Goal: Task Accomplishment & Management: Manage account settings

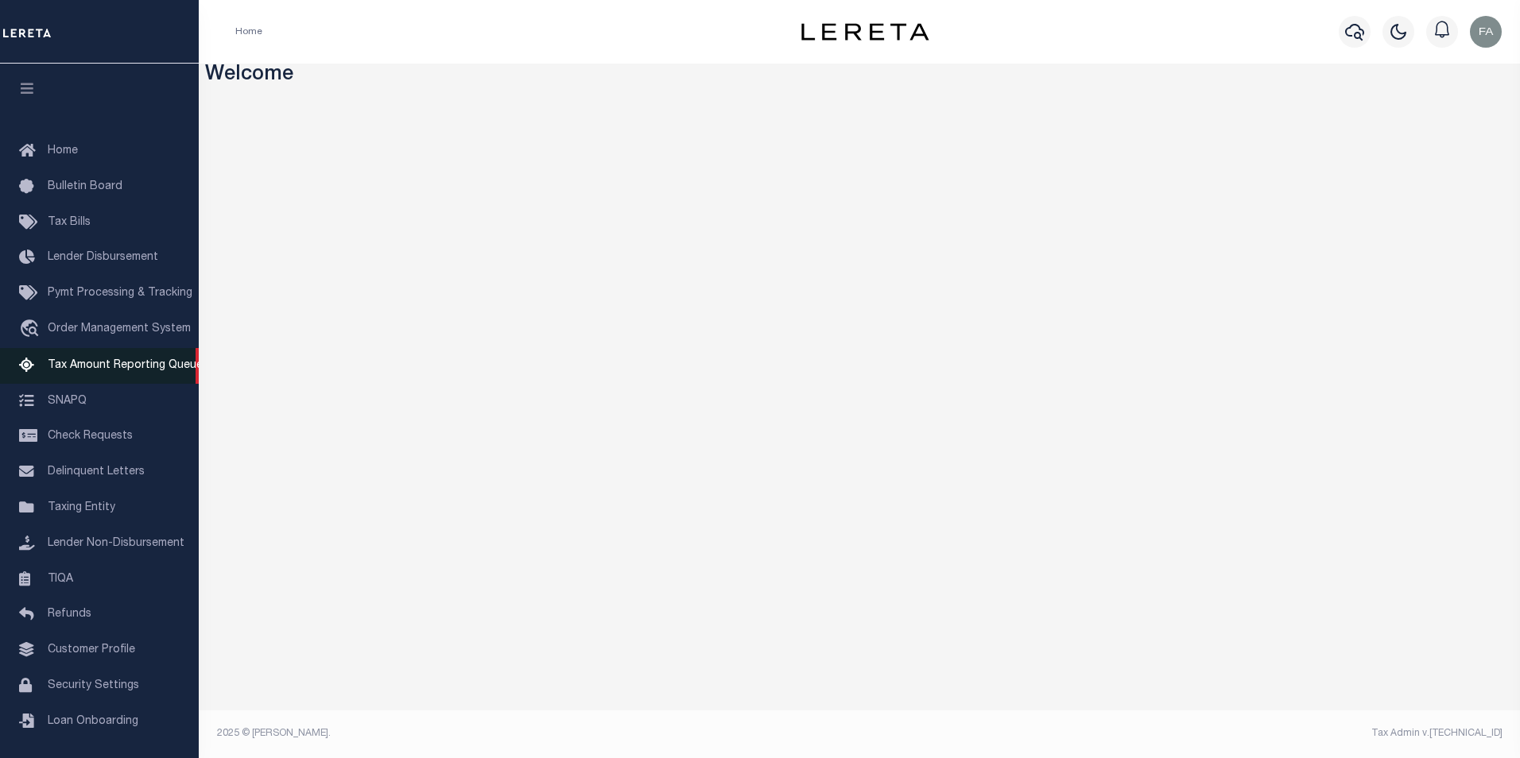
click at [90, 371] on span "Tax Amount Reporting Queue" at bounding box center [125, 365] width 155 height 11
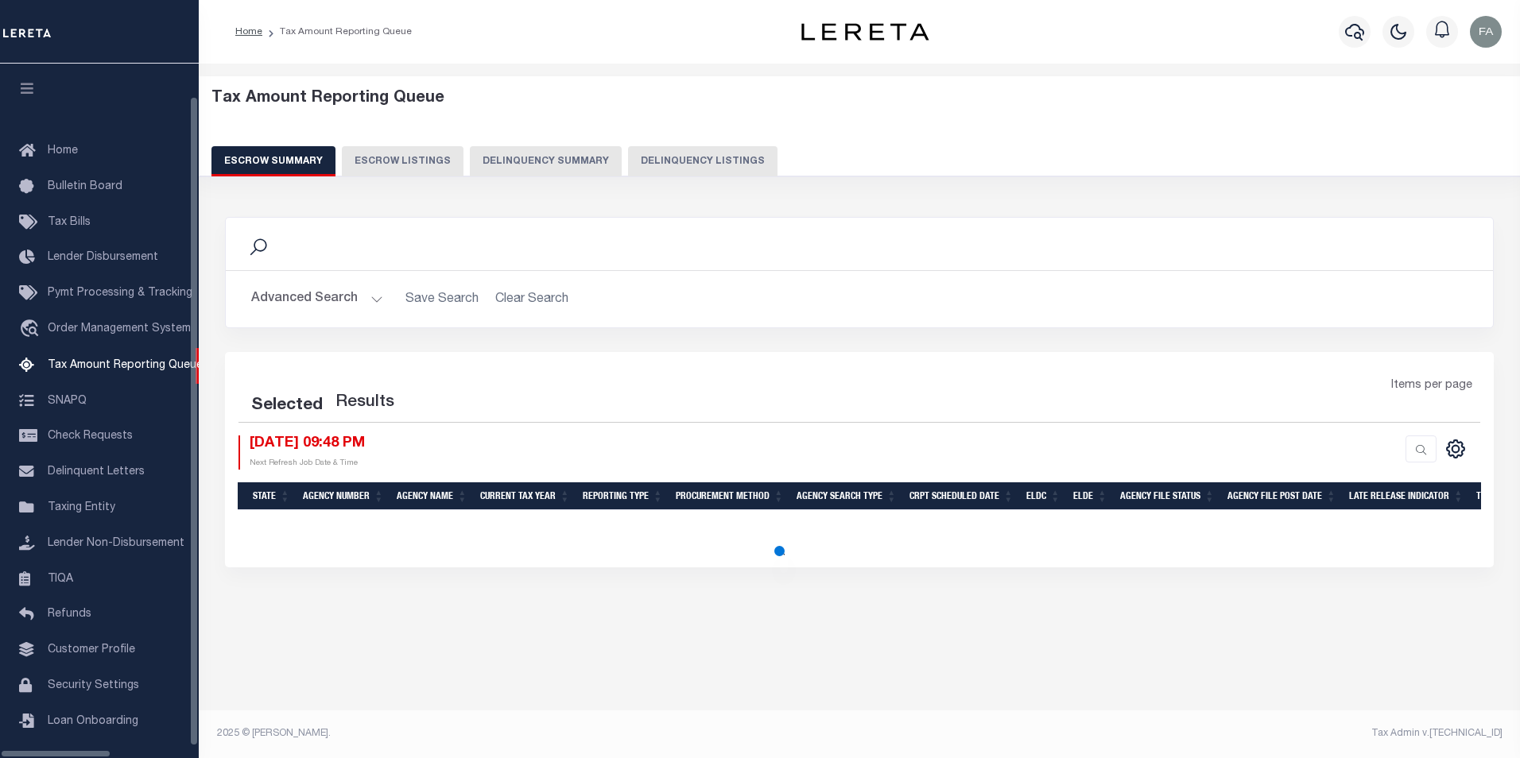
select select "100"
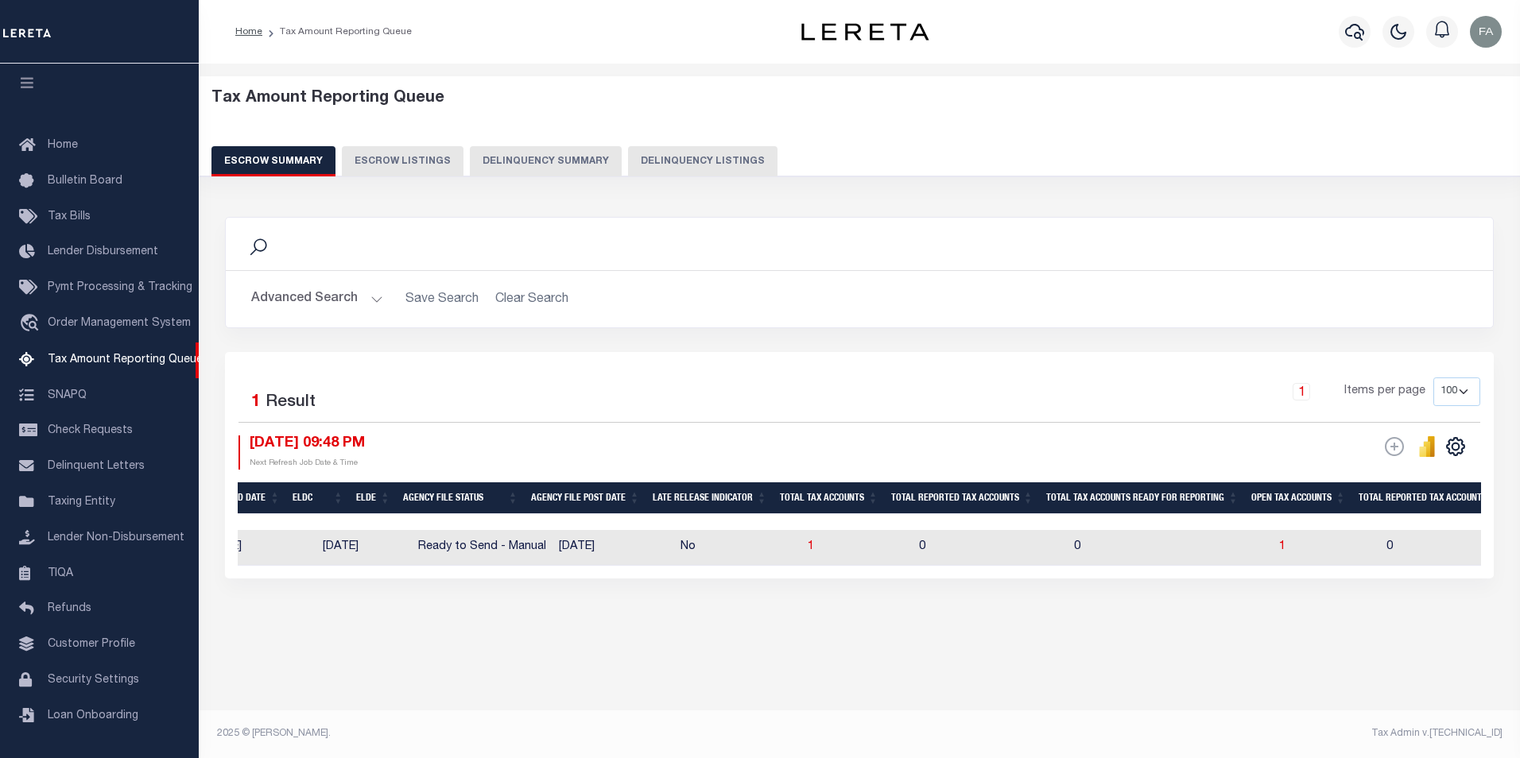
scroll to position [0, 0]
click at [1281, 552] on span "1" at bounding box center [1284, 546] width 6 height 11
select select "100"
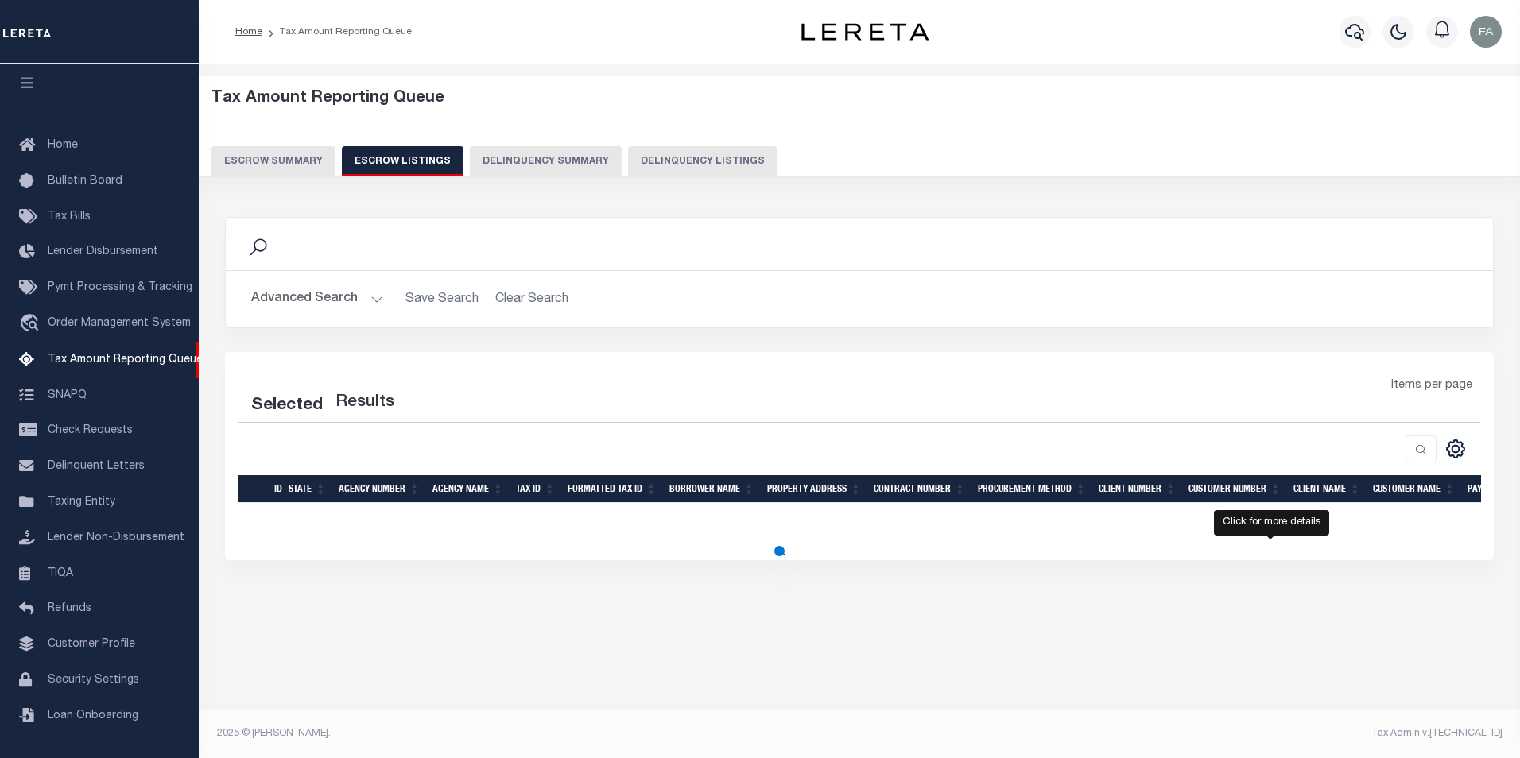
select select "100"
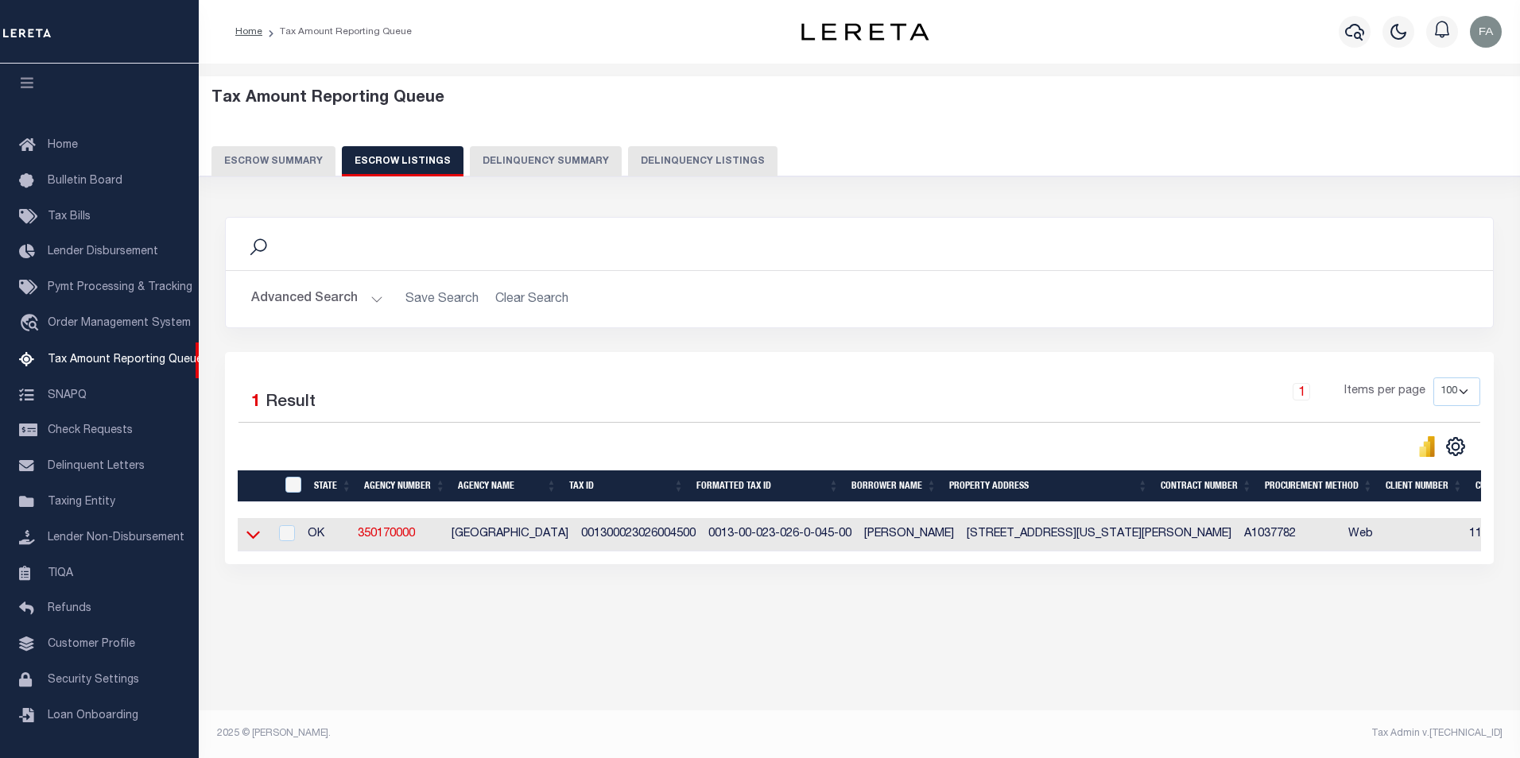
click at [258, 543] on icon at bounding box center [253, 534] width 14 height 17
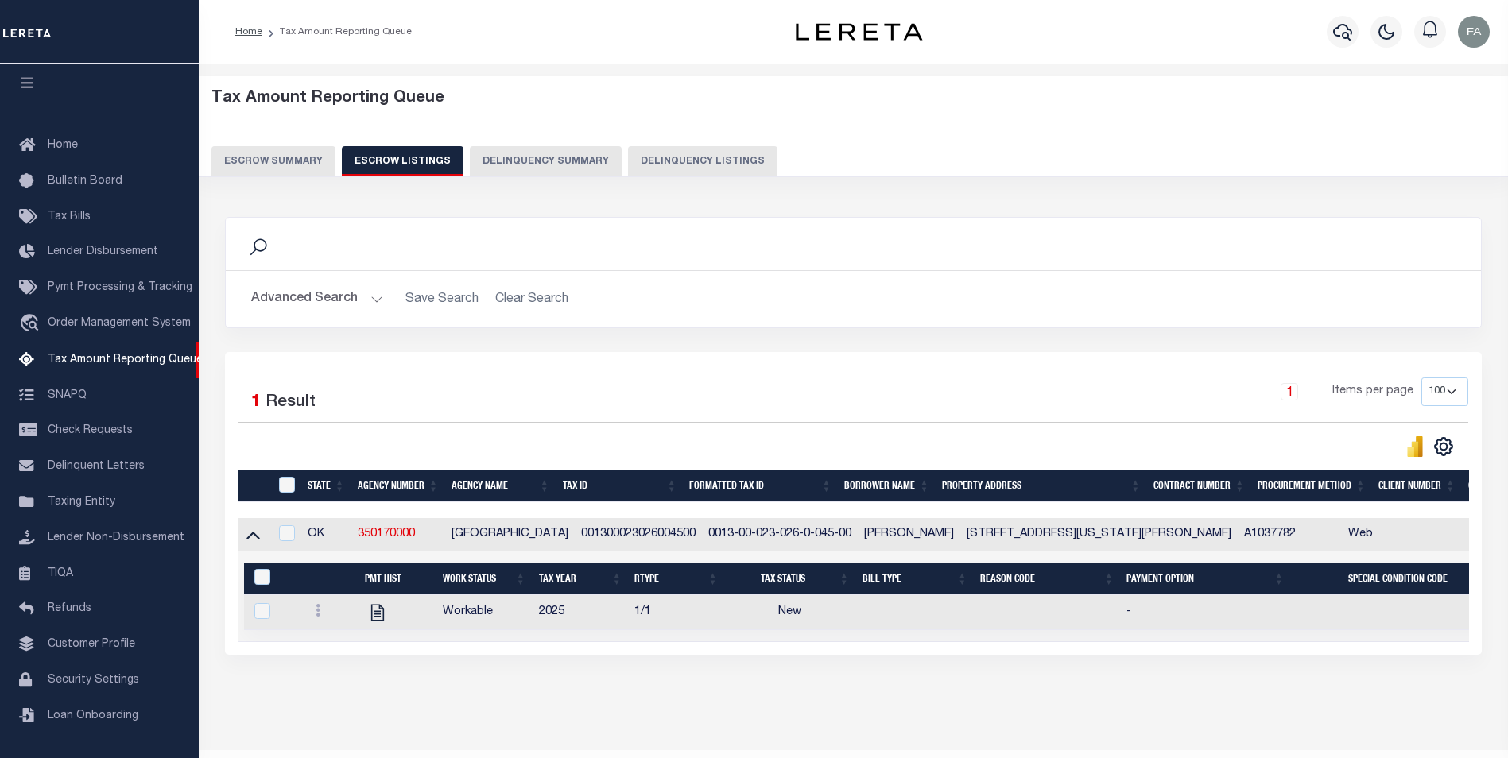
click at [297, 535] on td at bounding box center [285, 534] width 33 height 33
checkbox input "true"
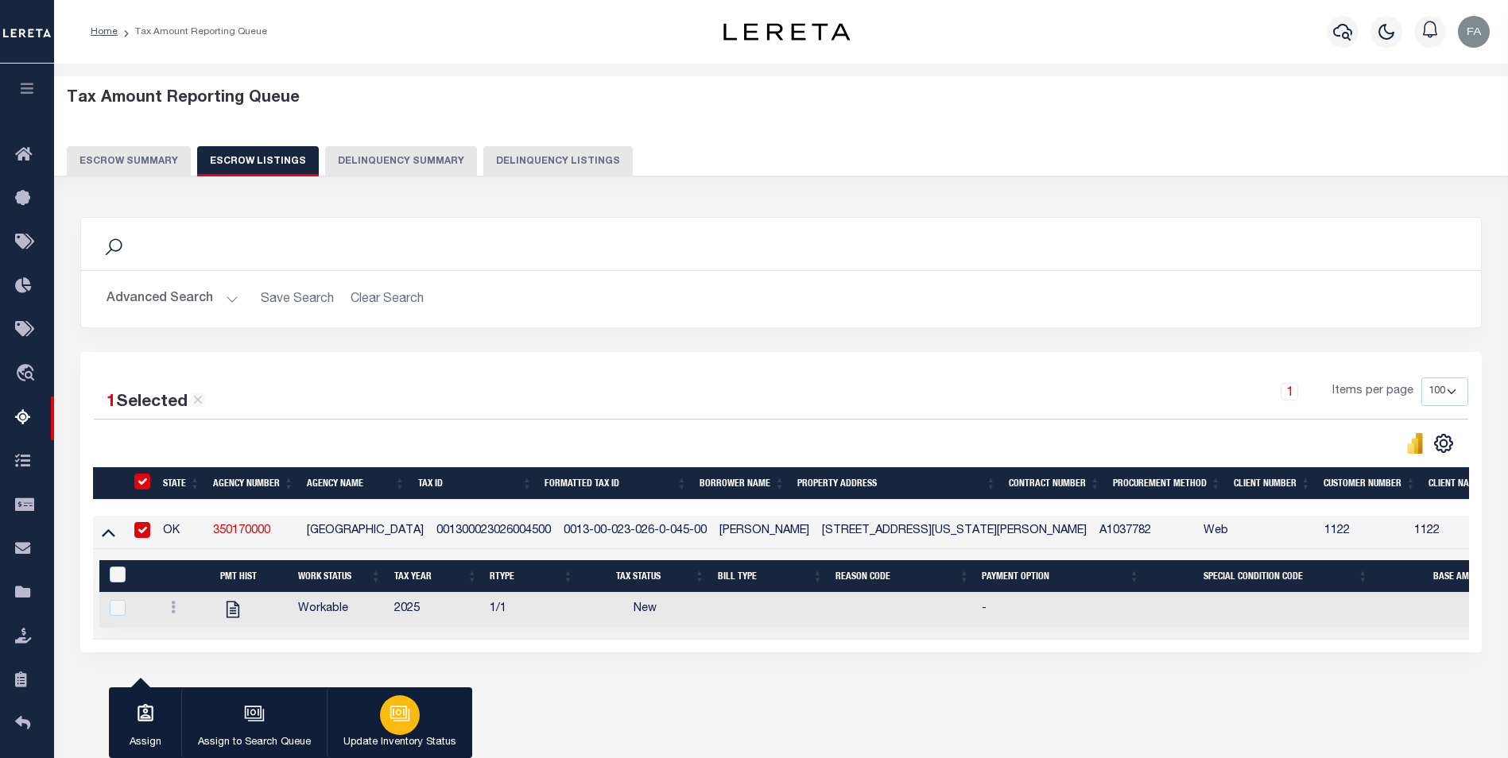
click at [391, 739] on p "Update Inventory Status" at bounding box center [399, 743] width 113 height 16
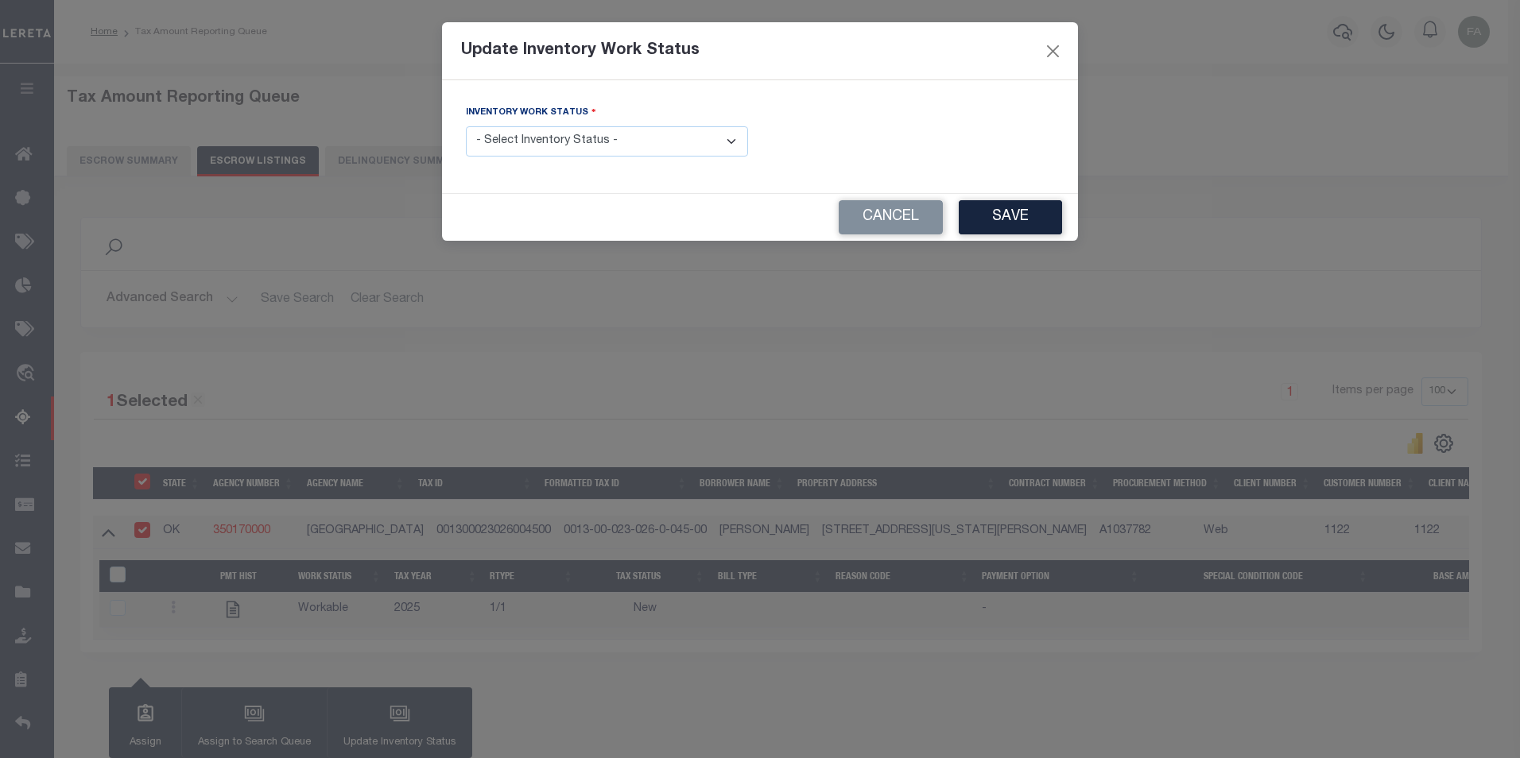
click at [670, 149] on select "- Select Inventory Status - Manual - Exception Pended - Awaiting Search Late Ad…" at bounding box center [607, 141] width 282 height 31
select select "4"
click at [466, 126] on select "- Select Inventory Status - Manual - Exception Pended - Awaiting Search Late Ad…" at bounding box center [607, 141] width 282 height 31
click at [1016, 211] on button "Save" at bounding box center [1010, 217] width 103 height 34
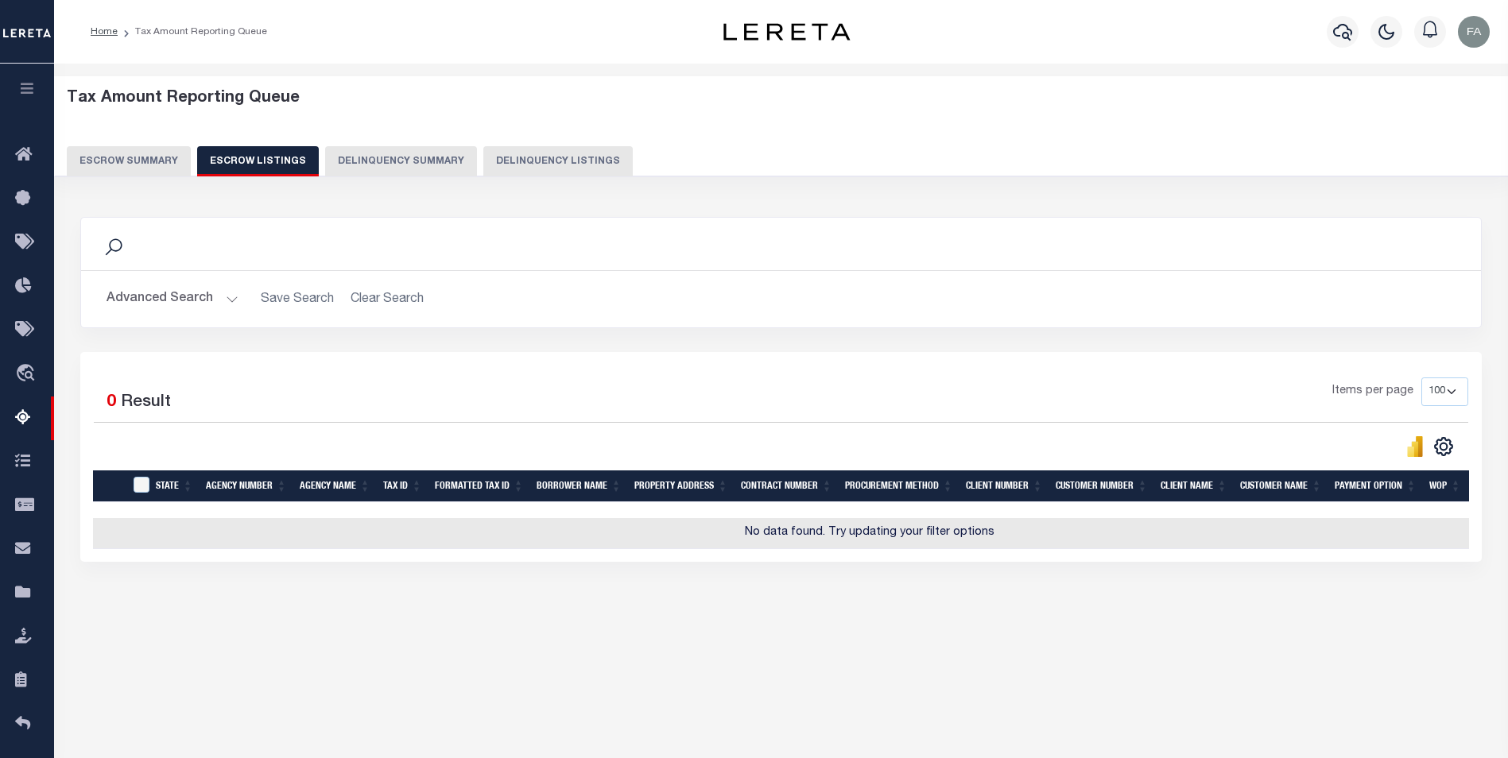
click at [161, 160] on button "Escrow Summary" at bounding box center [129, 161] width 124 height 30
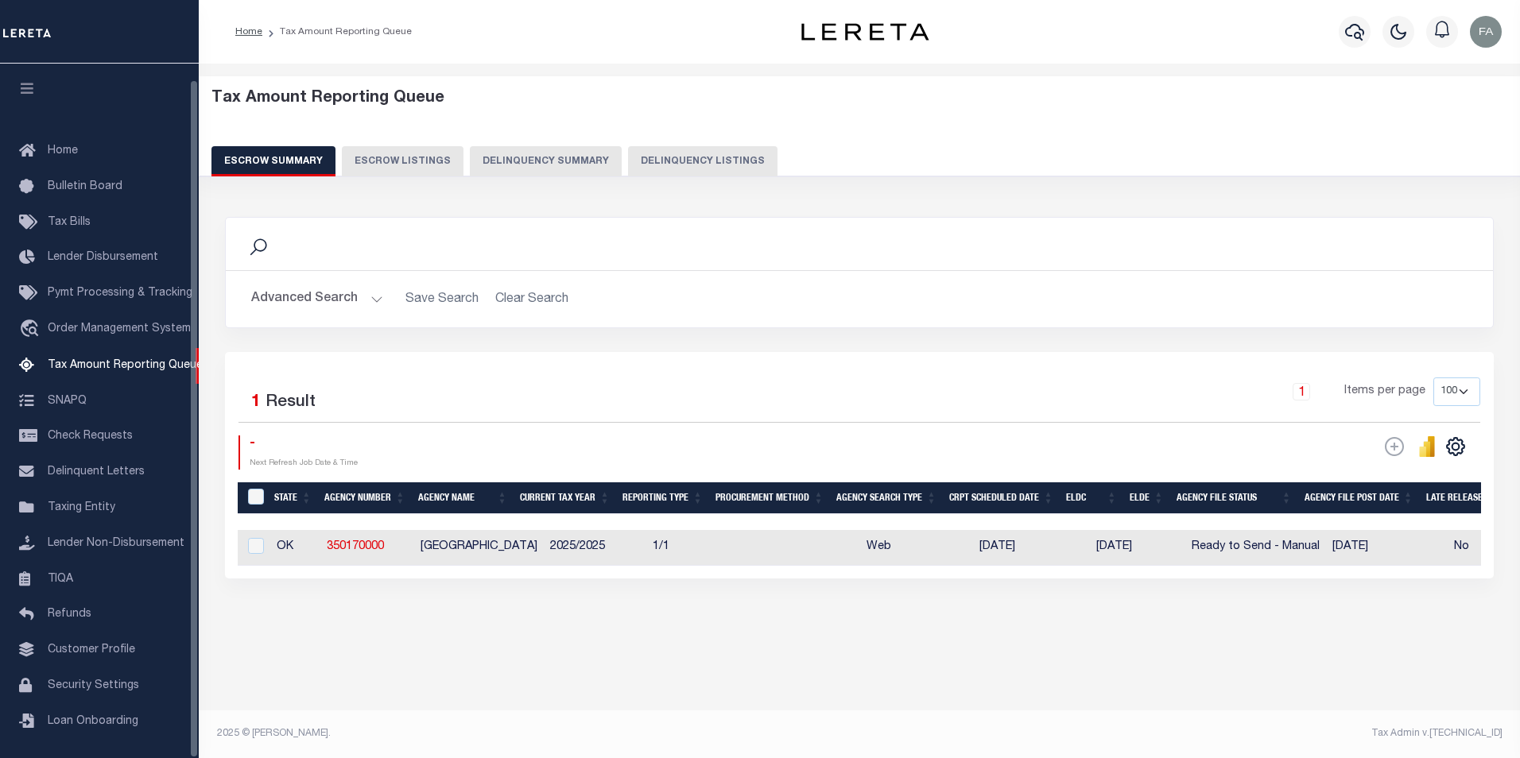
select select "100"
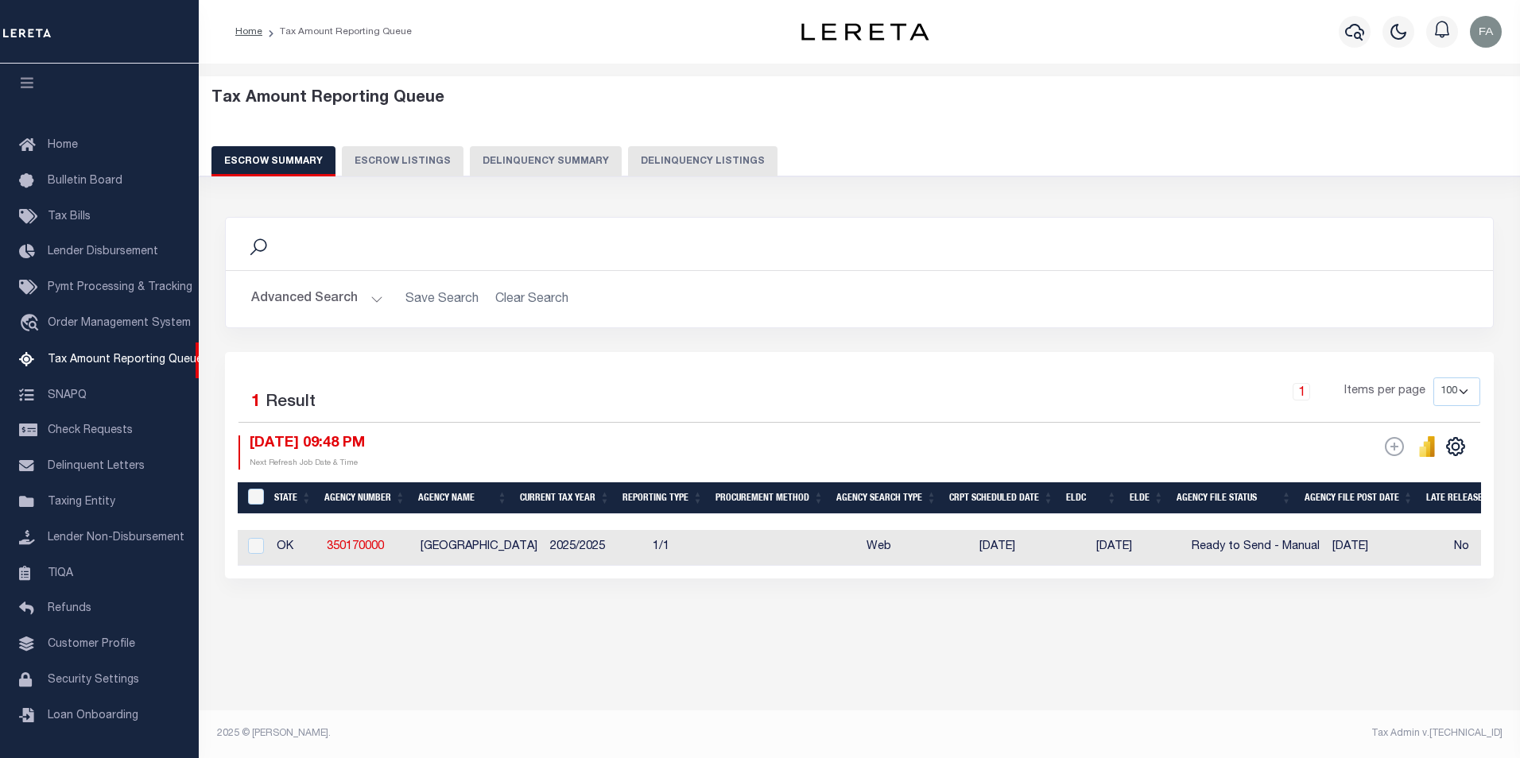
drag, startPoint x: 635, startPoint y: 577, endPoint x: 700, endPoint y: 575, distance: 65.2
click at [700, 575] on div "Selected 1 Result 1 Items per page 10 25 50 100 500 10/02/2025 09:48 PM ESCROW …" at bounding box center [859, 465] width 1269 height 227
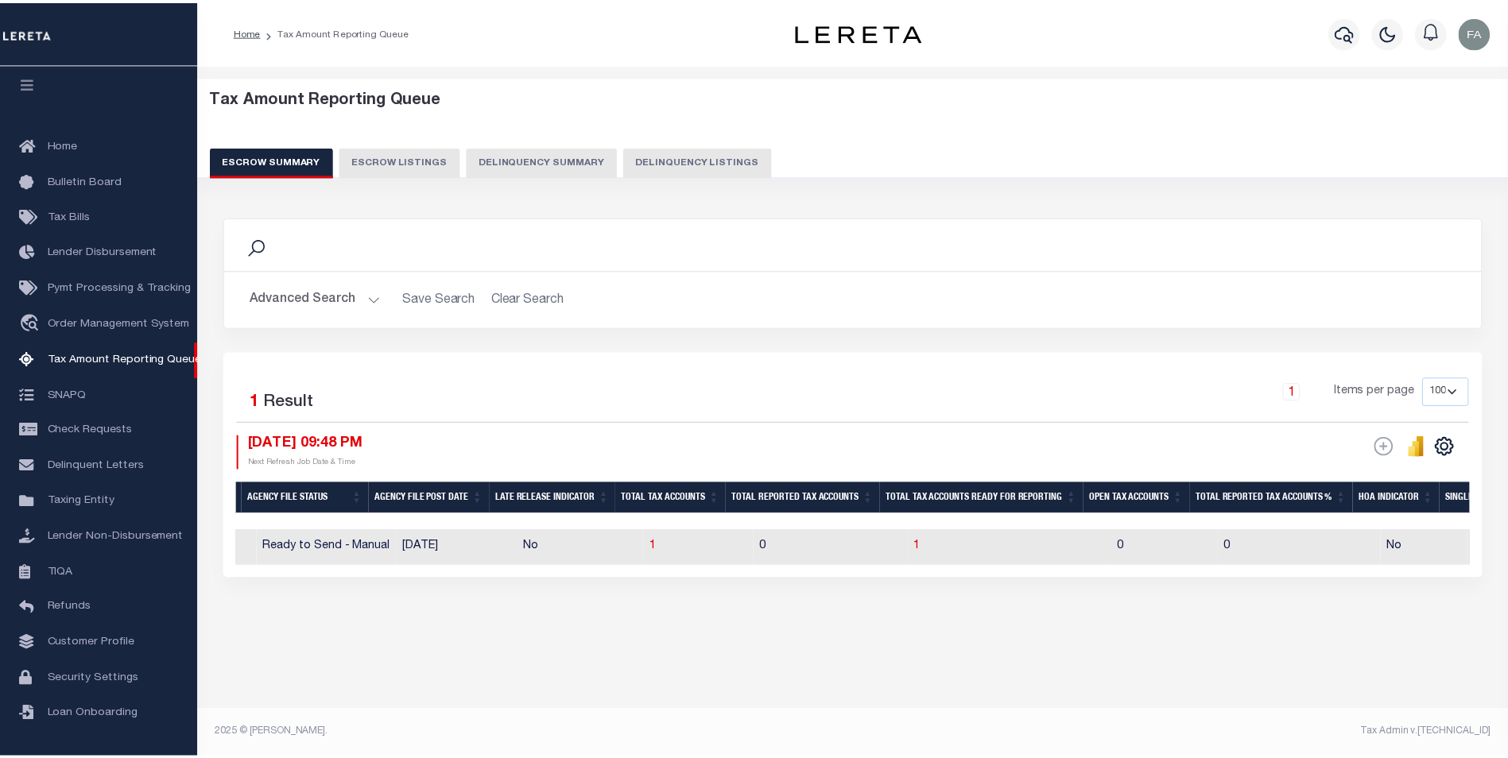
scroll to position [0, 0]
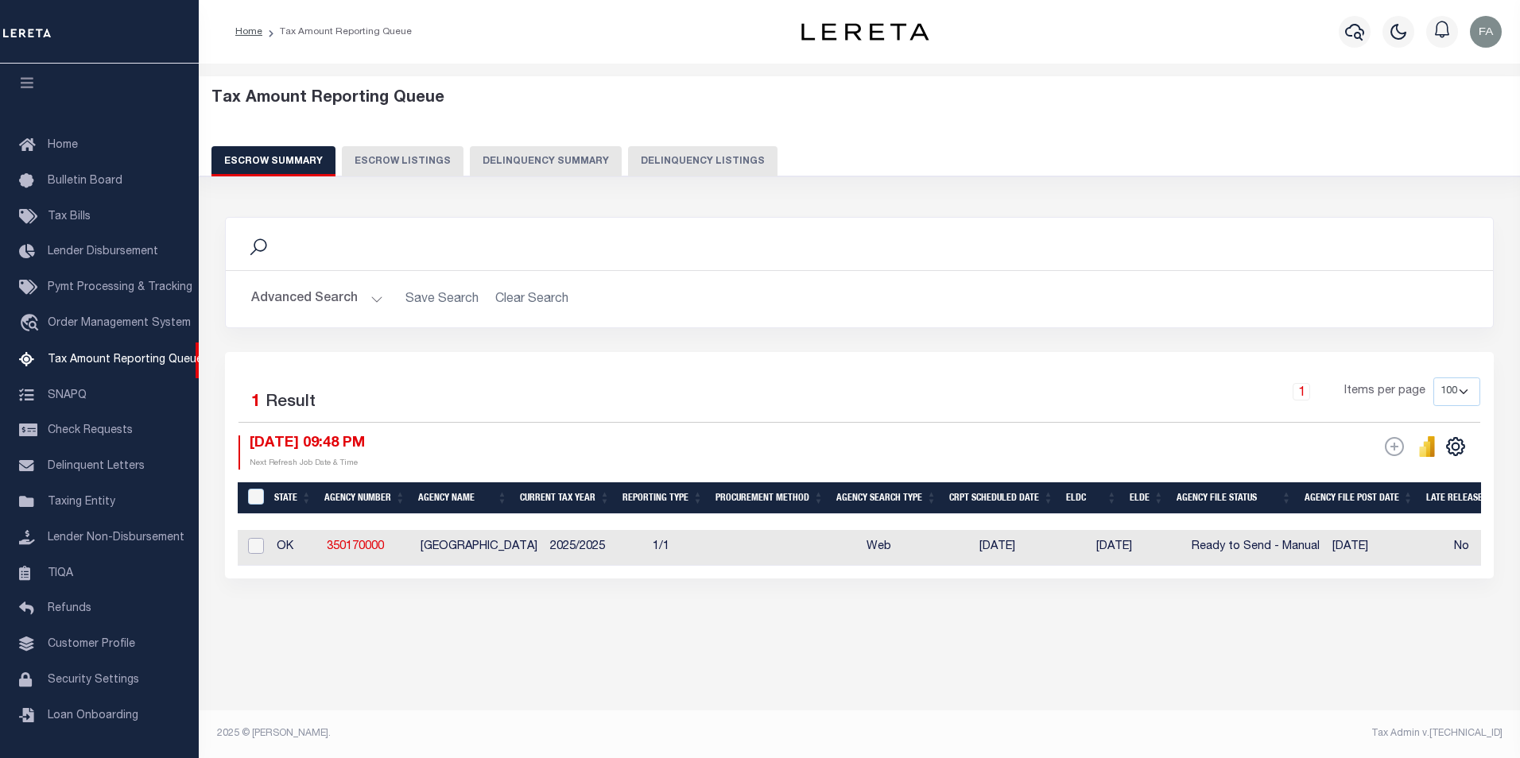
click at [259, 546] on input "checkbox" at bounding box center [256, 546] width 16 height 16
checkbox input "true"
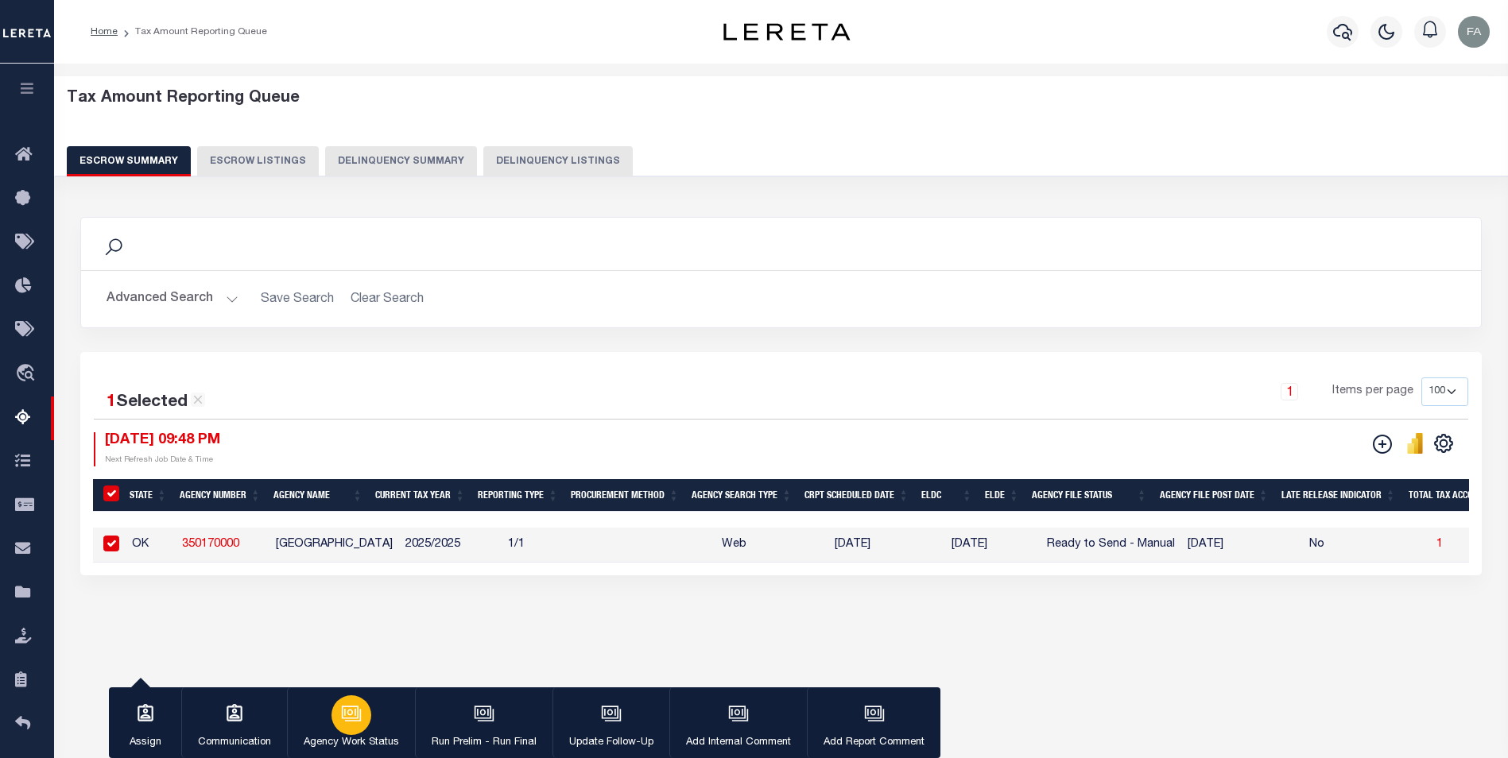
click at [338, 711] on div "button" at bounding box center [351, 715] width 40 height 40
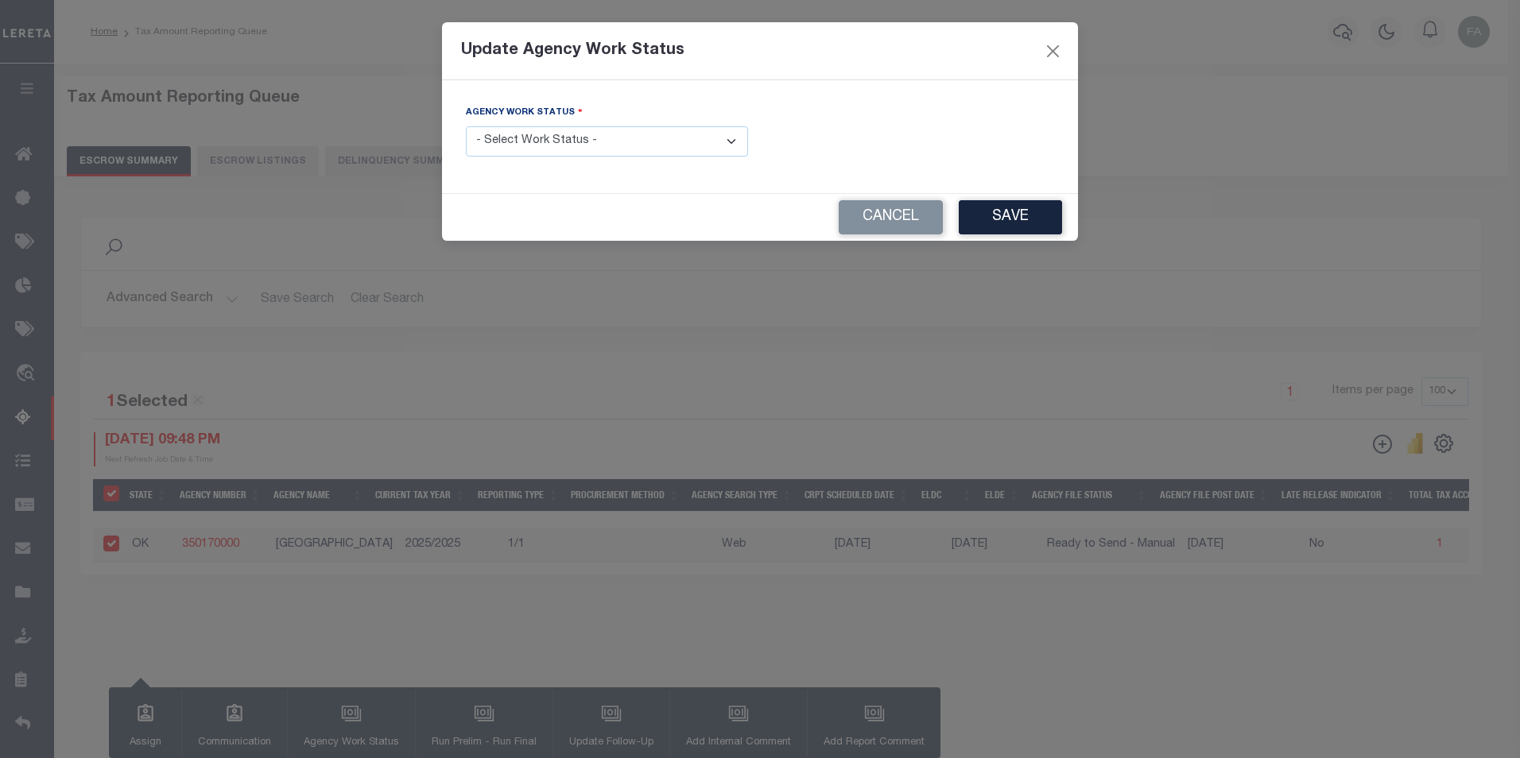
click at [617, 135] on select "- Select Work Status - New In Progress Pending Agency Follow-up Pending QC Read…" at bounding box center [607, 141] width 282 height 31
select select "6"
click at [466, 126] on select "- Select Work Status - New In Progress Pending Agency Follow-up Pending QC Read…" at bounding box center [607, 141] width 282 height 31
click at [998, 221] on button "Save" at bounding box center [1010, 217] width 103 height 34
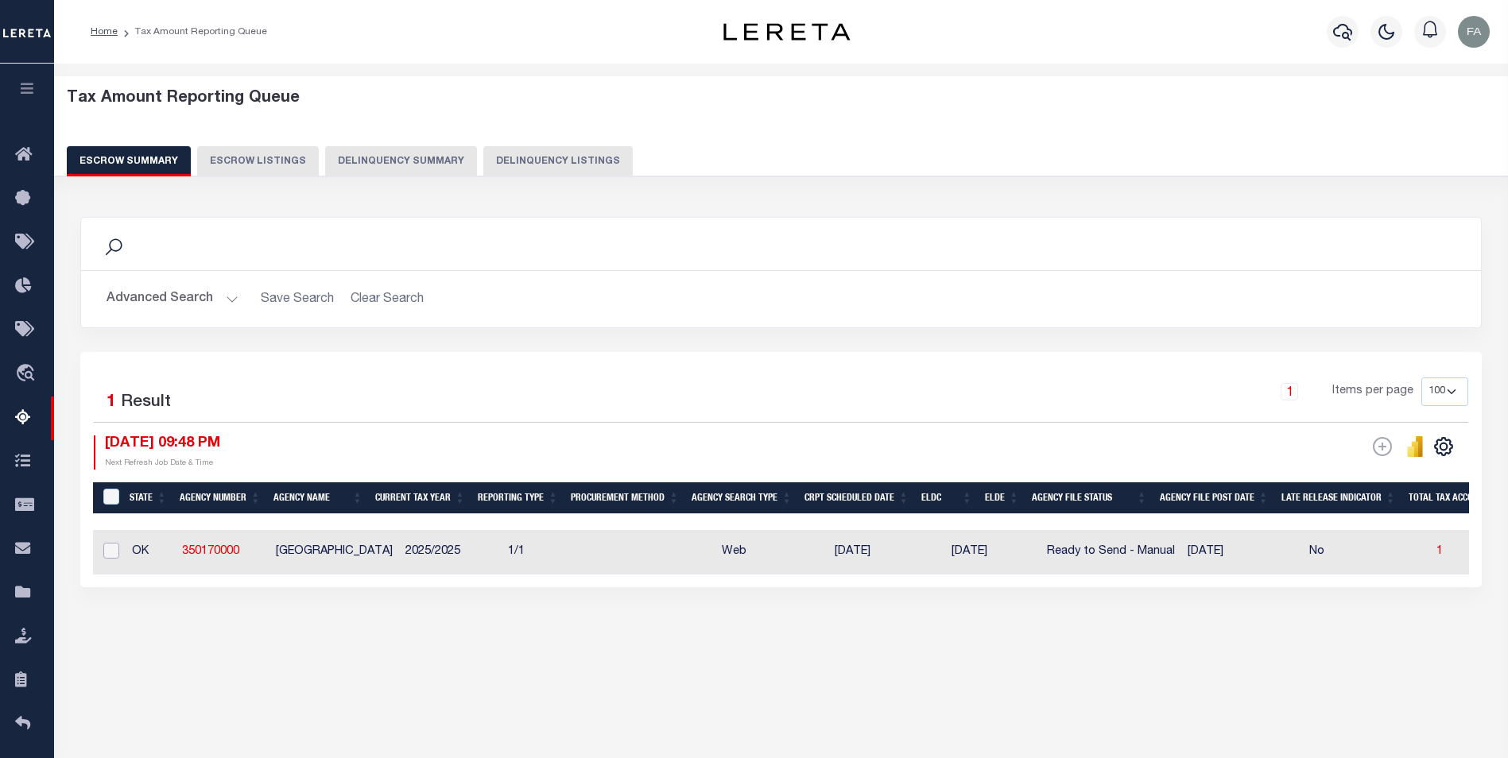
click at [107, 548] on input "checkbox" at bounding box center [111, 551] width 16 height 16
checkbox input "true"
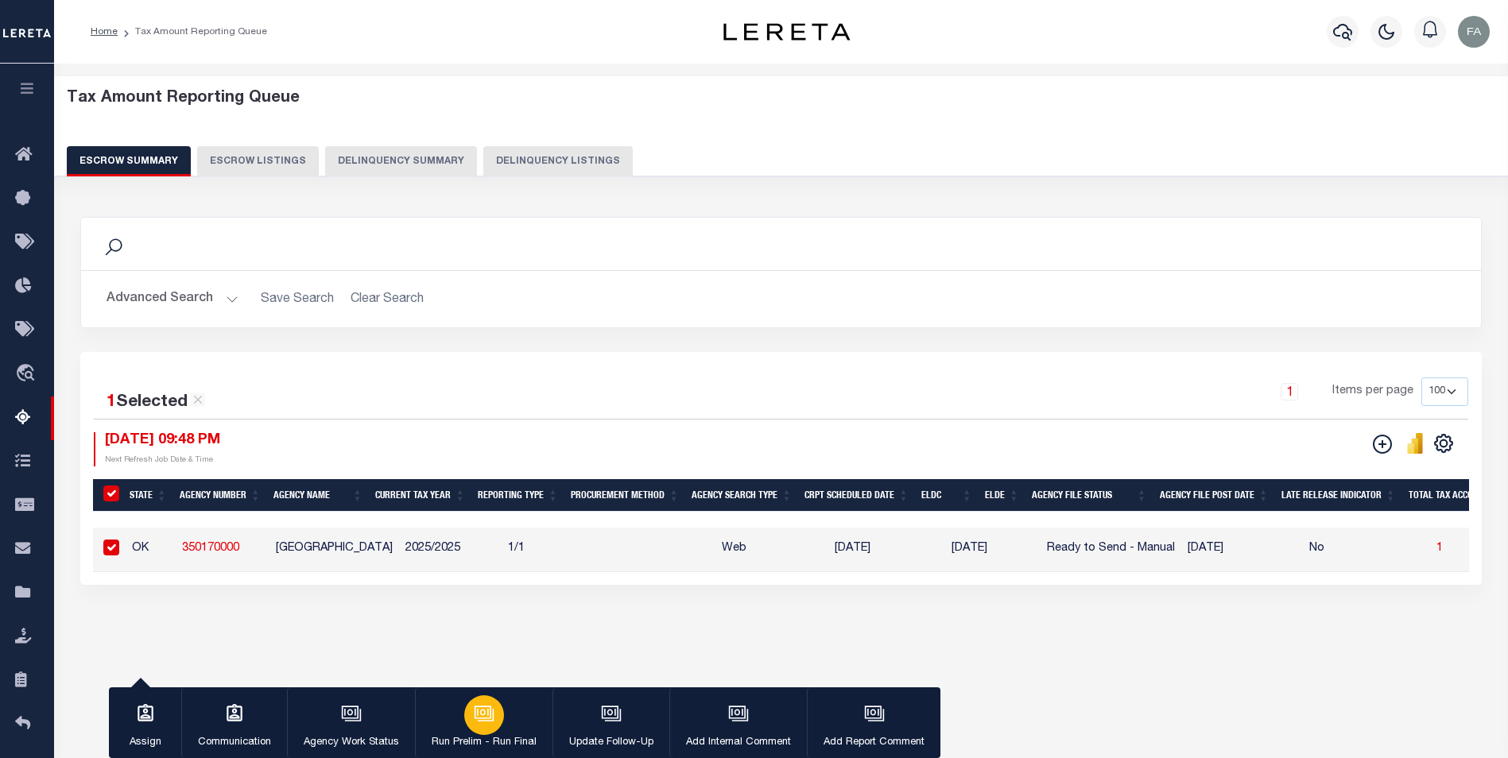
click at [494, 701] on div "button" at bounding box center [484, 715] width 40 height 40
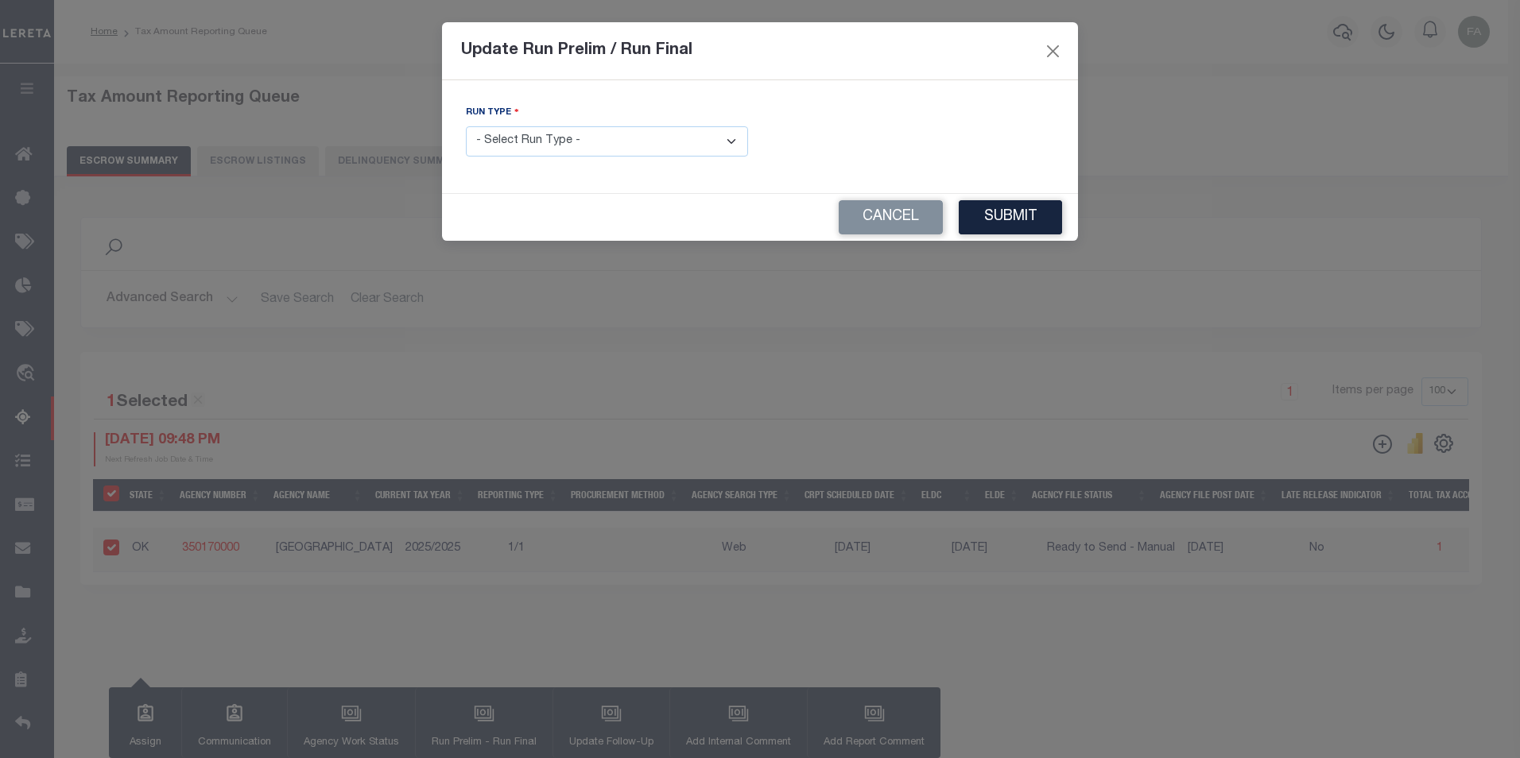
click at [628, 149] on select "- Select Run Type - Prelim Run Final Run" at bounding box center [607, 141] width 282 height 31
select select "P"
click at [466, 126] on select "- Select Run Type - Prelim Run Final Run" at bounding box center [607, 141] width 282 height 31
click at [1025, 219] on button "Submit" at bounding box center [1010, 217] width 103 height 34
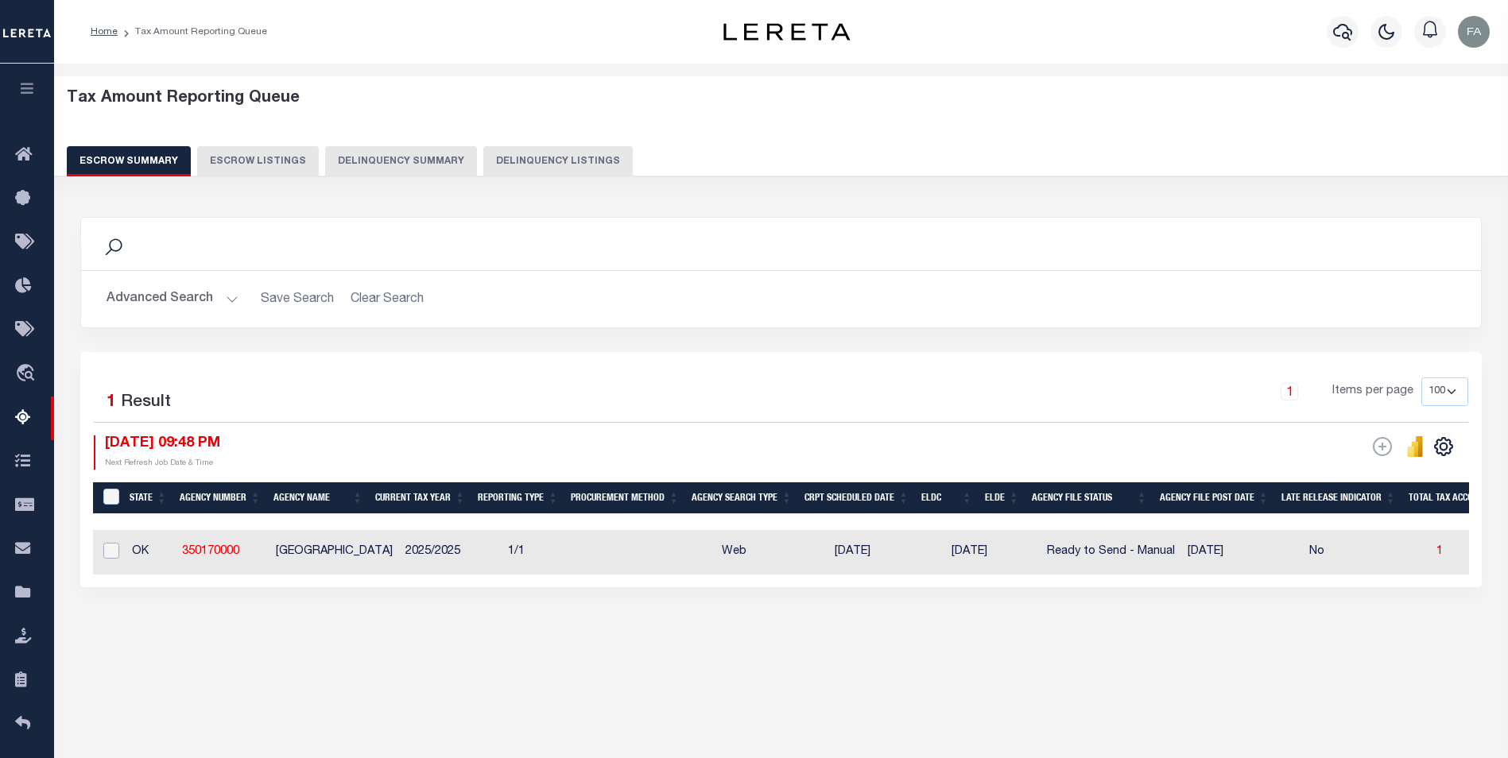
click at [113, 556] on input "checkbox" at bounding box center [111, 551] width 16 height 16
checkbox input "true"
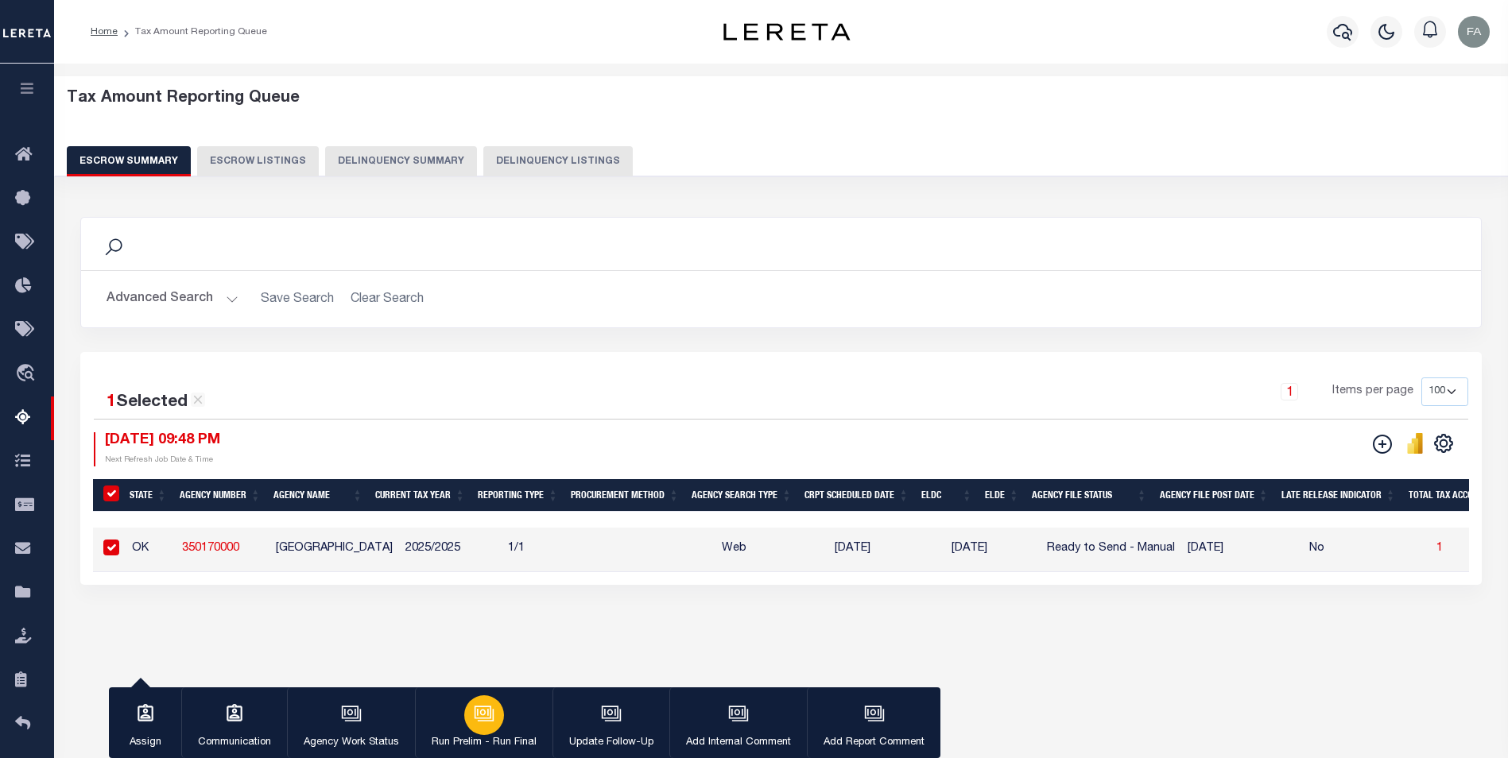
click at [493, 738] on p "Run Prelim - Run Final" at bounding box center [484, 743] width 105 height 16
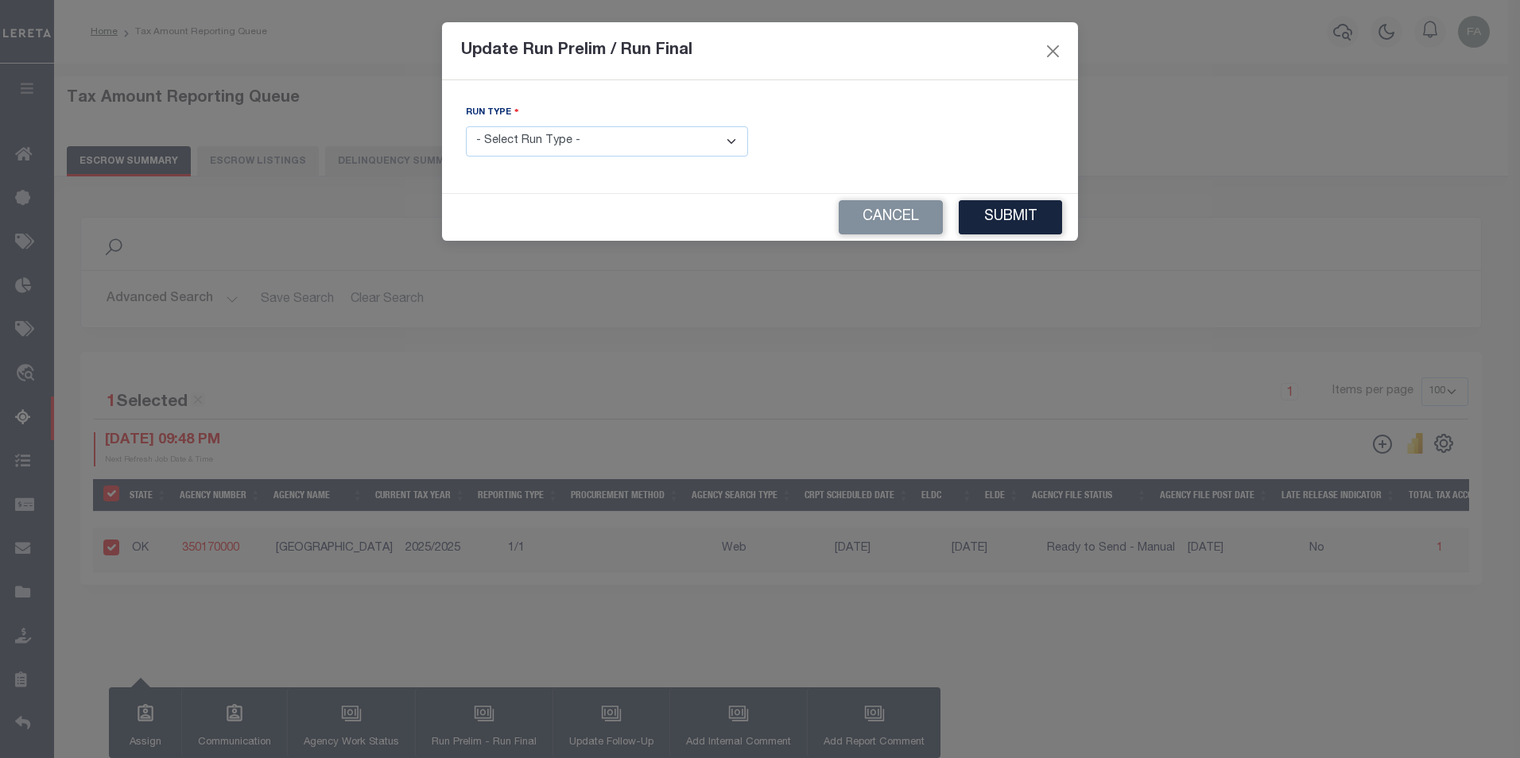
click at [603, 166] on div "Run Type - Select Run Type - Prelim Run Final Run" at bounding box center [607, 136] width 306 height 65
click at [588, 151] on select "- Select Run Type - Prelim Run Final Run" at bounding box center [607, 141] width 282 height 31
select select "F"
click at [466, 126] on select "- Select Run Type - Prelim Run Final Run" at bounding box center [607, 141] width 282 height 31
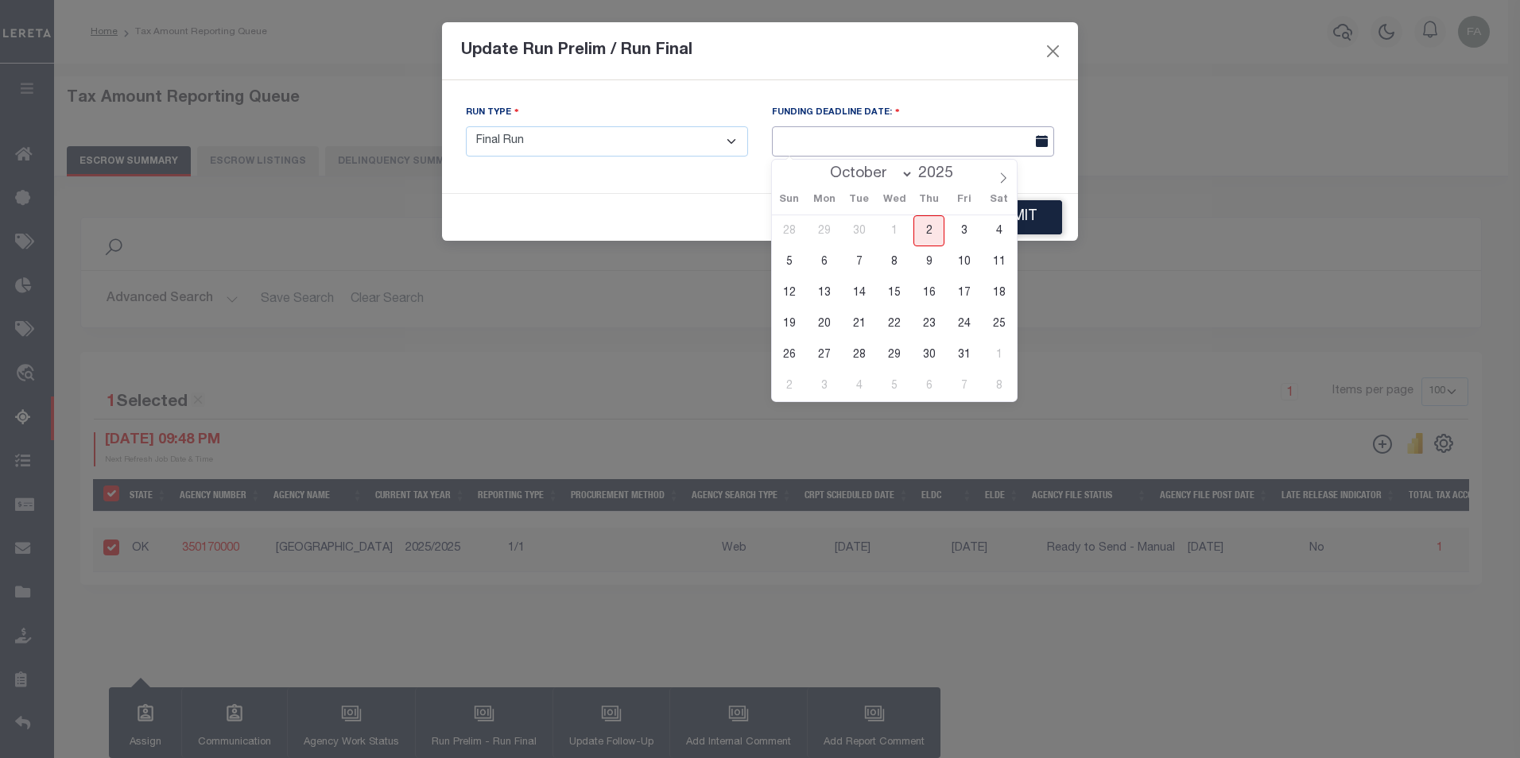
click at [985, 139] on input "text" at bounding box center [913, 141] width 282 height 31
click at [935, 225] on span "2" at bounding box center [928, 230] width 31 height 31
type input "[DATE]"
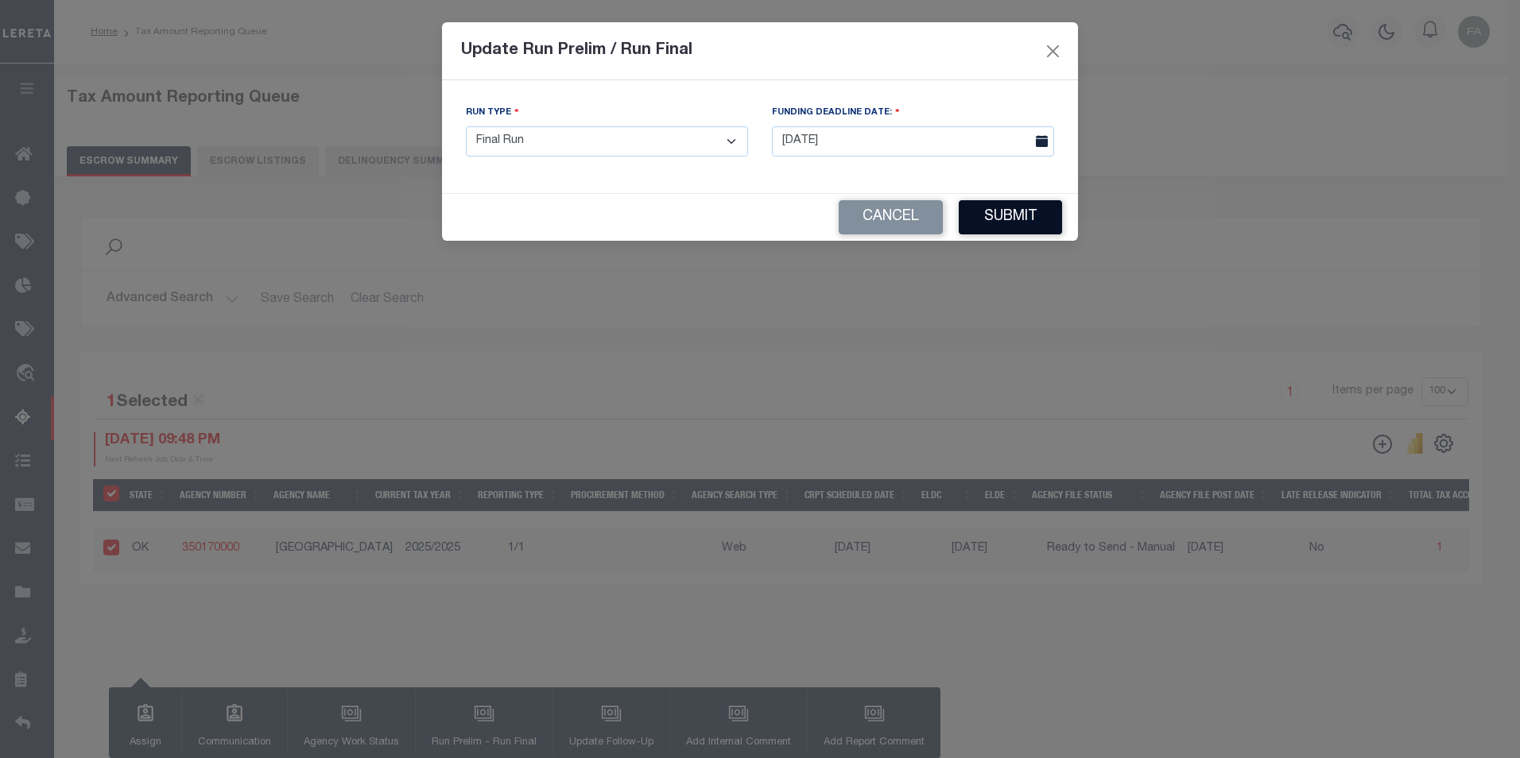
click at [1032, 212] on button "Submit" at bounding box center [1010, 217] width 103 height 34
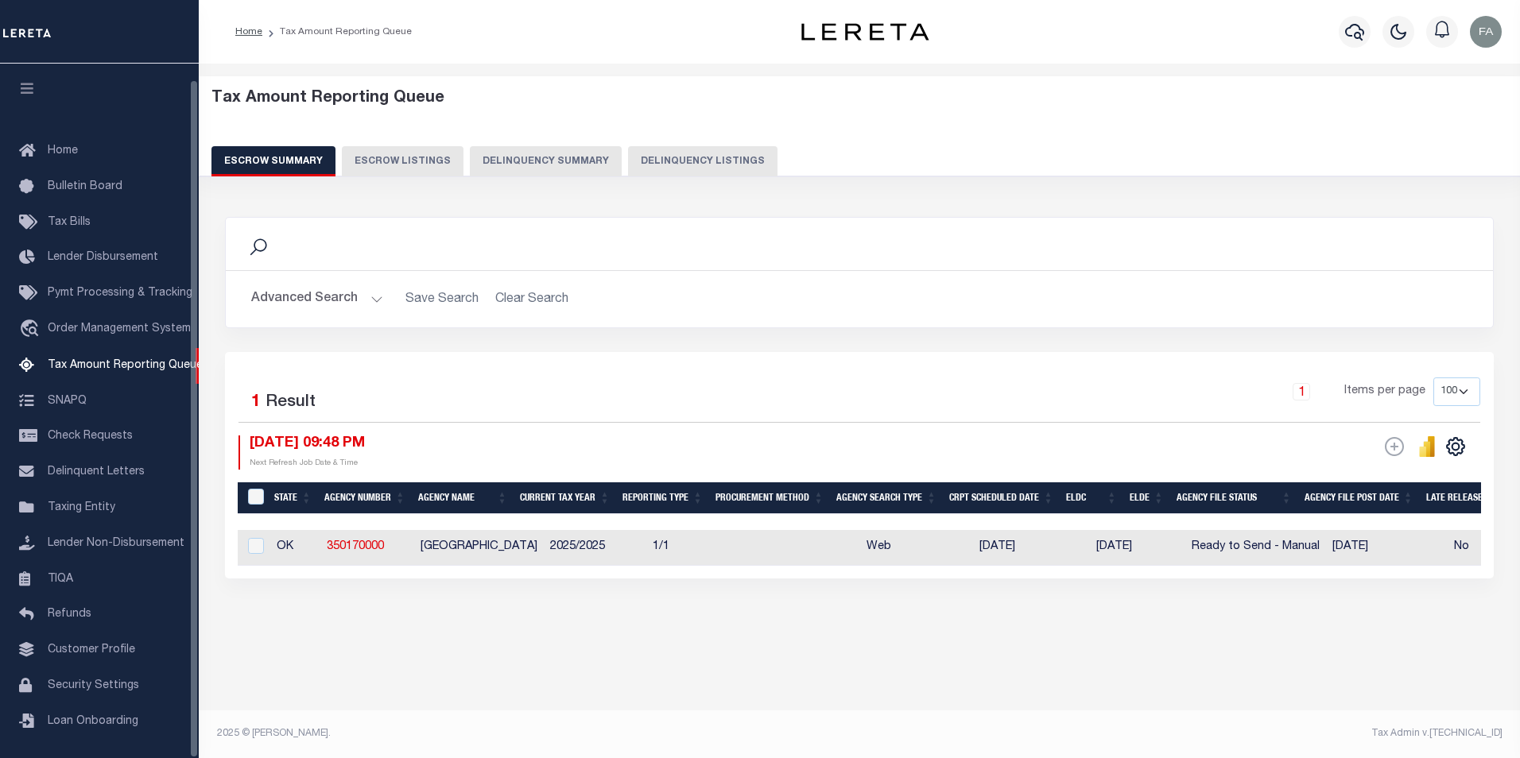
select select "100"
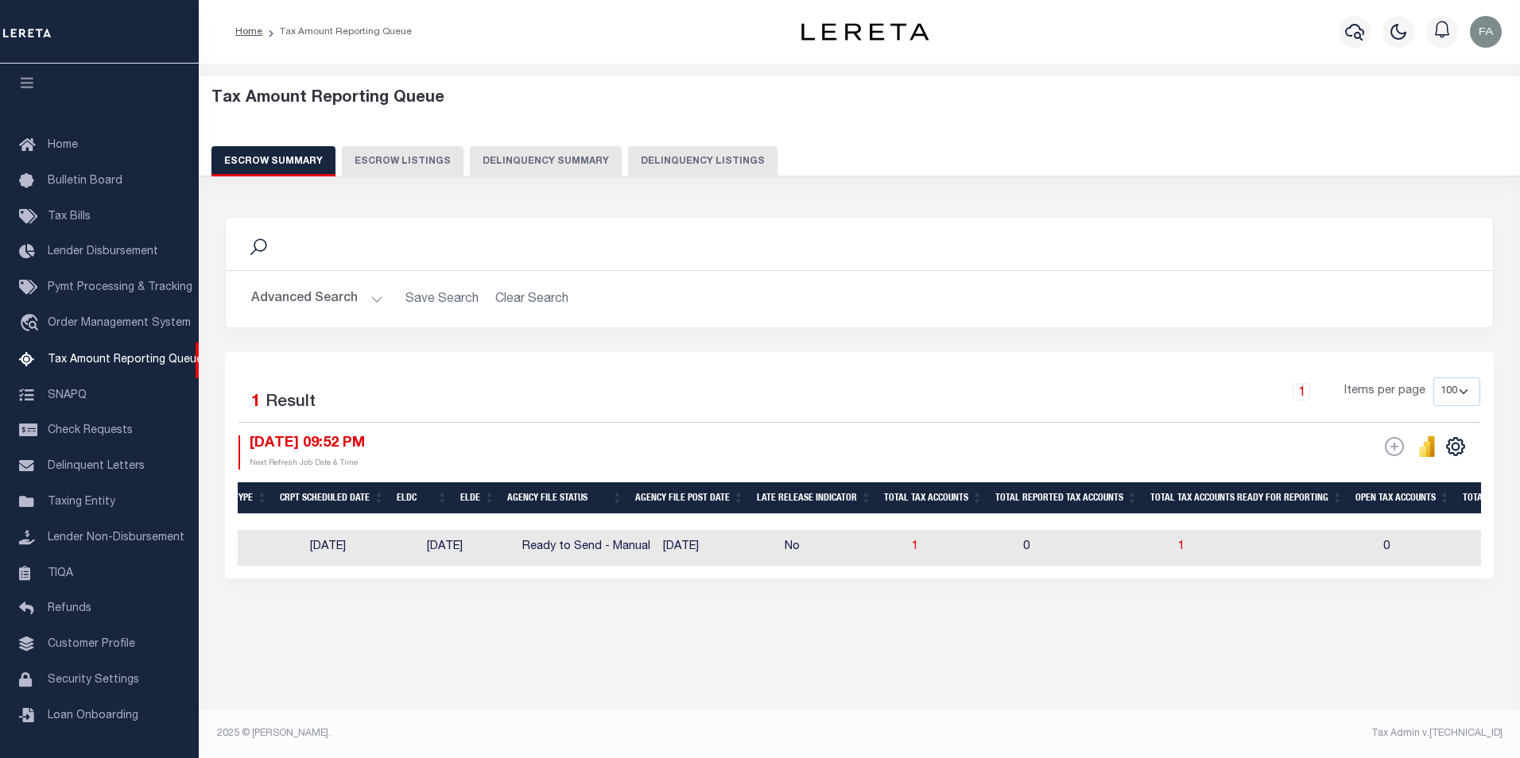
scroll to position [0, 804]
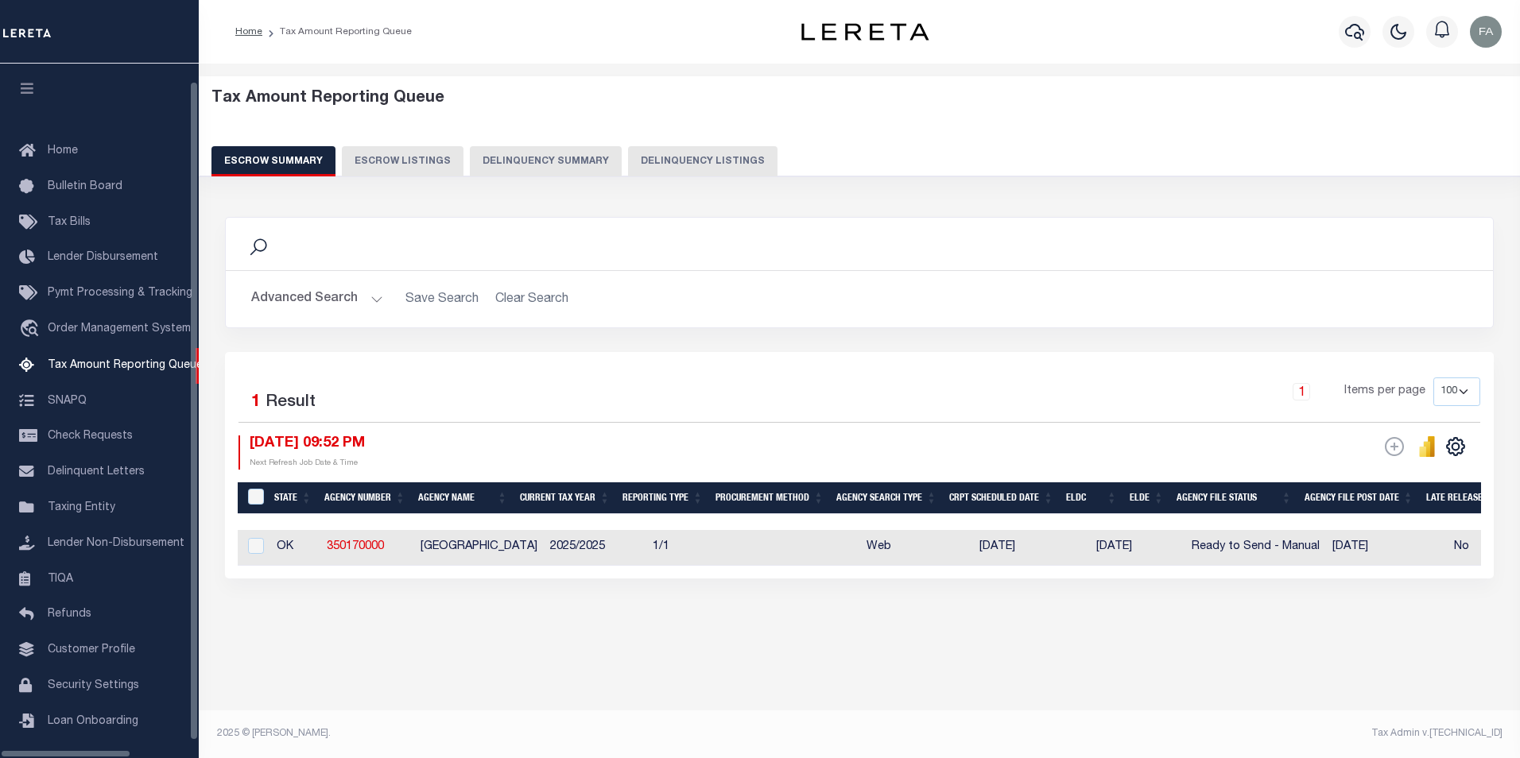
select select "100"
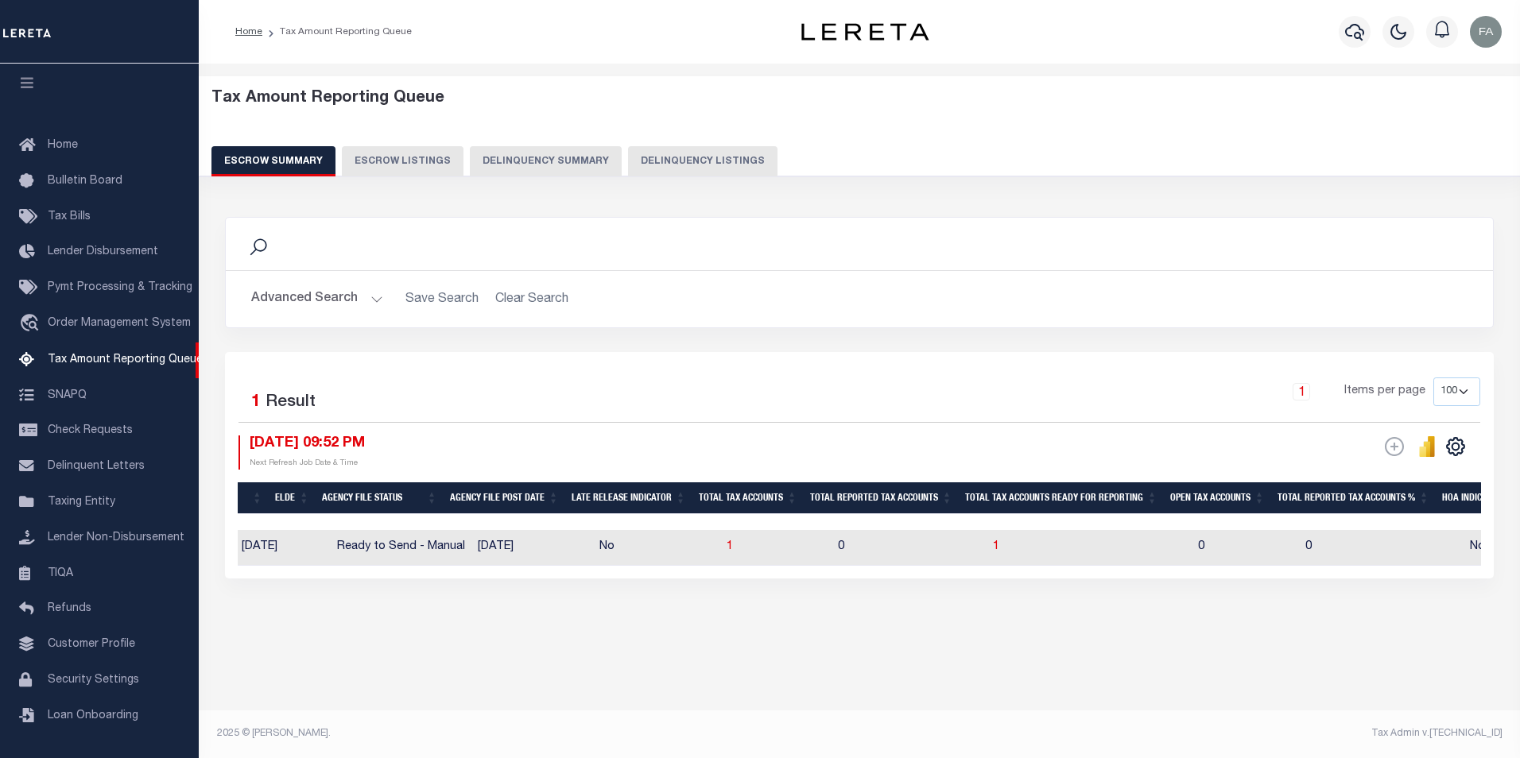
click at [957, 544] on td "0" at bounding box center [908, 547] width 155 height 35
checkbox input "true"
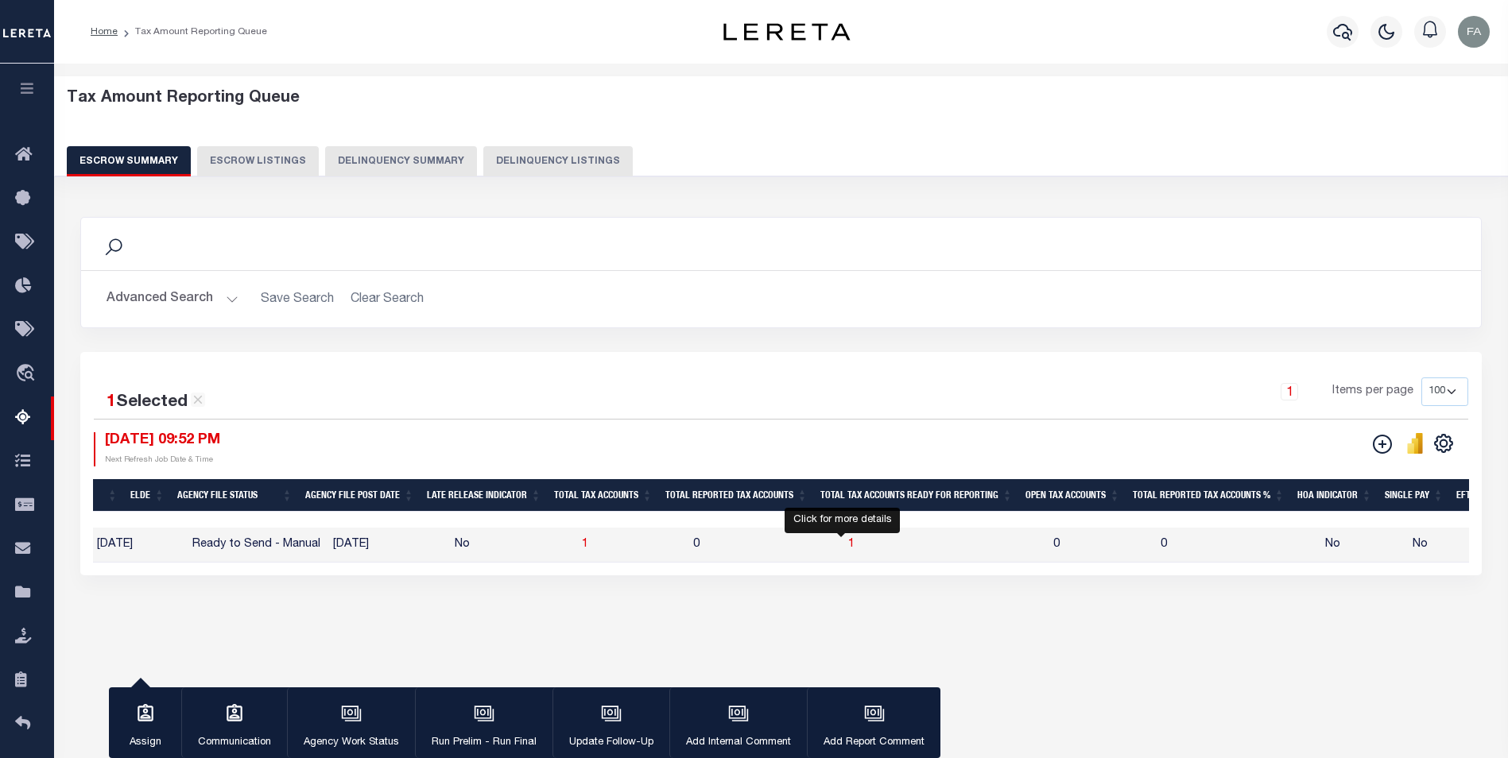
click at [848, 544] on span "1" at bounding box center [851, 544] width 6 height 11
select select "100"
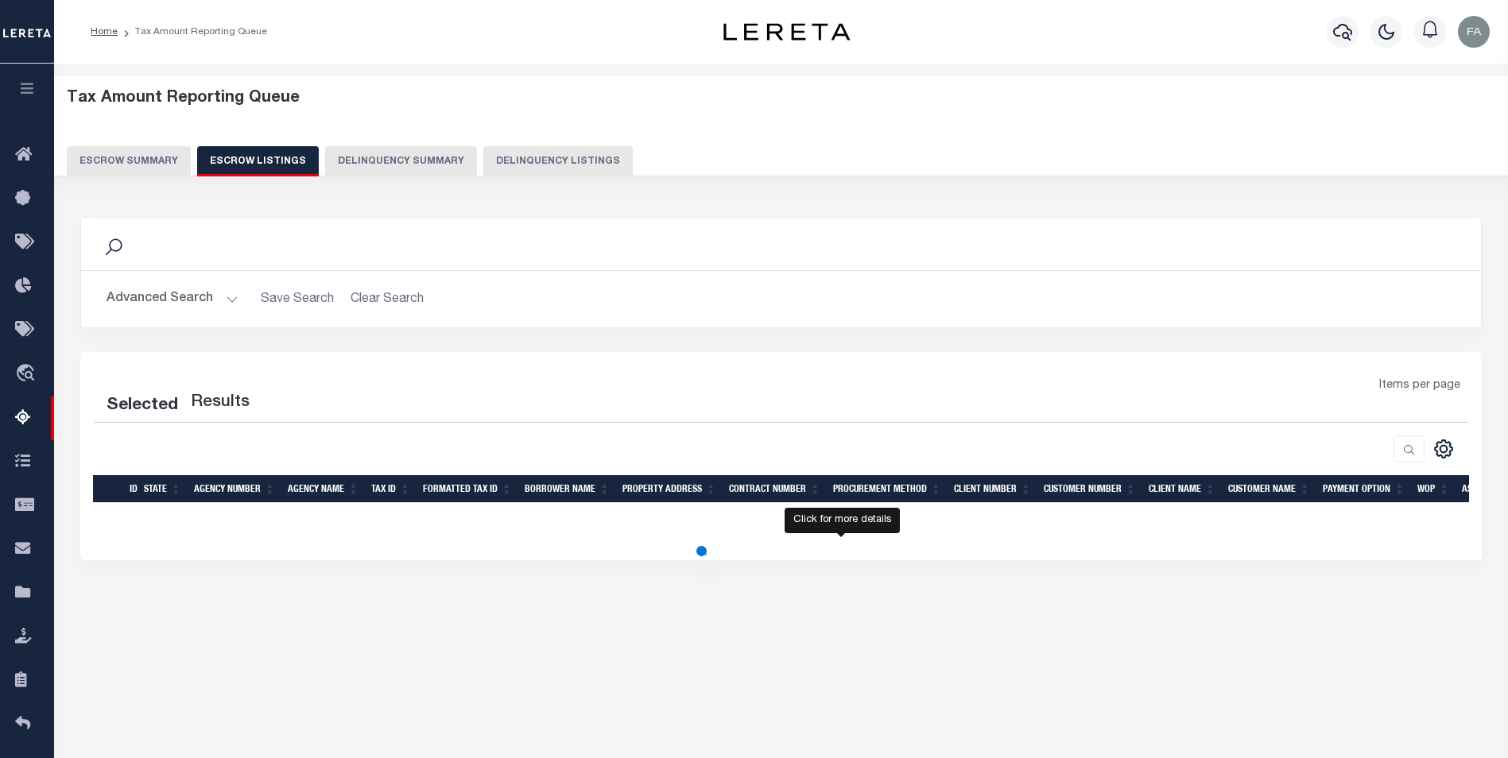
select select "100"
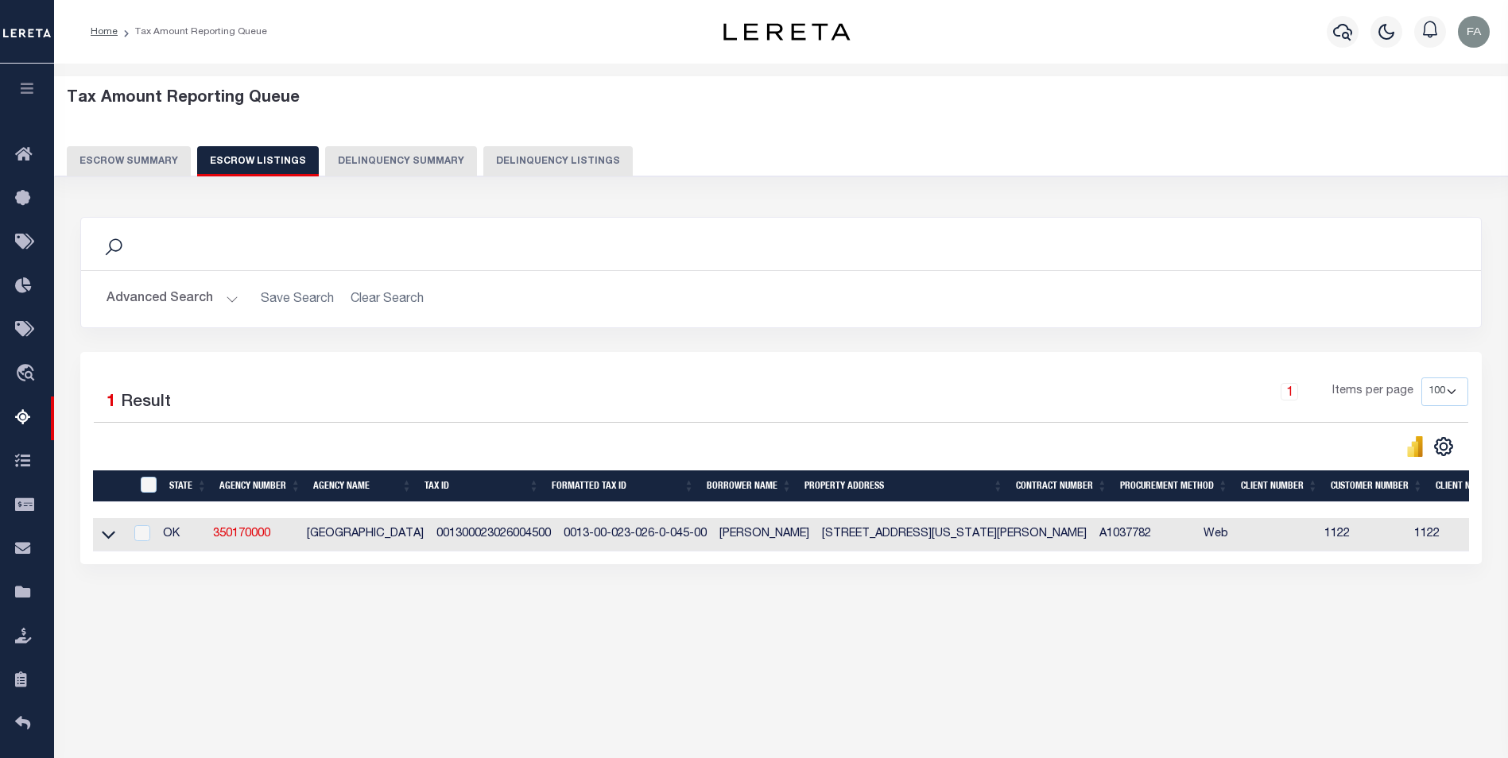
click at [100, 536] on link at bounding box center [108, 534] width 18 height 11
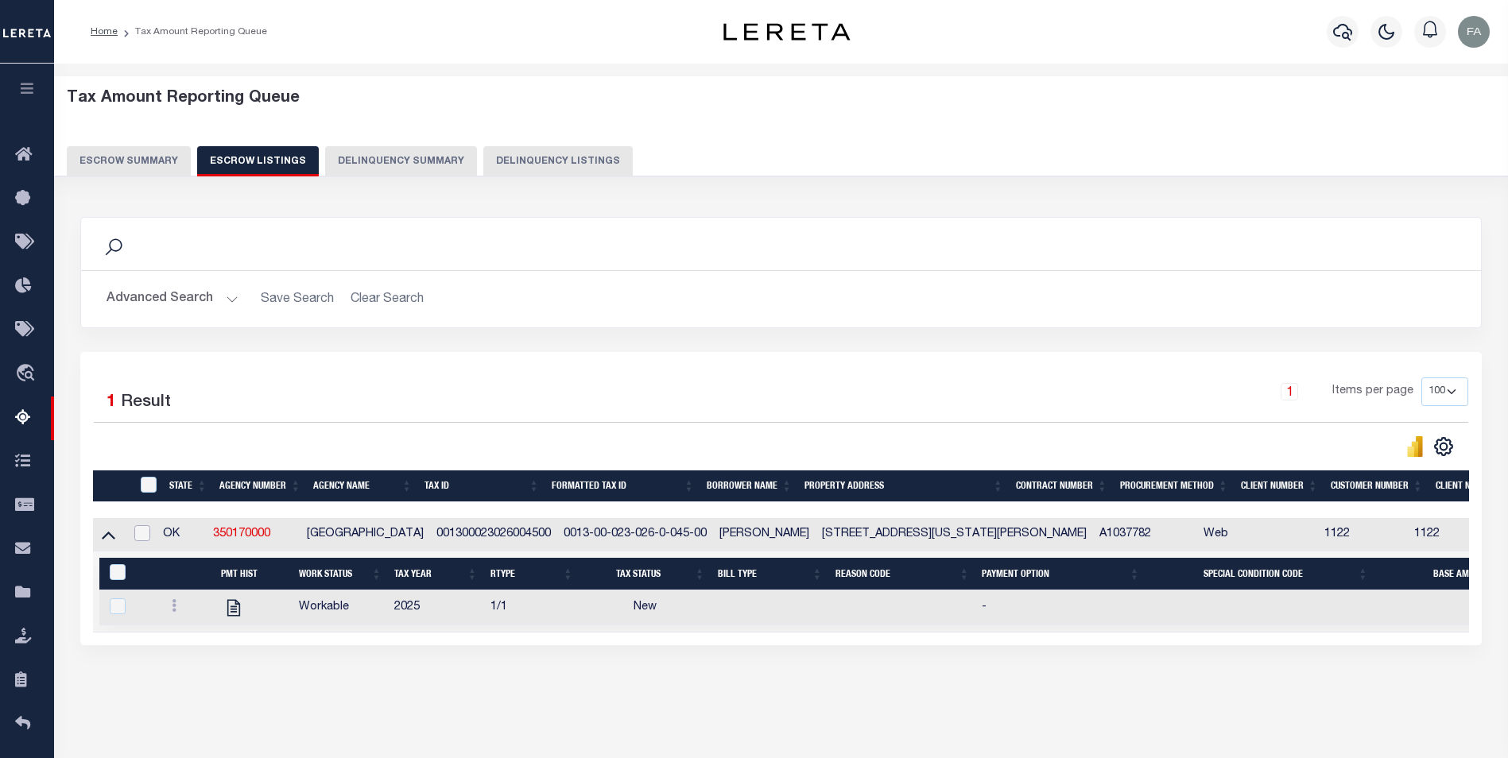
click at [150, 528] on input "checkbox" at bounding box center [142, 533] width 16 height 16
checkbox input "true"
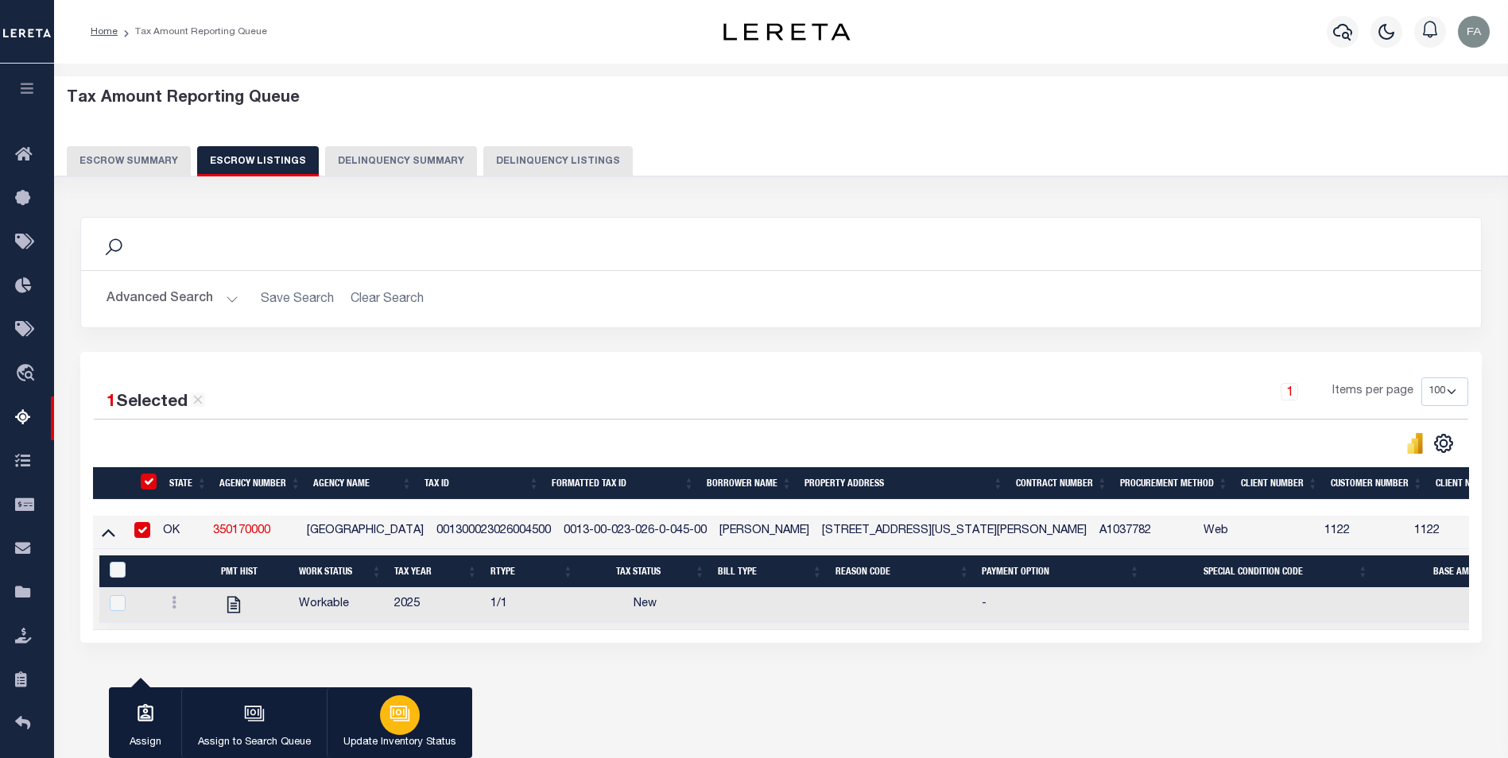
click at [385, 726] on div "button" at bounding box center [400, 715] width 40 height 40
select select "4"
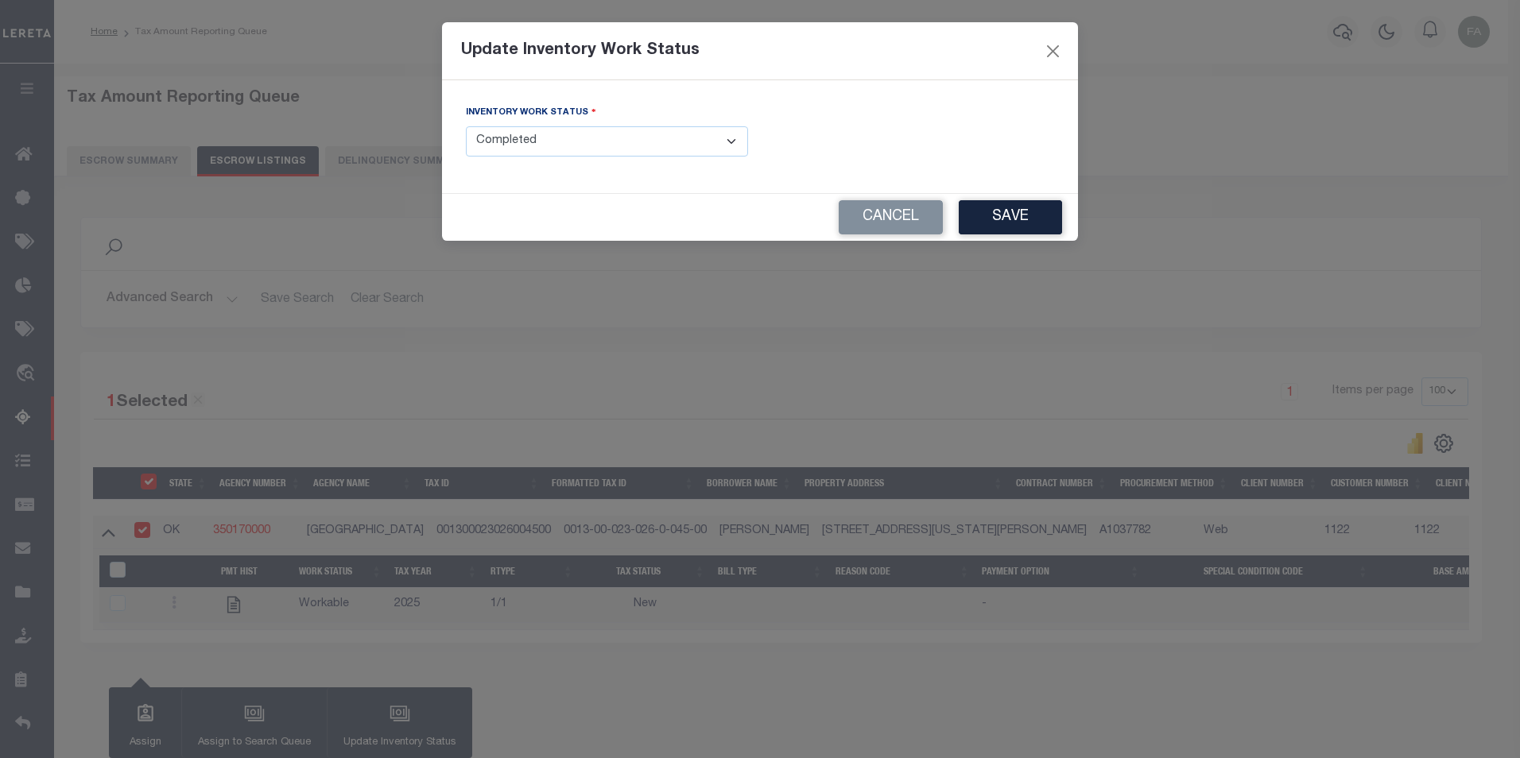
click at [885, 210] on button "Cancel" at bounding box center [891, 217] width 104 height 34
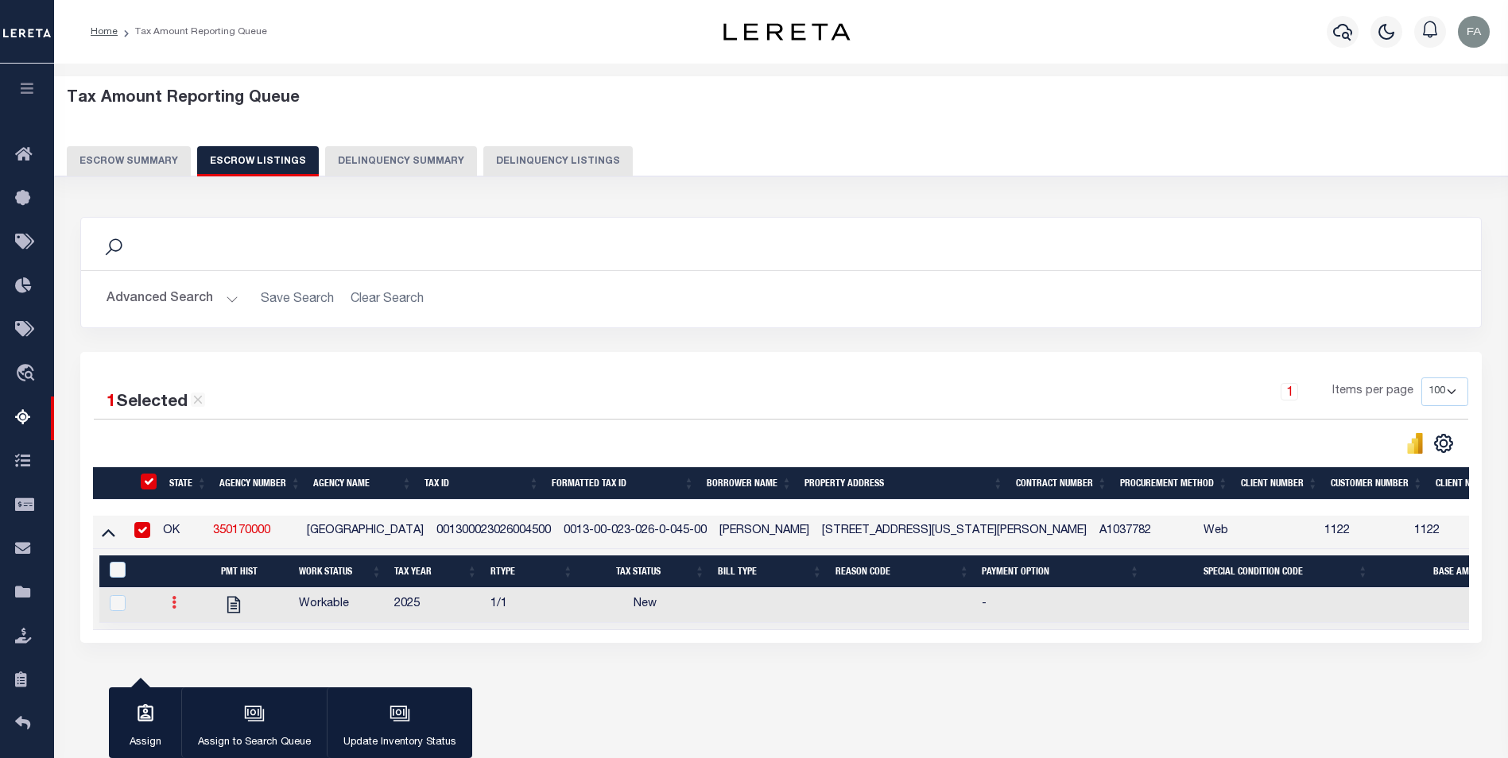
click at [172, 603] on icon at bounding box center [174, 602] width 5 height 13
click at [498, 654] on div "Search Advanced Search Save Search Clear Search In In AK AL AR AZ CA CO CT" at bounding box center [781, 446] width 1423 height 490
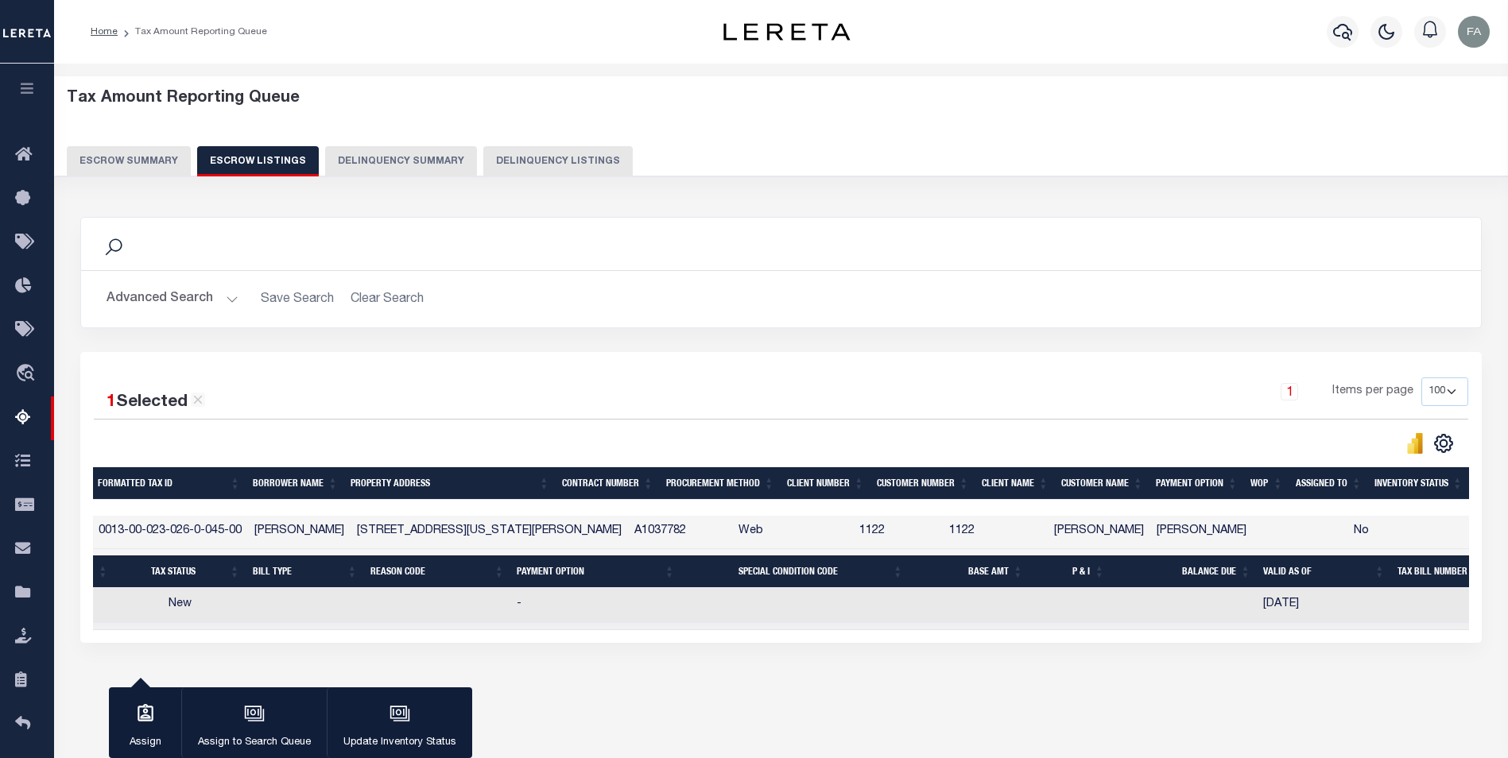
scroll to position [0, 112]
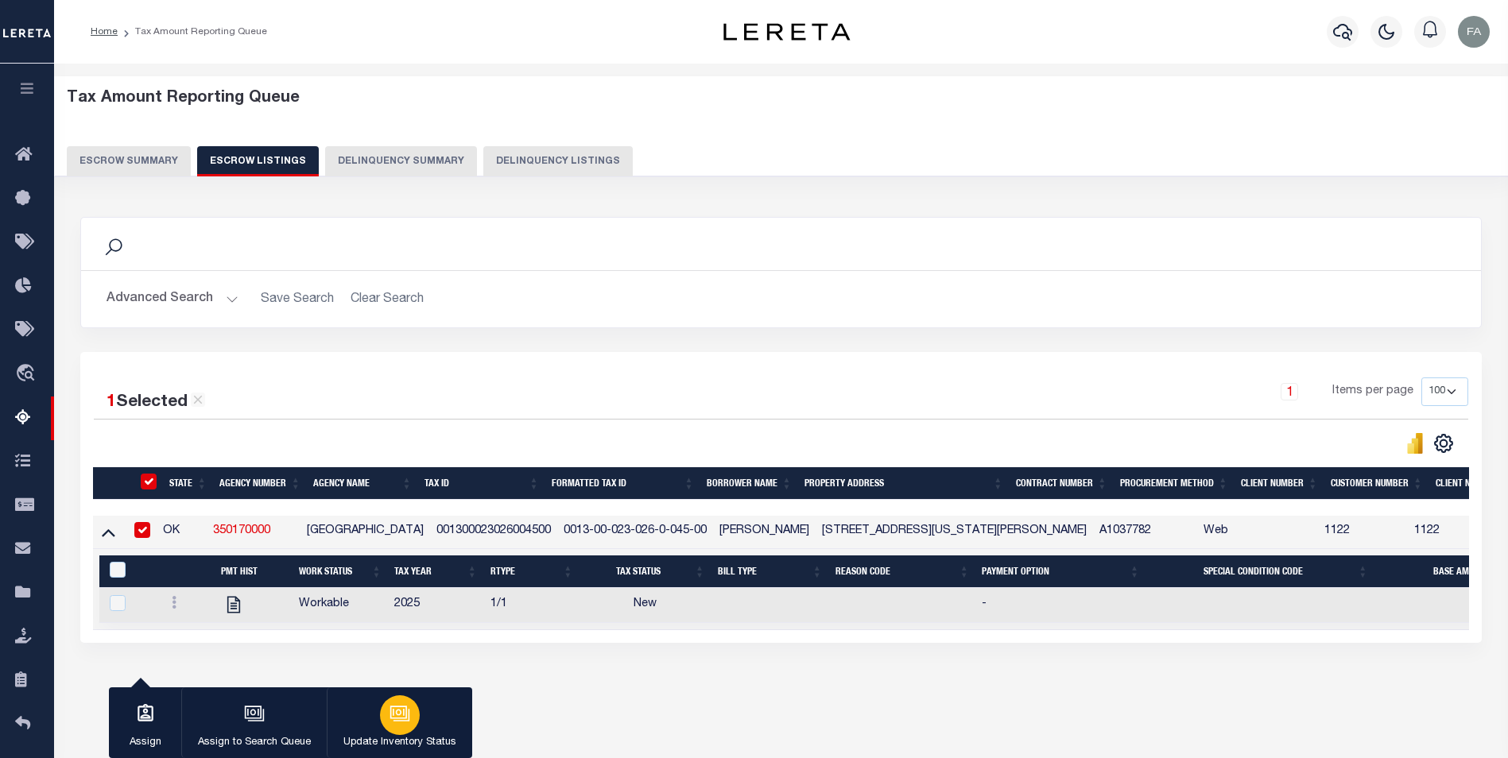
click at [393, 711] on icon "button" at bounding box center [399, 713] width 21 height 21
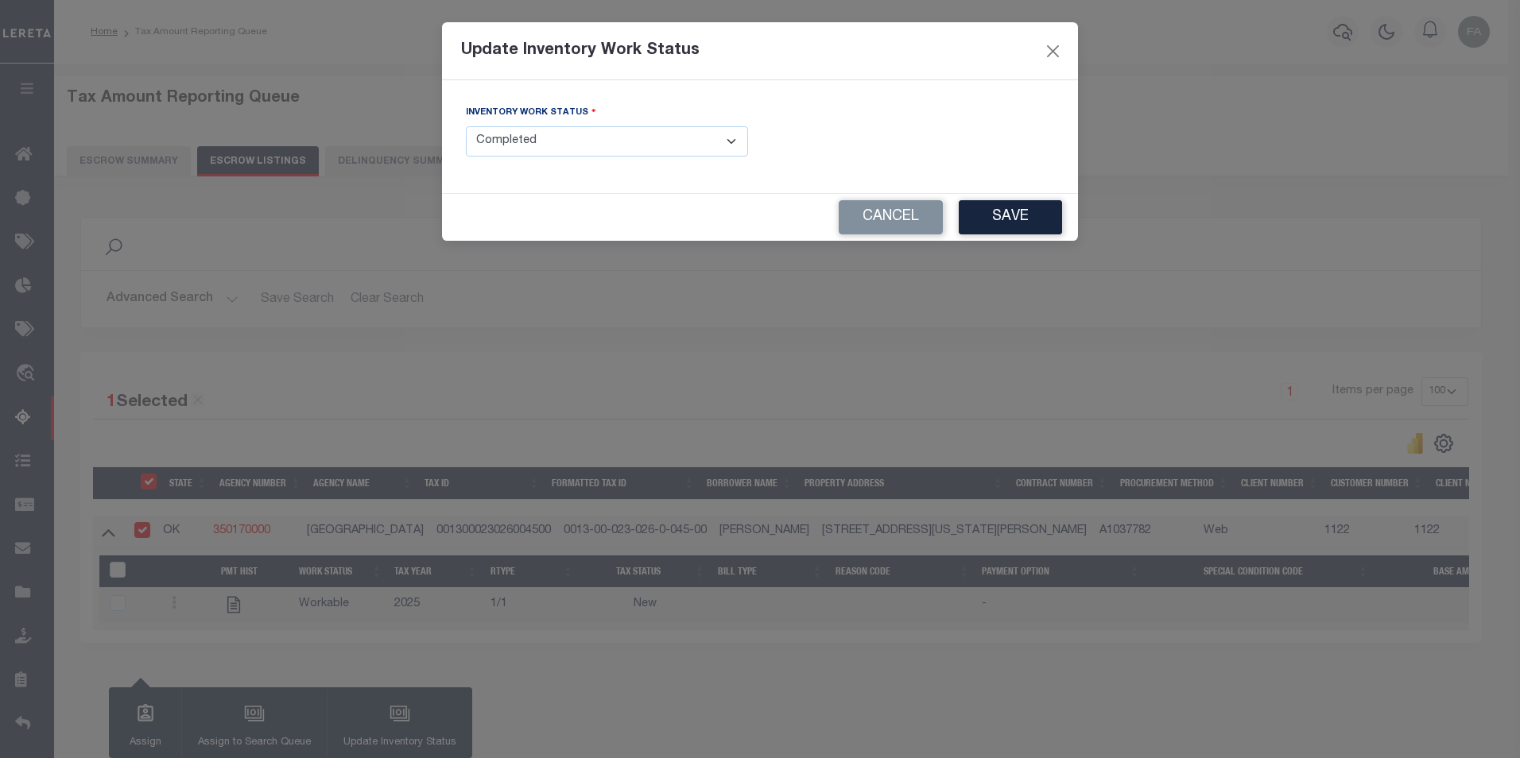
click at [726, 153] on select "- Select Inventory Status - Manual - Exception Pended - Awaiting Search Late Ad…" at bounding box center [607, 141] width 282 height 31
click at [869, 203] on button "Cancel" at bounding box center [891, 217] width 104 height 34
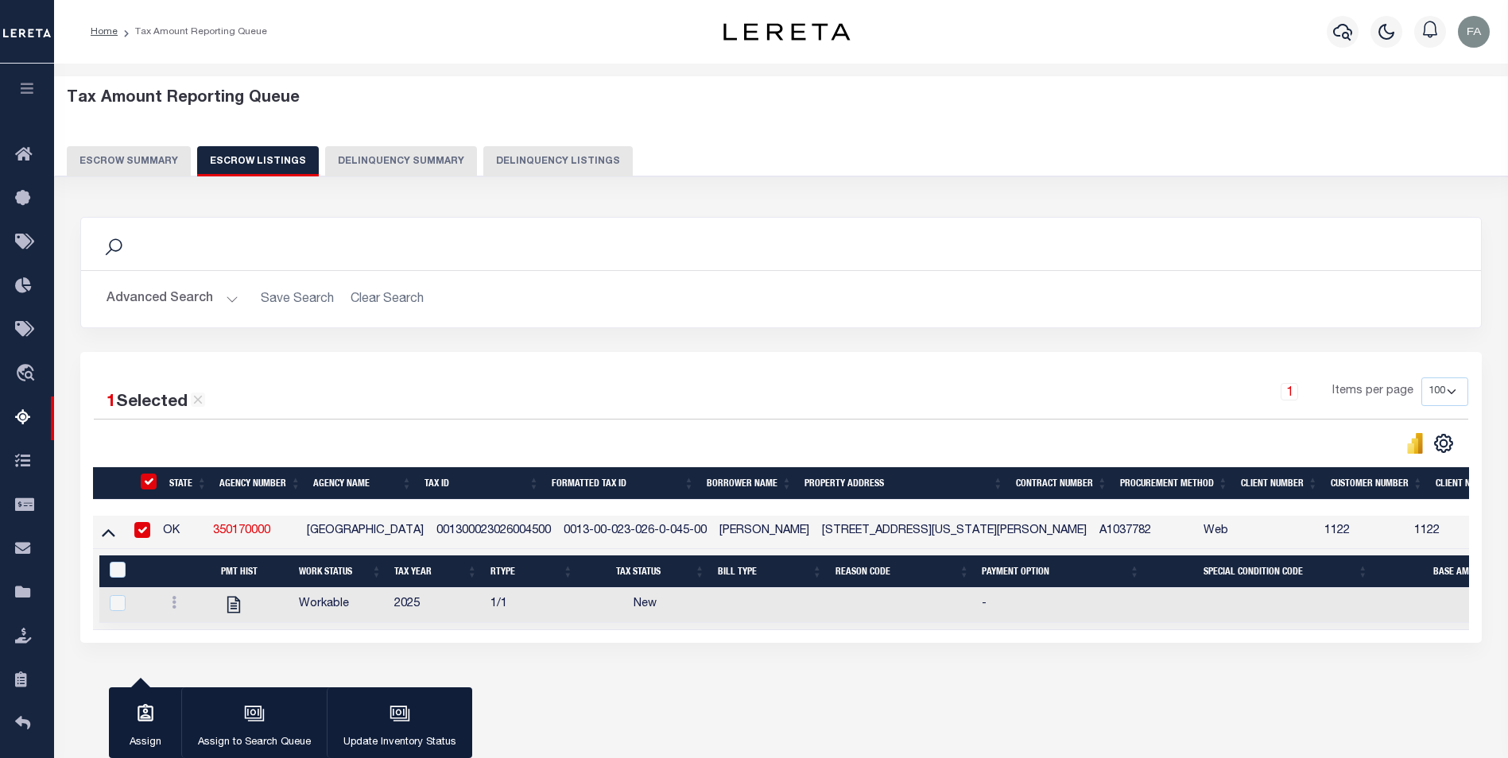
click at [128, 145] on div "Tax Amount Reporting Queue Escrow Summary Escrow Listings Delinquency Summary" at bounding box center [781, 132] width 1429 height 87
click at [137, 158] on button "Escrow Summary" at bounding box center [129, 161] width 124 height 30
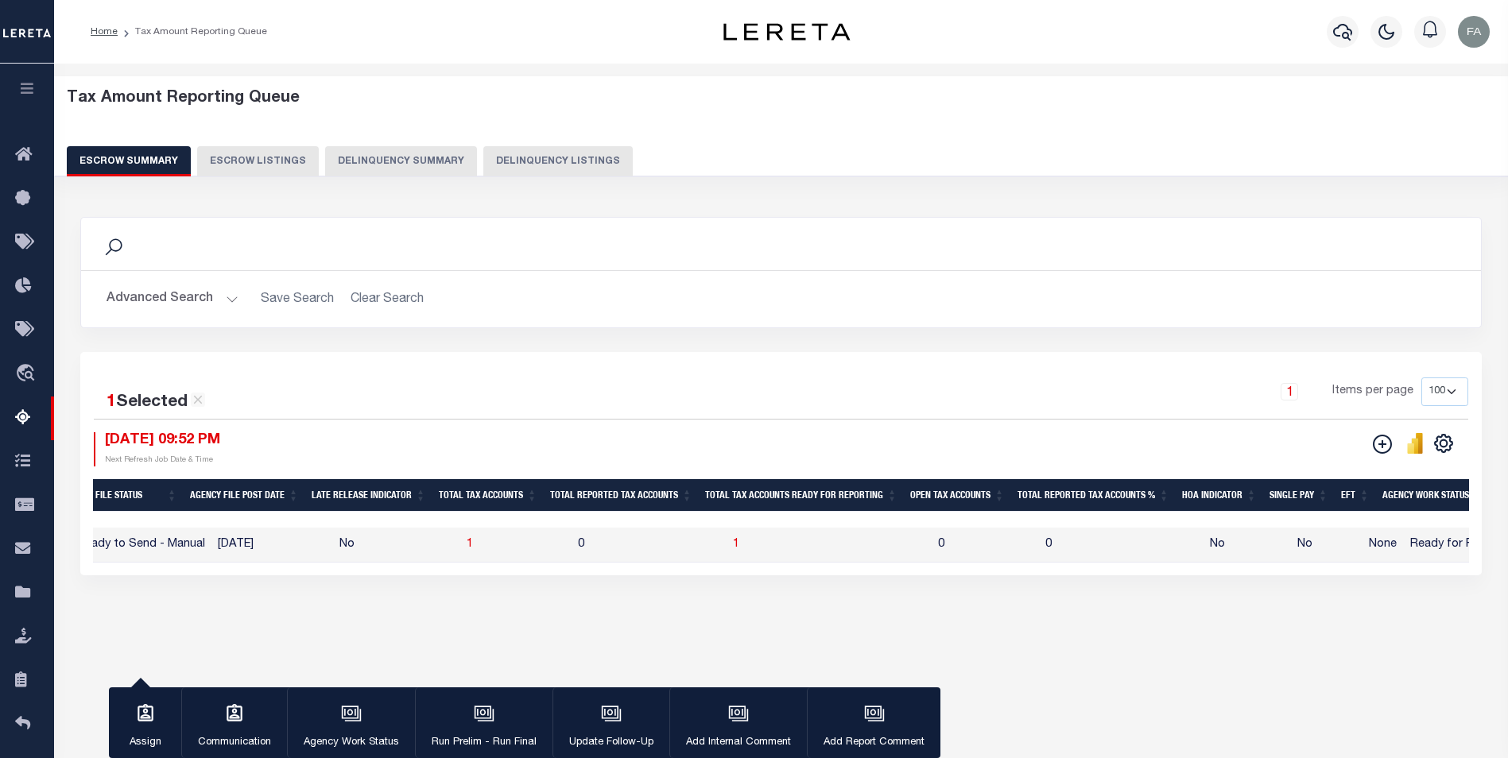
scroll to position [0, 962]
drag, startPoint x: 743, startPoint y: 543, endPoint x: 725, endPoint y: 541, distance: 18.3
click at [734, 541] on td "1" at bounding box center [836, 545] width 205 height 35
checkbox input "false"
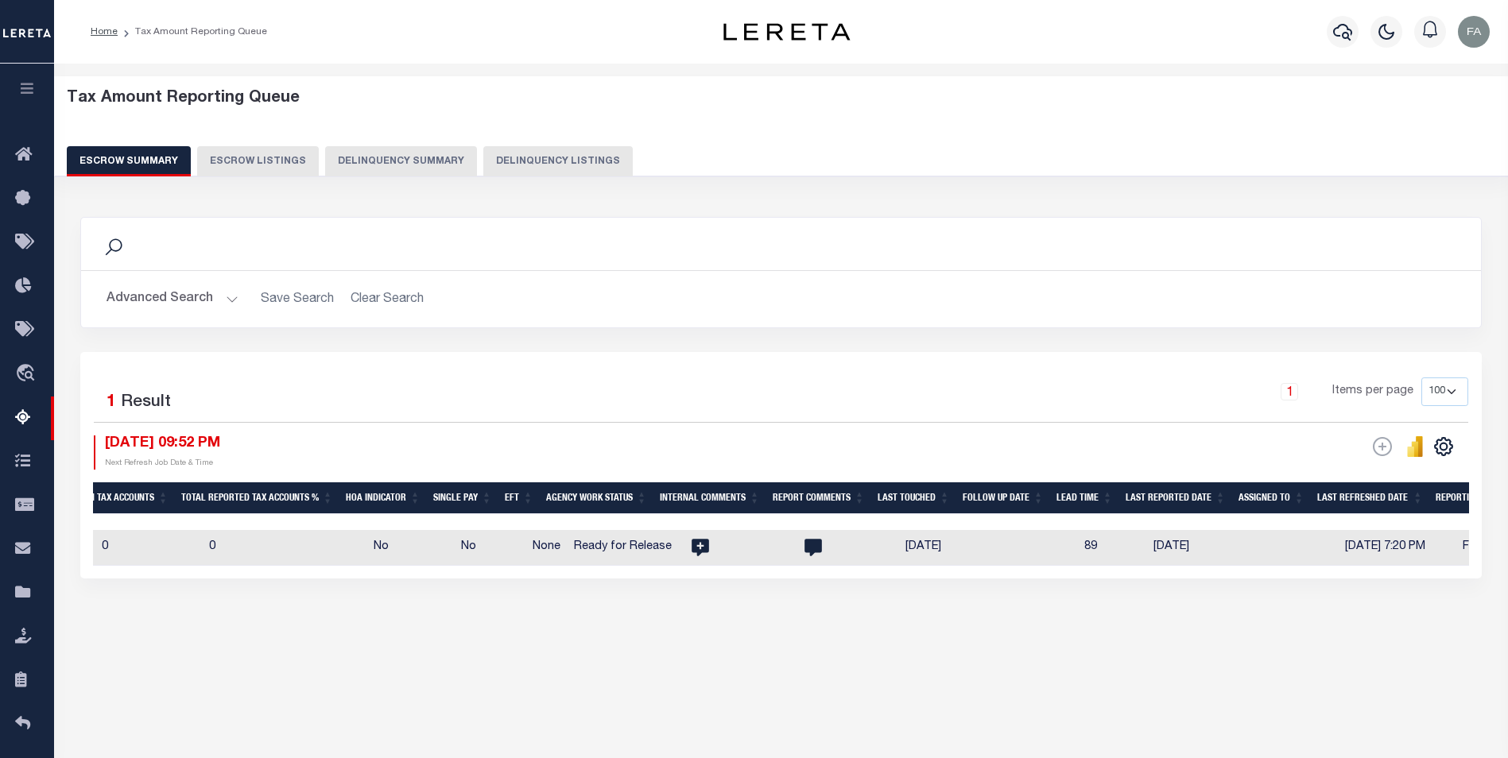
scroll to position [0, 1875]
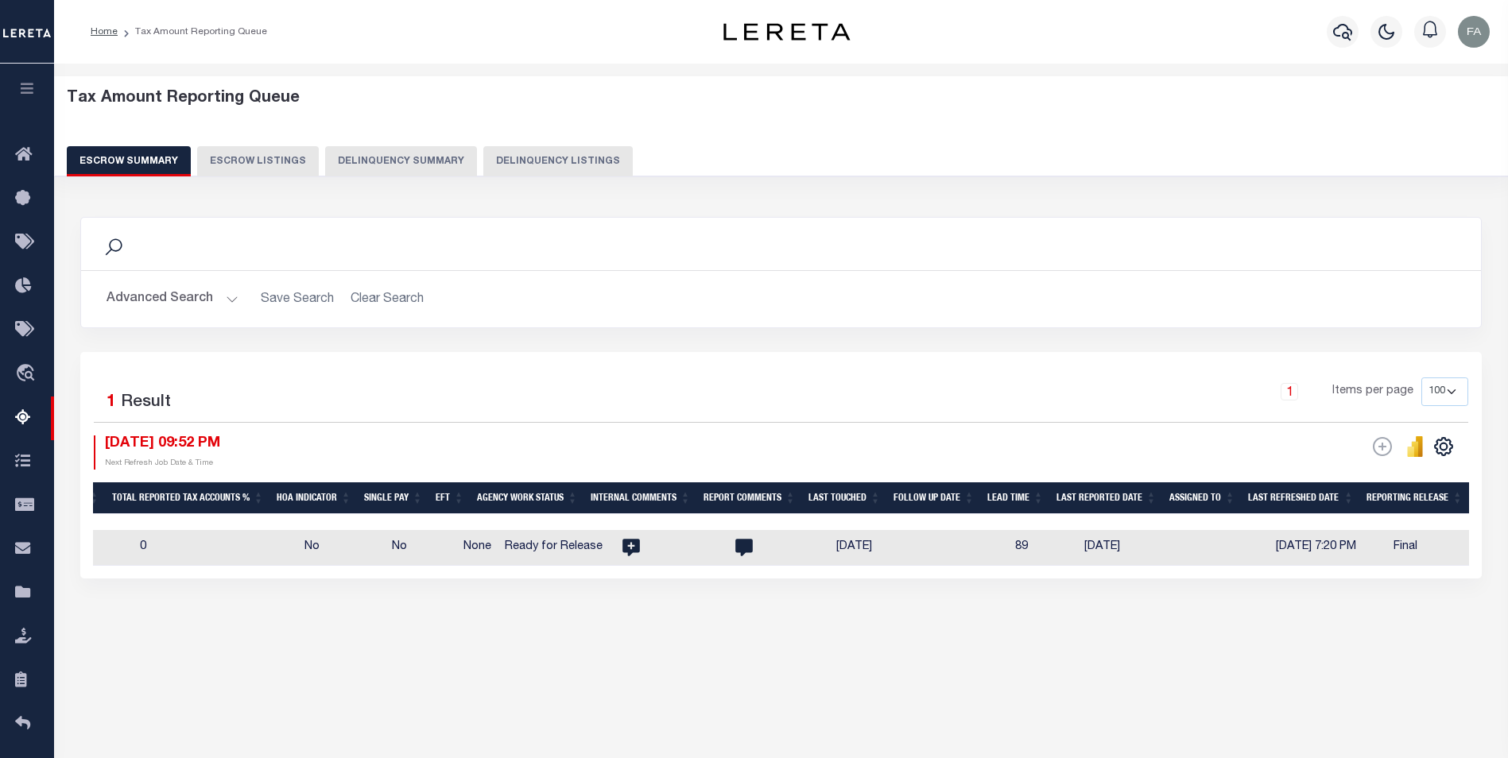
drag, startPoint x: 1112, startPoint y: 575, endPoint x: 774, endPoint y: 606, distance: 339.2
click at [774, 606] on div "Search Advanced Search Save Search Clear Search EscrowSummaryGridWrapper_dynami…" at bounding box center [781, 413] width 1423 height 425
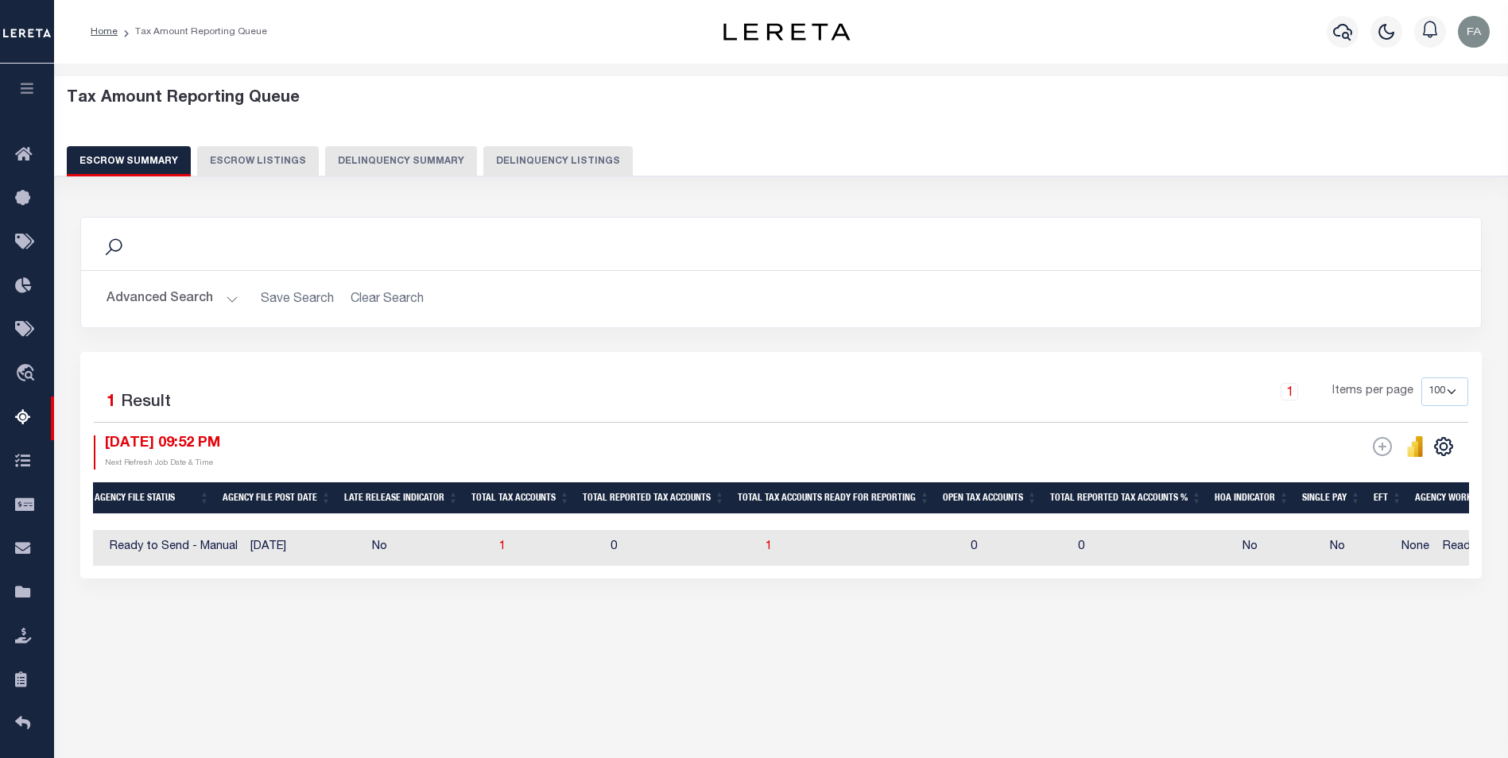
scroll to position [0, 883]
click at [694, 548] on td "0" at bounding box center [771, 547] width 155 height 35
checkbox input "true"
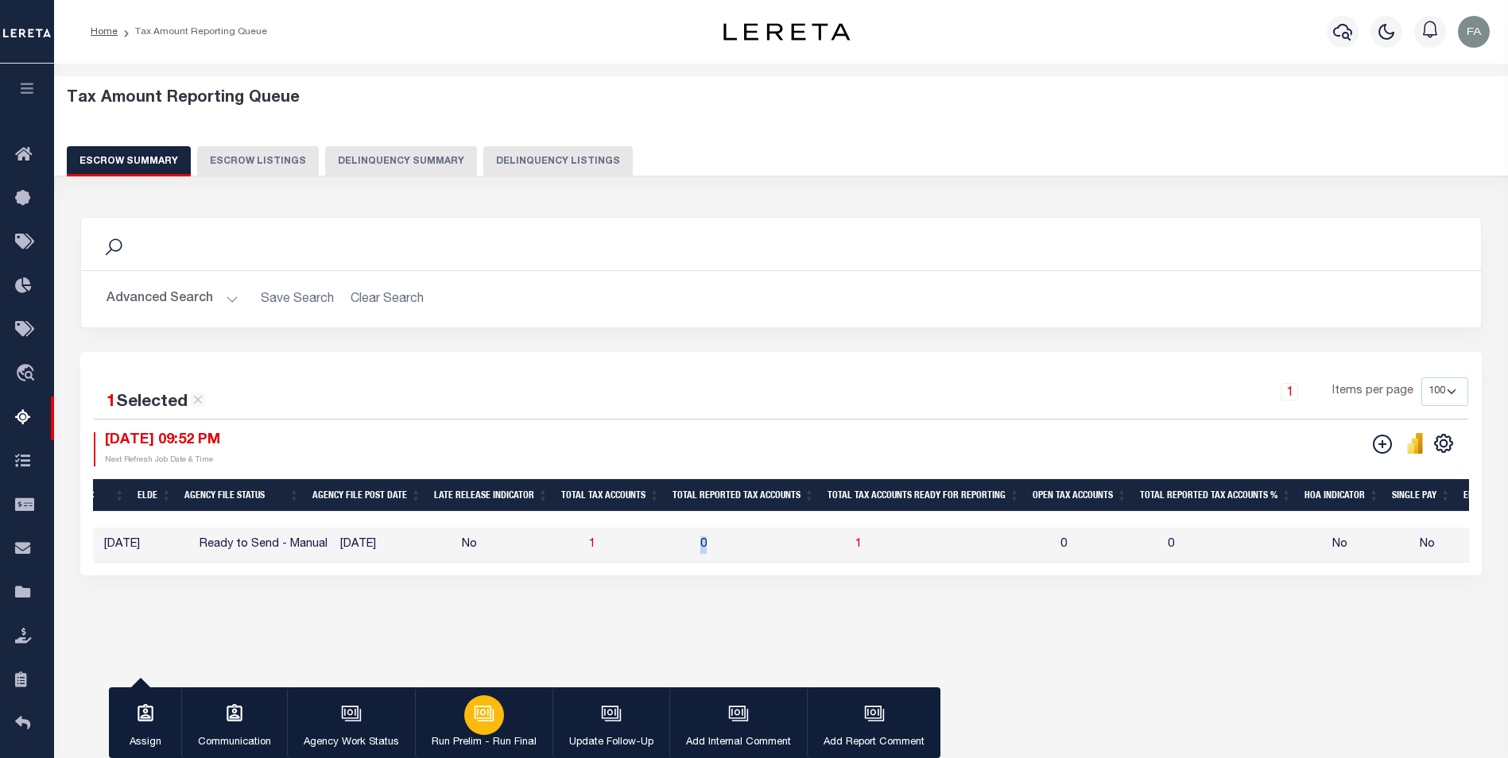
click at [498, 719] on div "button" at bounding box center [484, 715] width 40 height 40
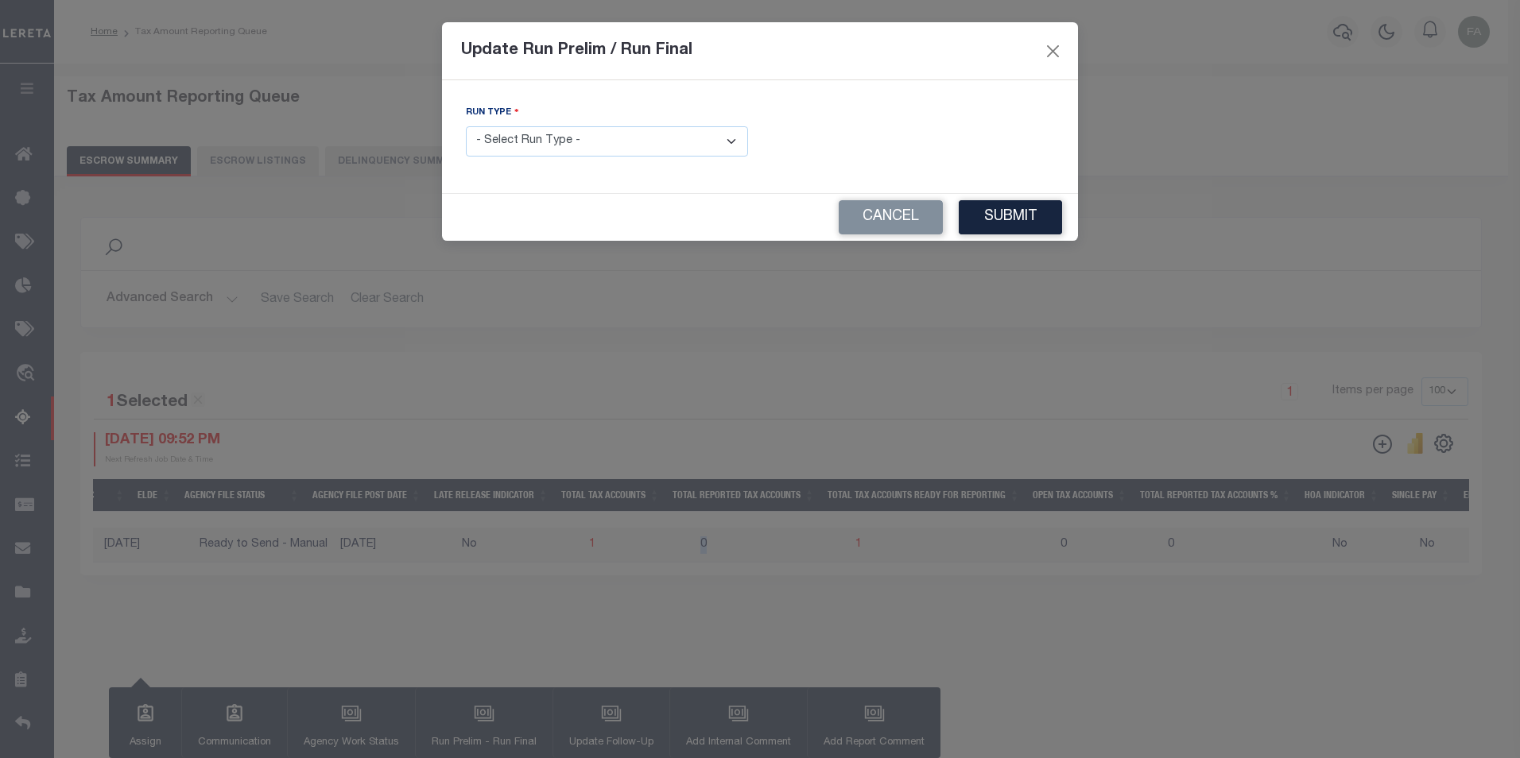
click at [655, 135] on select "- Select Run Type - Prelim Run Final Run" at bounding box center [607, 141] width 282 height 31
click at [799, 193] on div "Run Type - Select Run Type - Prelim Run Final Run FUNDING DEADLINE DATE:" at bounding box center [760, 136] width 636 height 113
click at [869, 216] on button "Cancel" at bounding box center [891, 217] width 104 height 34
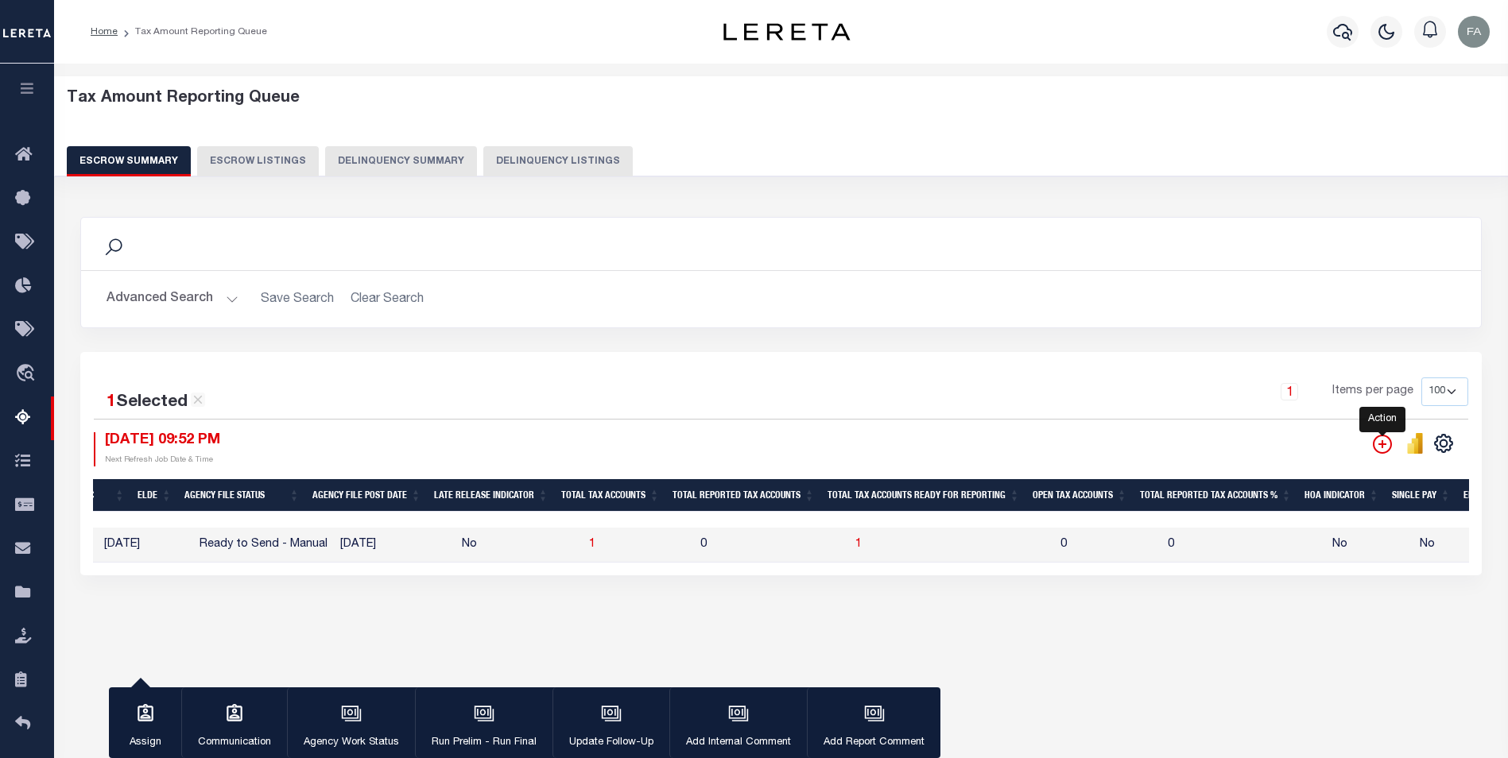
click at [1377, 444] on icon "" at bounding box center [1382, 444] width 19 height 19
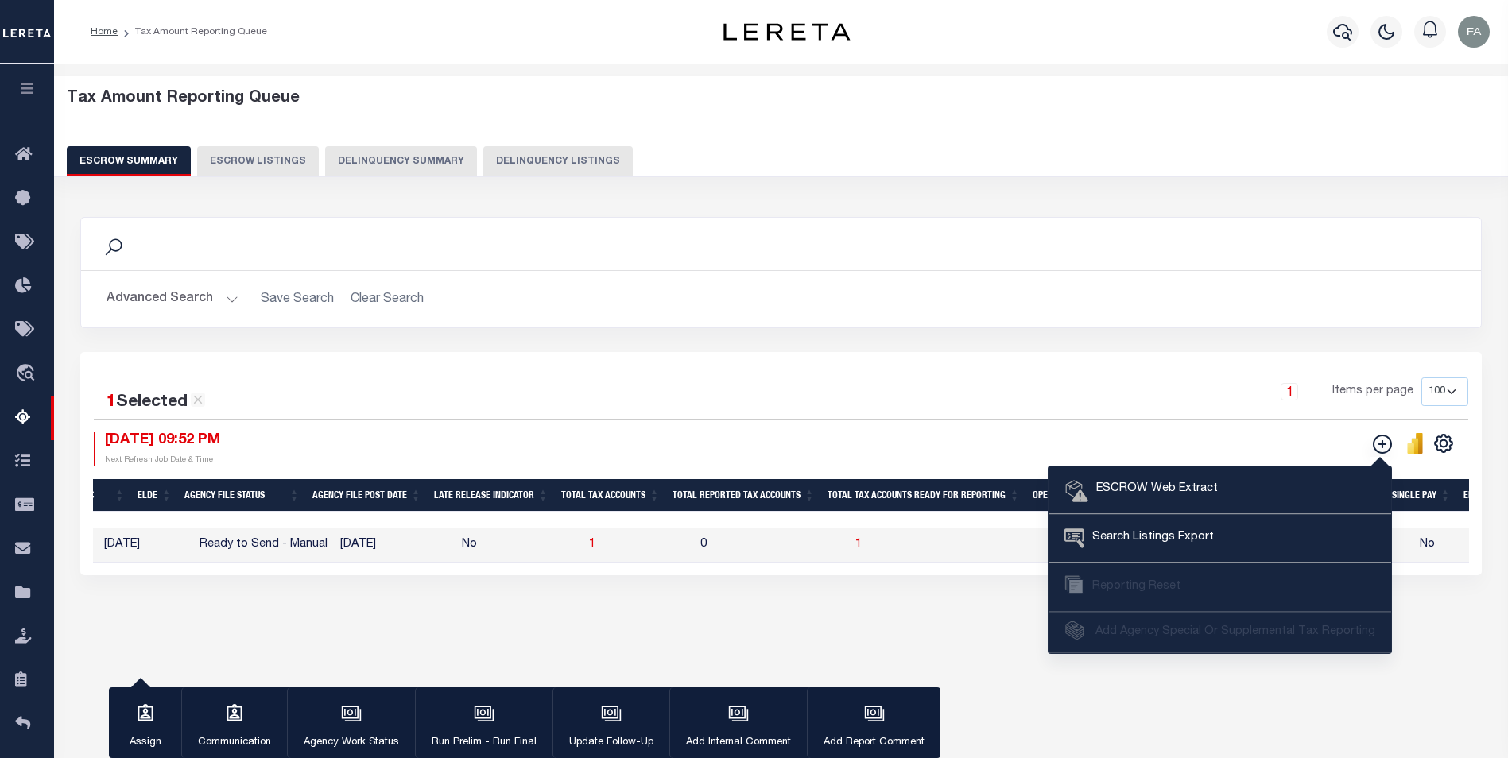
drag, startPoint x: 1199, startPoint y: 409, endPoint x: 1122, endPoint y: 407, distance: 76.3
click at [1122, 407] on div "1 Items per page 10 25 50 100 500" at bounding box center [956, 398] width 1025 height 41
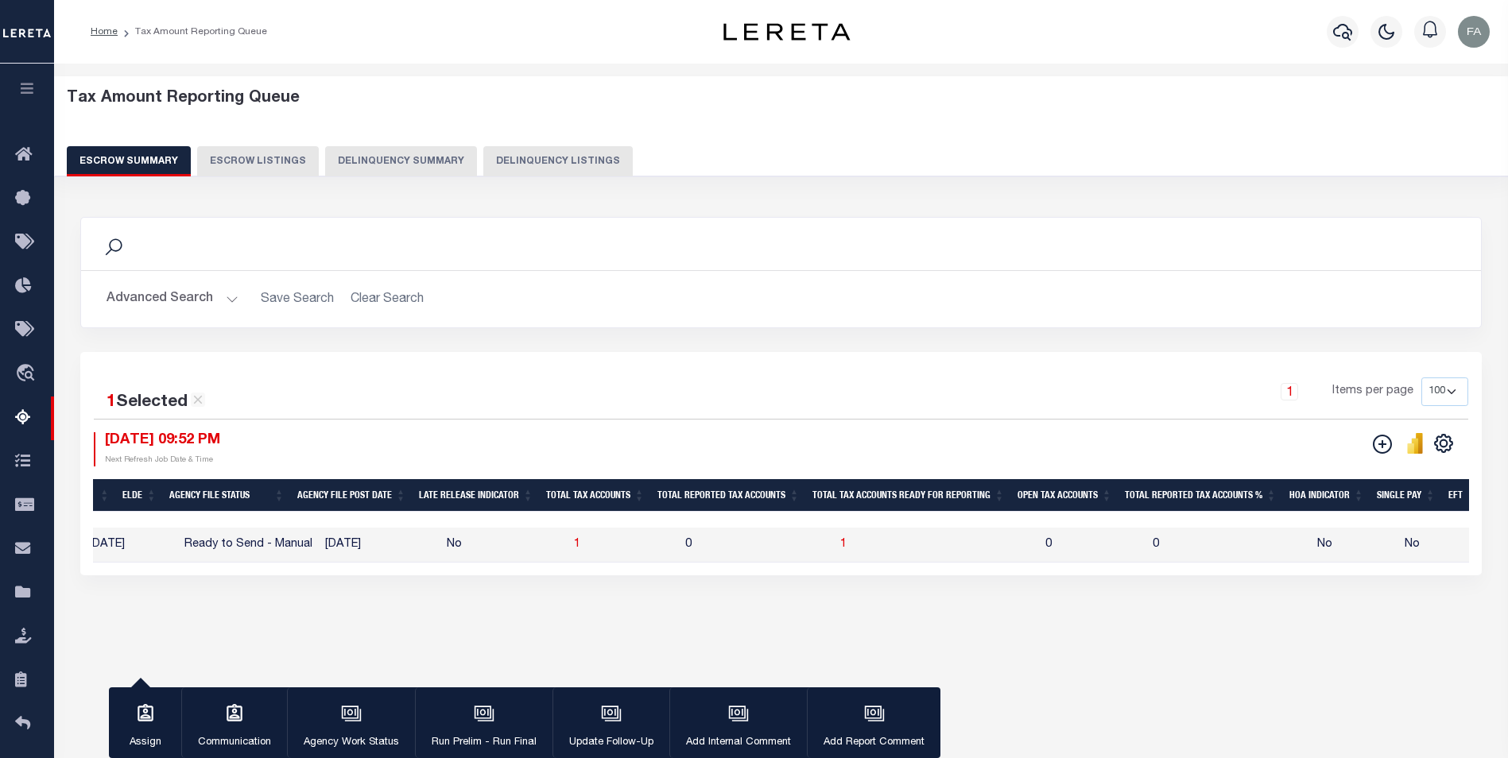
scroll to position [0, 857]
click at [762, 545] on td "0" at bounding box center [768, 545] width 155 height 35
checkbox input "false"
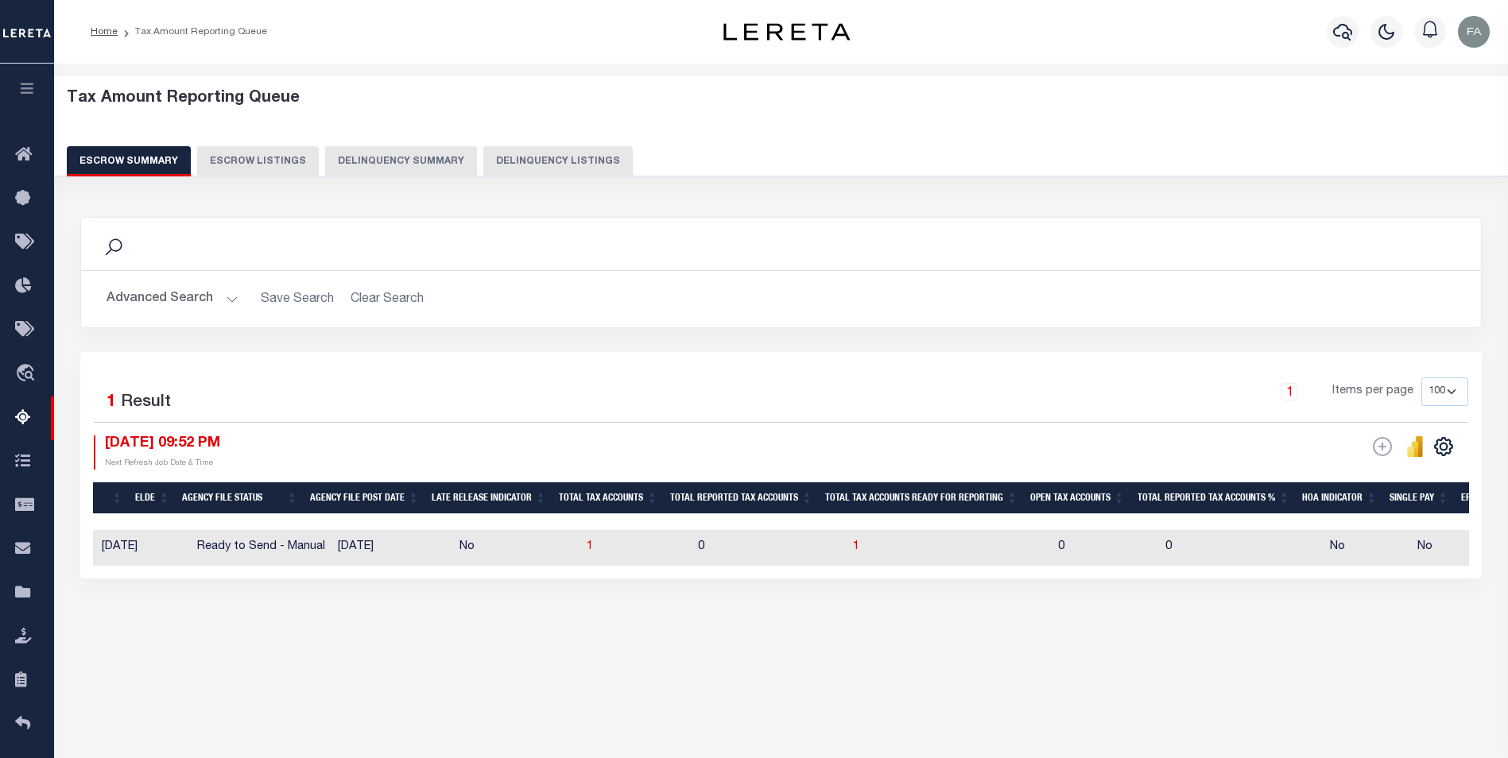
click at [767, 554] on td "0" at bounding box center [768, 547] width 155 height 35
checkbox input "true"
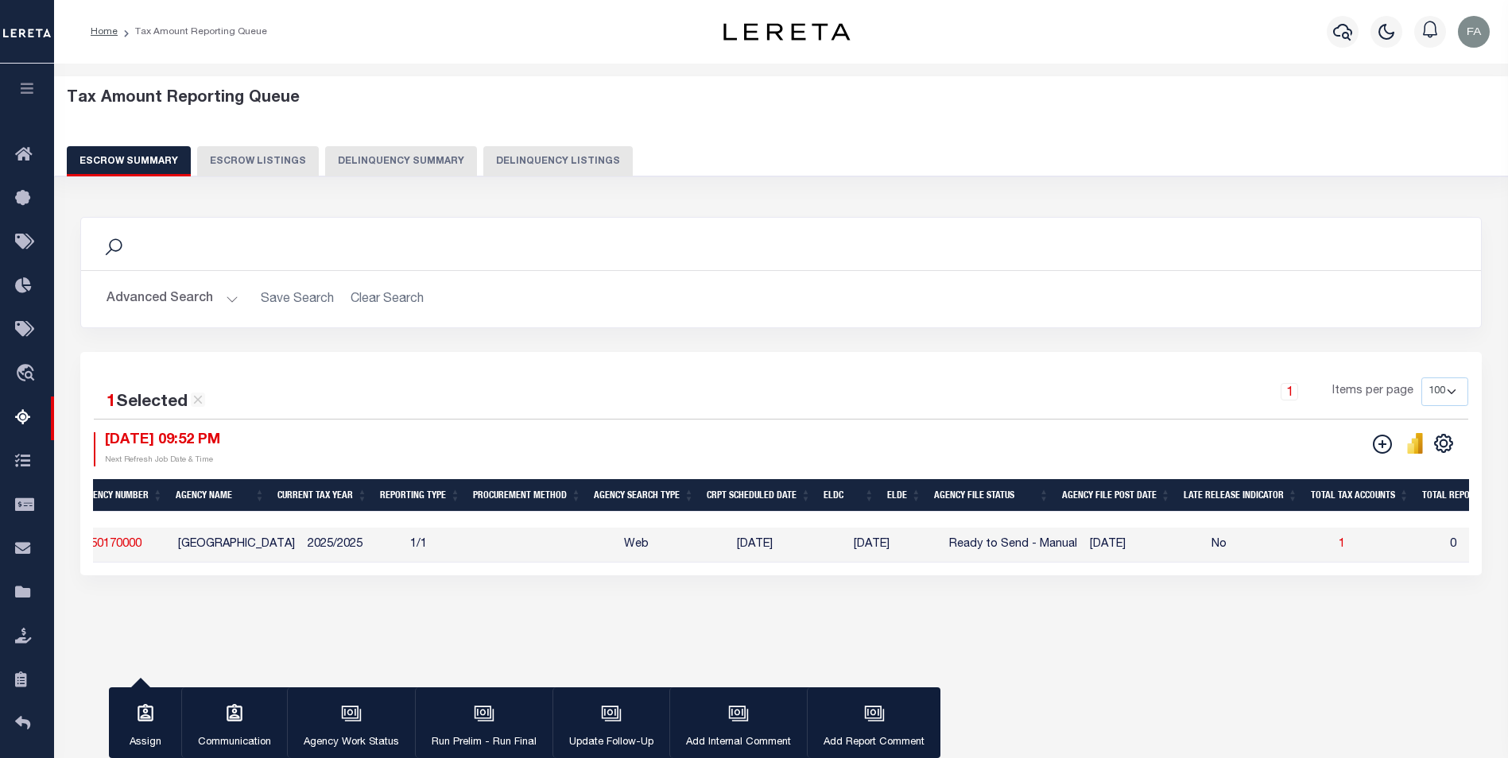
scroll to position [0, 0]
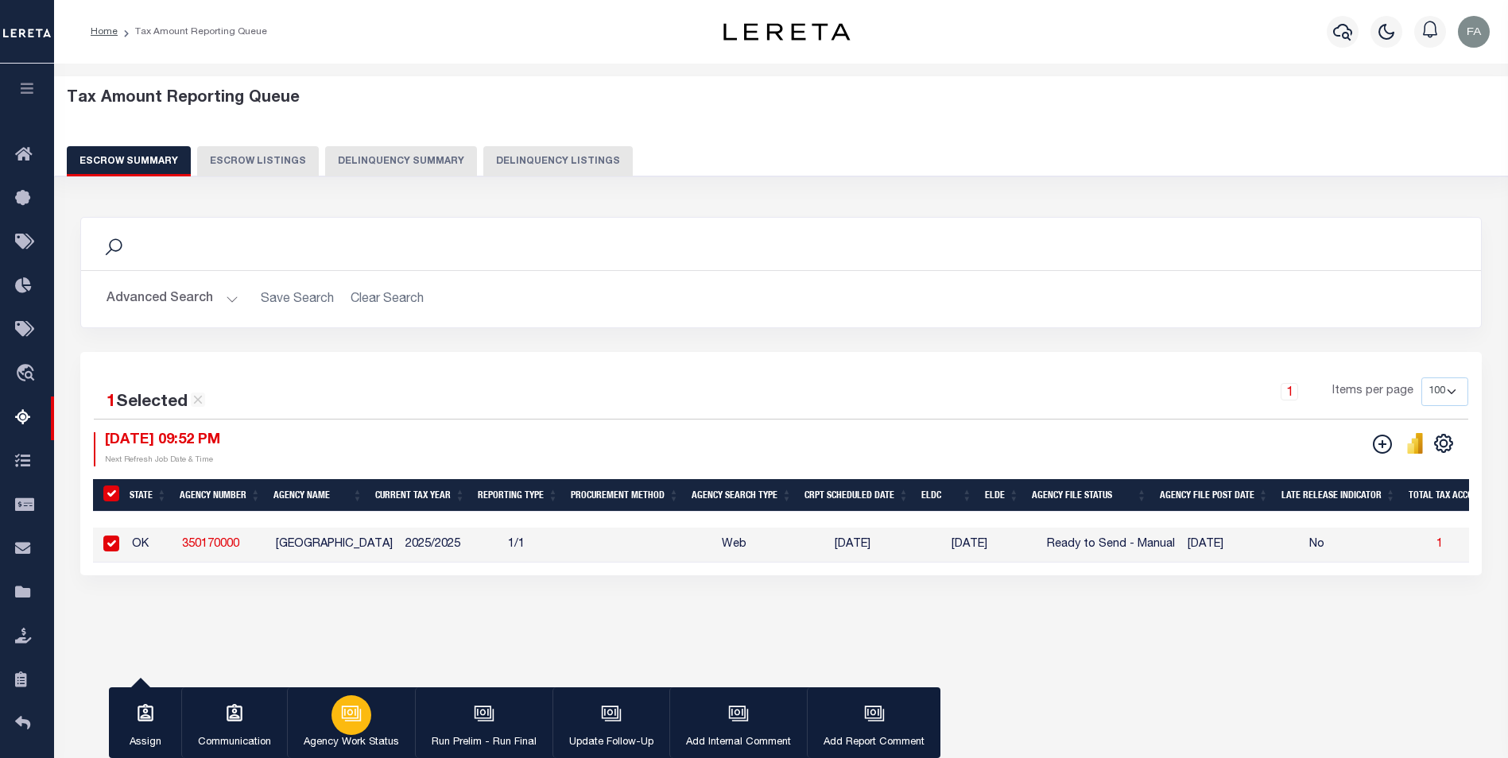
click at [373, 717] on button "Agency Work Status" at bounding box center [351, 724] width 128 height 72
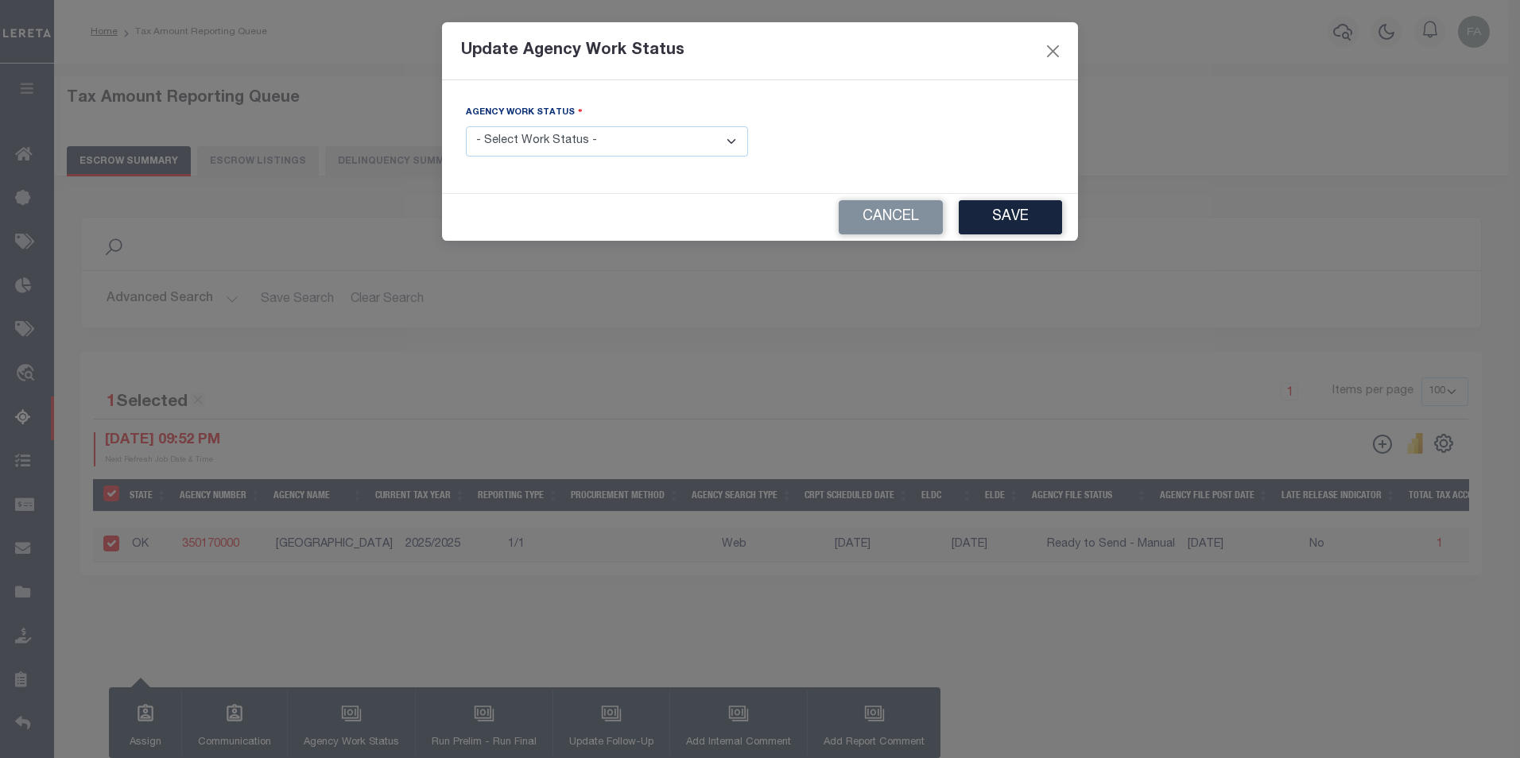
click at [597, 150] on select "- Select Work Status - New In Progress Pending Agency Follow-up Pending QC Read…" at bounding box center [607, 141] width 282 height 31
select select "6"
click at [466, 126] on select "- Select Work Status - New In Progress Pending Agency Follow-up Pending QC Read…" at bounding box center [607, 141] width 282 height 31
click at [990, 215] on button "Save" at bounding box center [1010, 217] width 103 height 34
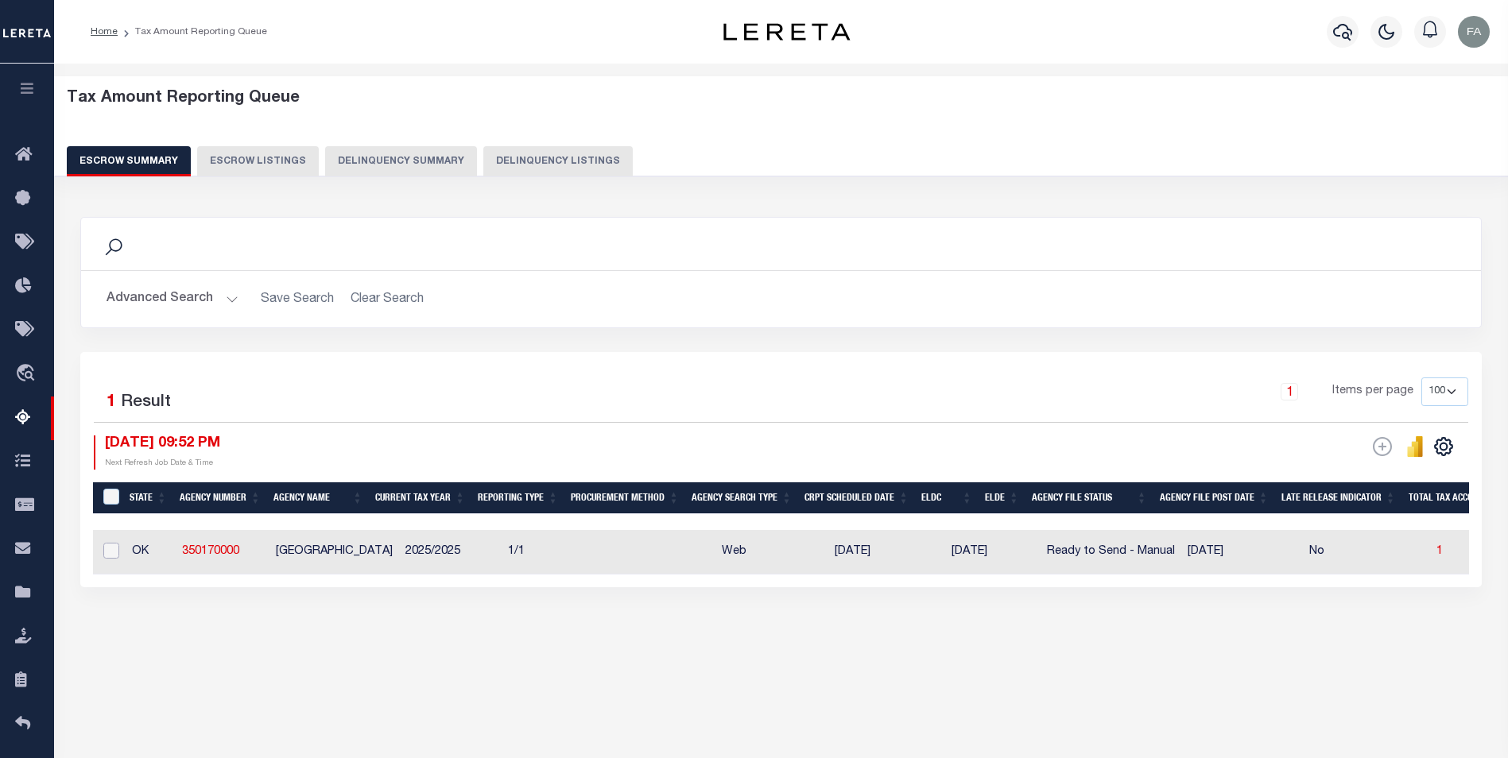
click at [115, 549] on input "checkbox" at bounding box center [111, 551] width 16 height 16
checkbox input "true"
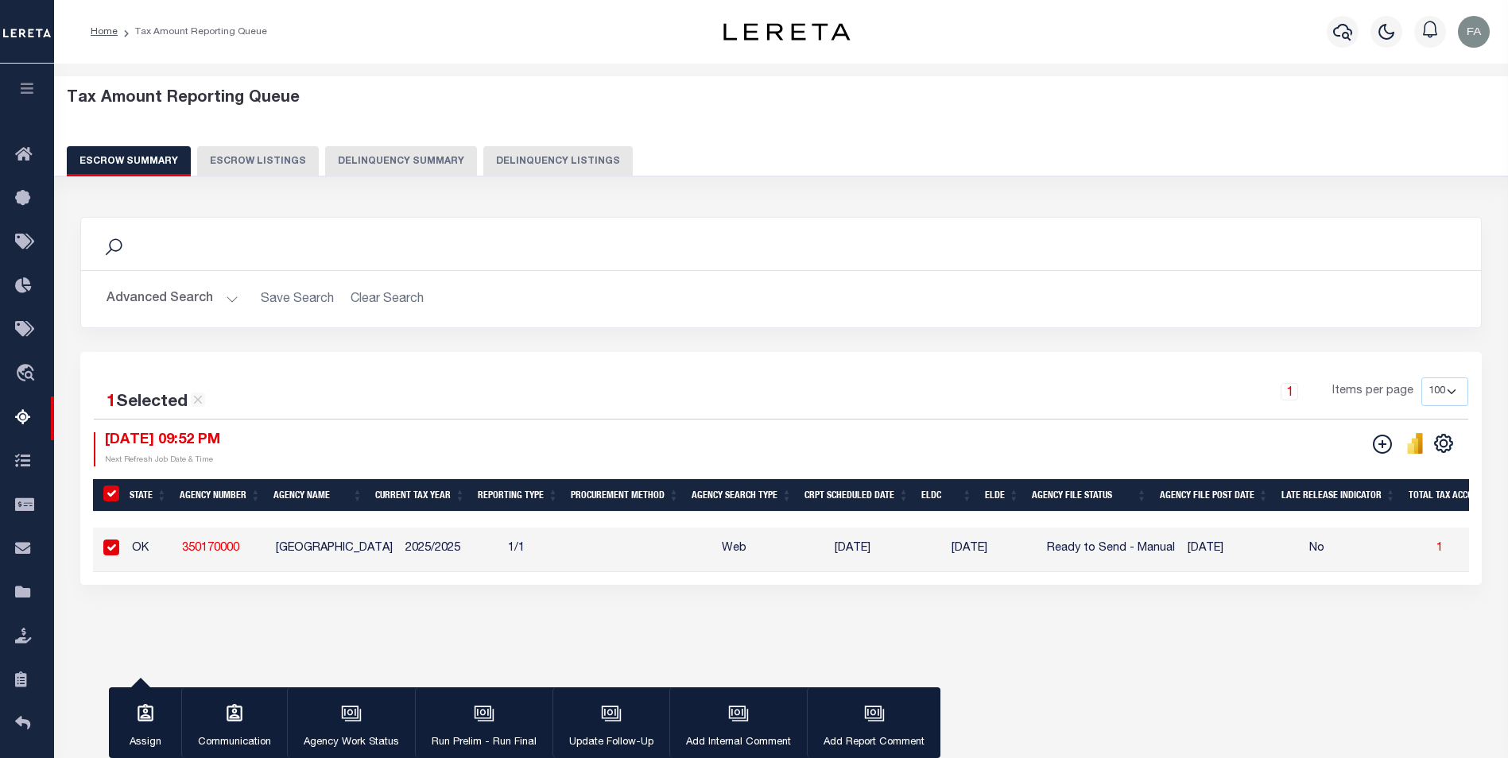
click at [491, 721] on icon "button" at bounding box center [486, 715] width 16 height 12
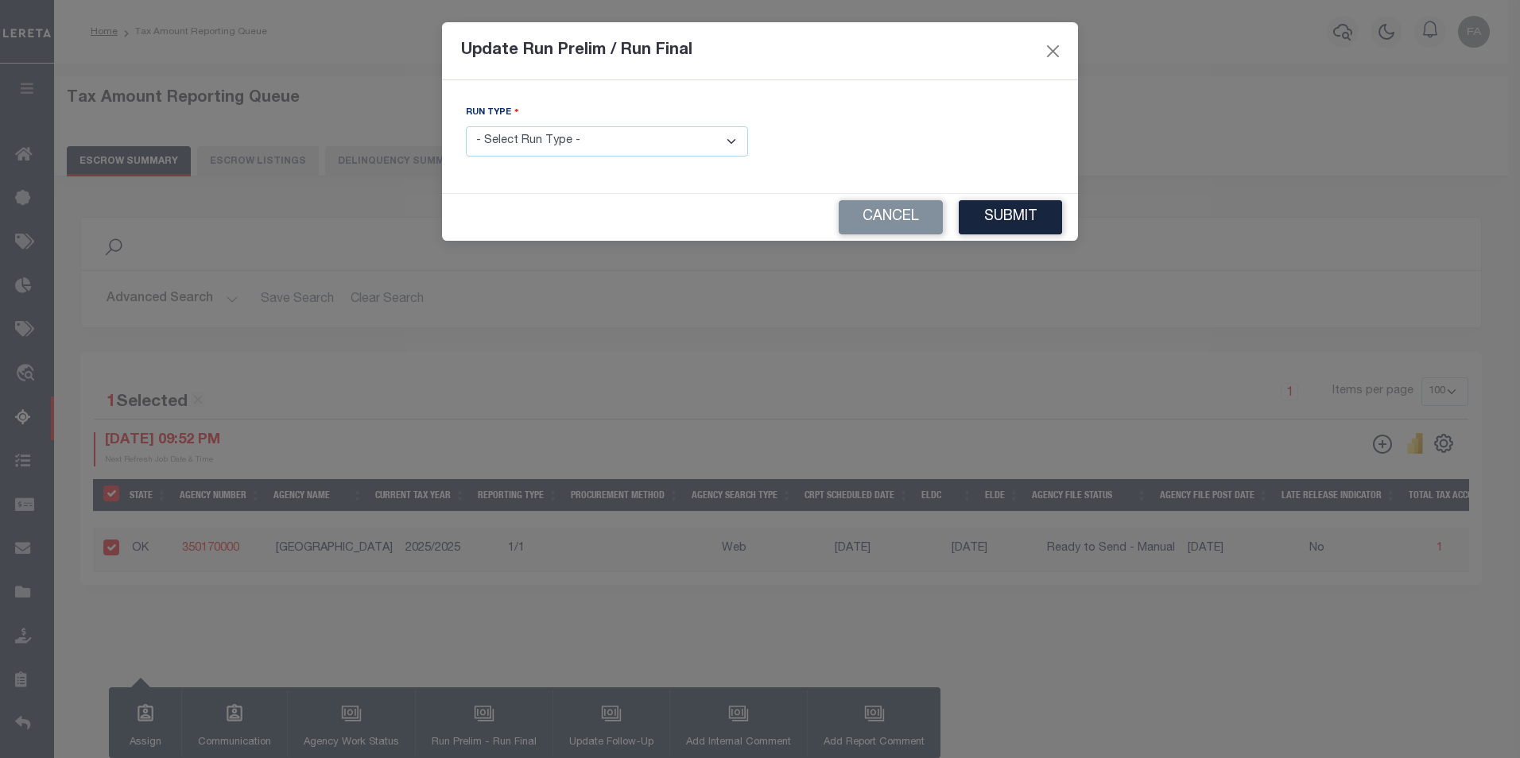
click at [579, 144] on select "- Select Run Type - Prelim Run Final Run" at bounding box center [607, 141] width 282 height 31
click at [669, 151] on select "- Select Run Type - Prelim Run Final Run" at bounding box center [607, 141] width 282 height 31
drag, startPoint x: 866, startPoint y: 211, endPoint x: 834, endPoint y: 261, distance: 58.6
click at [866, 211] on button "Cancel" at bounding box center [891, 217] width 104 height 34
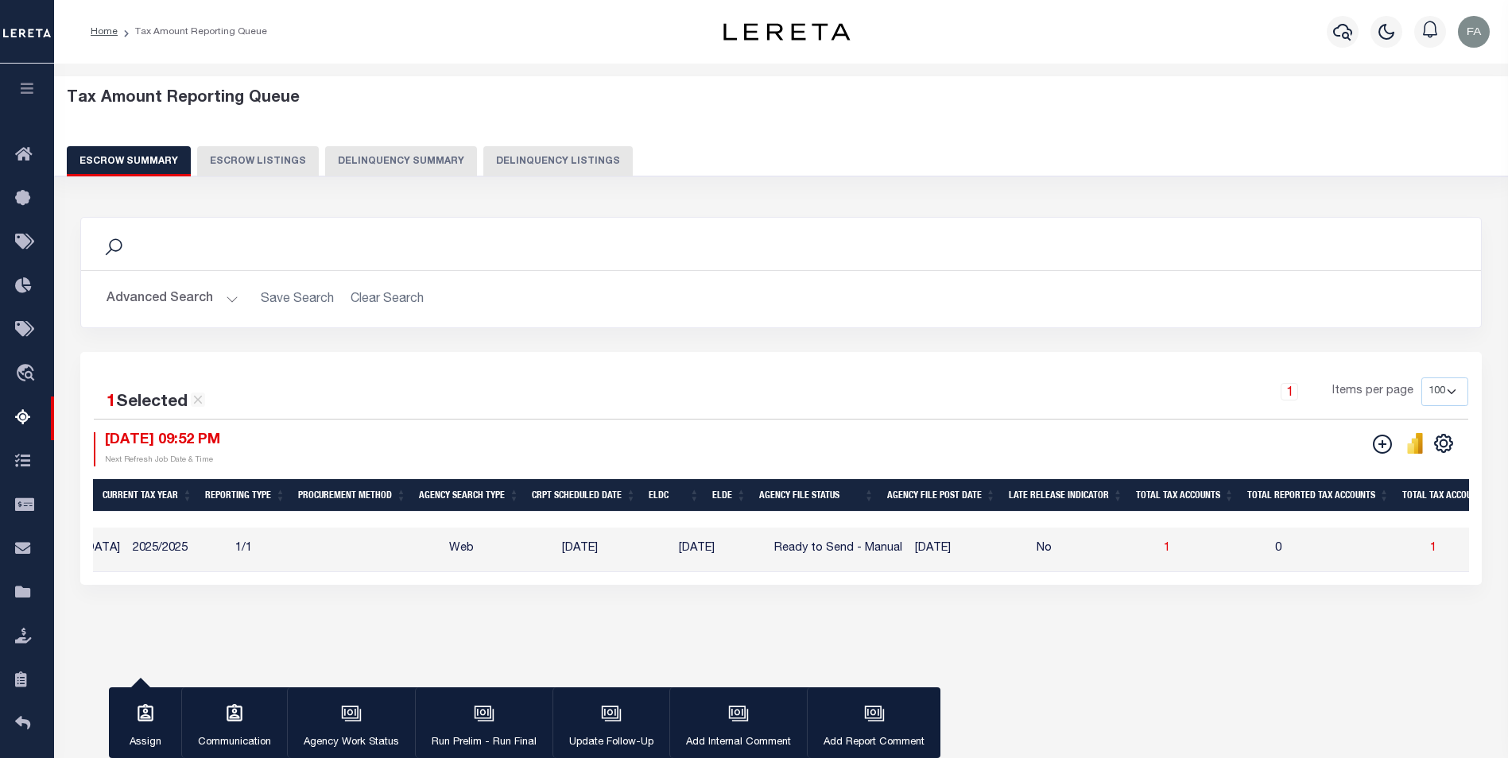
scroll to position [0, 308]
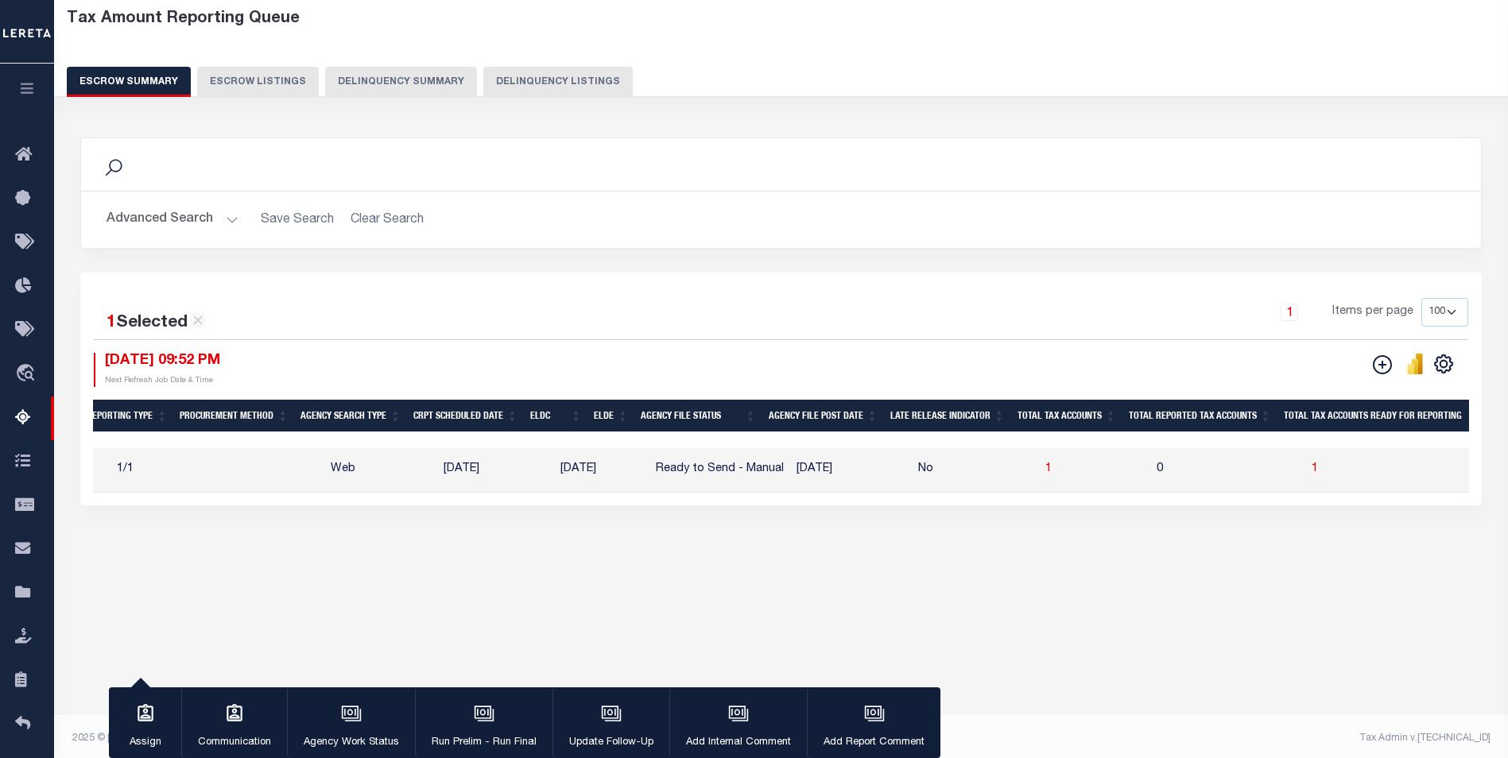
click at [962, 541] on div "Search Advanced Search Save Search Clear Search EscrowSummaryGridWrapper_dynami…" at bounding box center [781, 338] width 1423 height 432
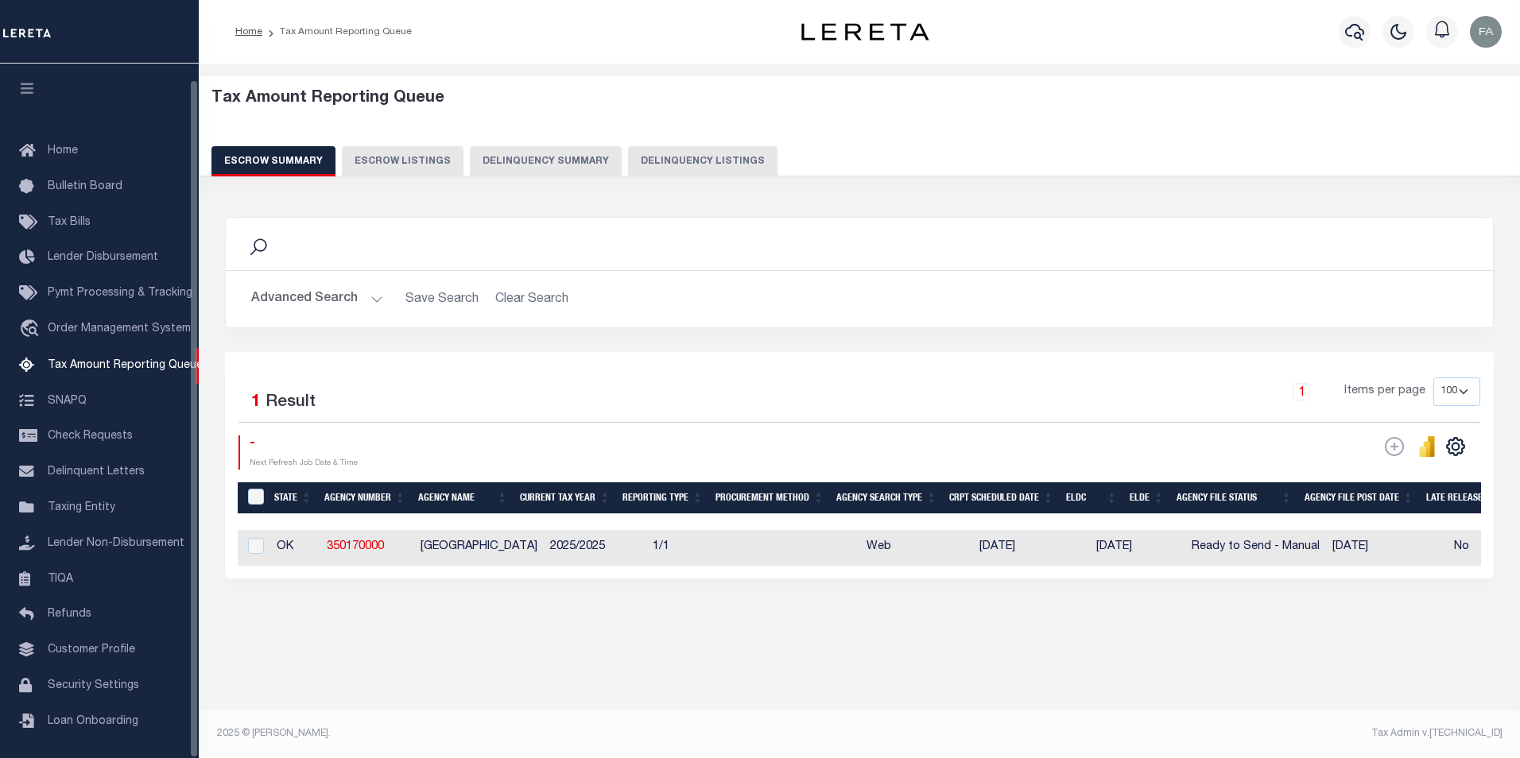
select select "100"
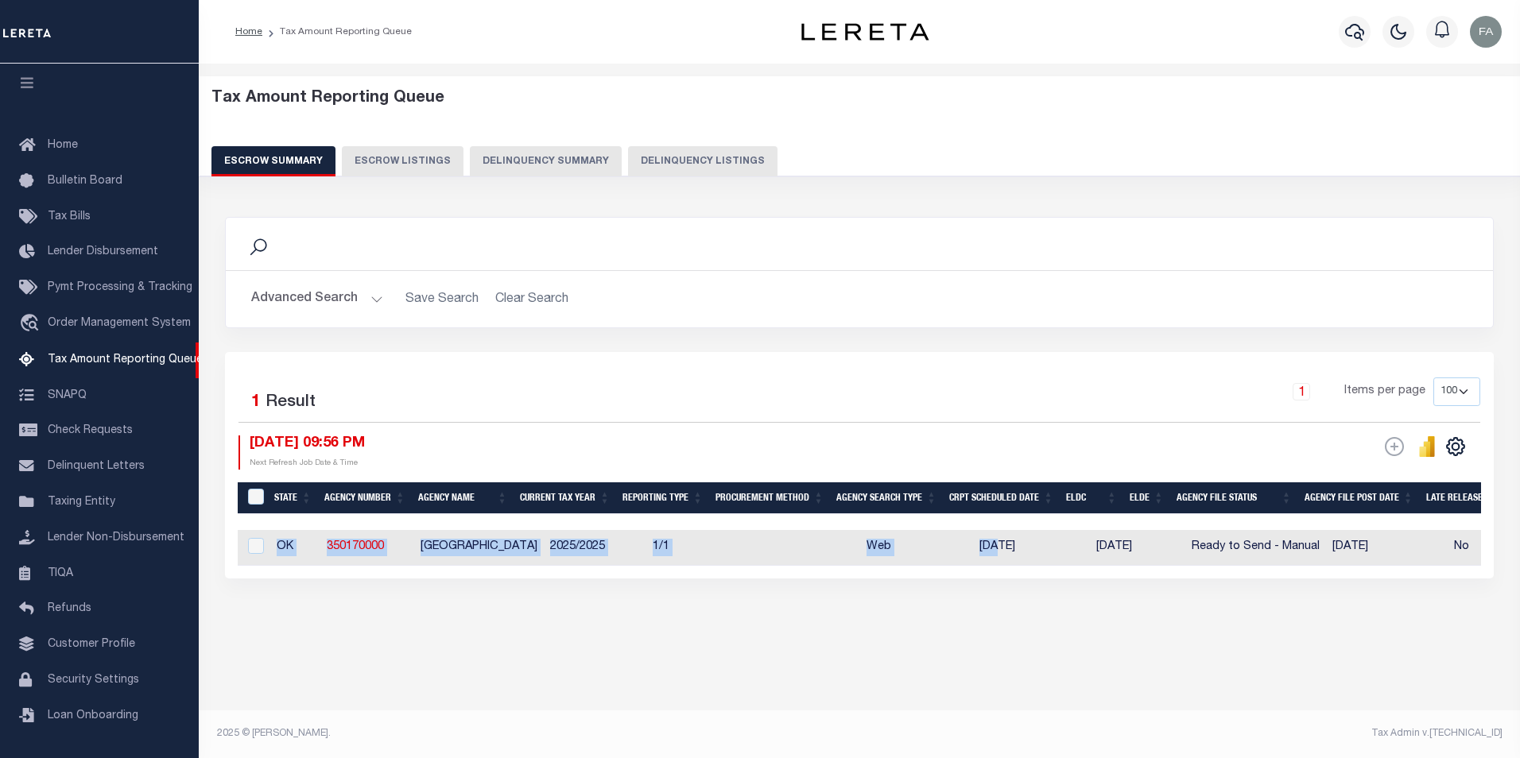
drag, startPoint x: 624, startPoint y: 575, endPoint x: 977, endPoint y: 556, distance: 353.4
click at [977, 556] on div "State Agency Number Agency Name Current Tax Year Reporting Type Procurement Met…" at bounding box center [859, 547] width 1243 height 35
click at [777, 579] on div "Selected 1 Result 1 Items per page 10 25 50 100 500 [DATE] 09:56 PM ESCROW Web …" at bounding box center [859, 465] width 1269 height 227
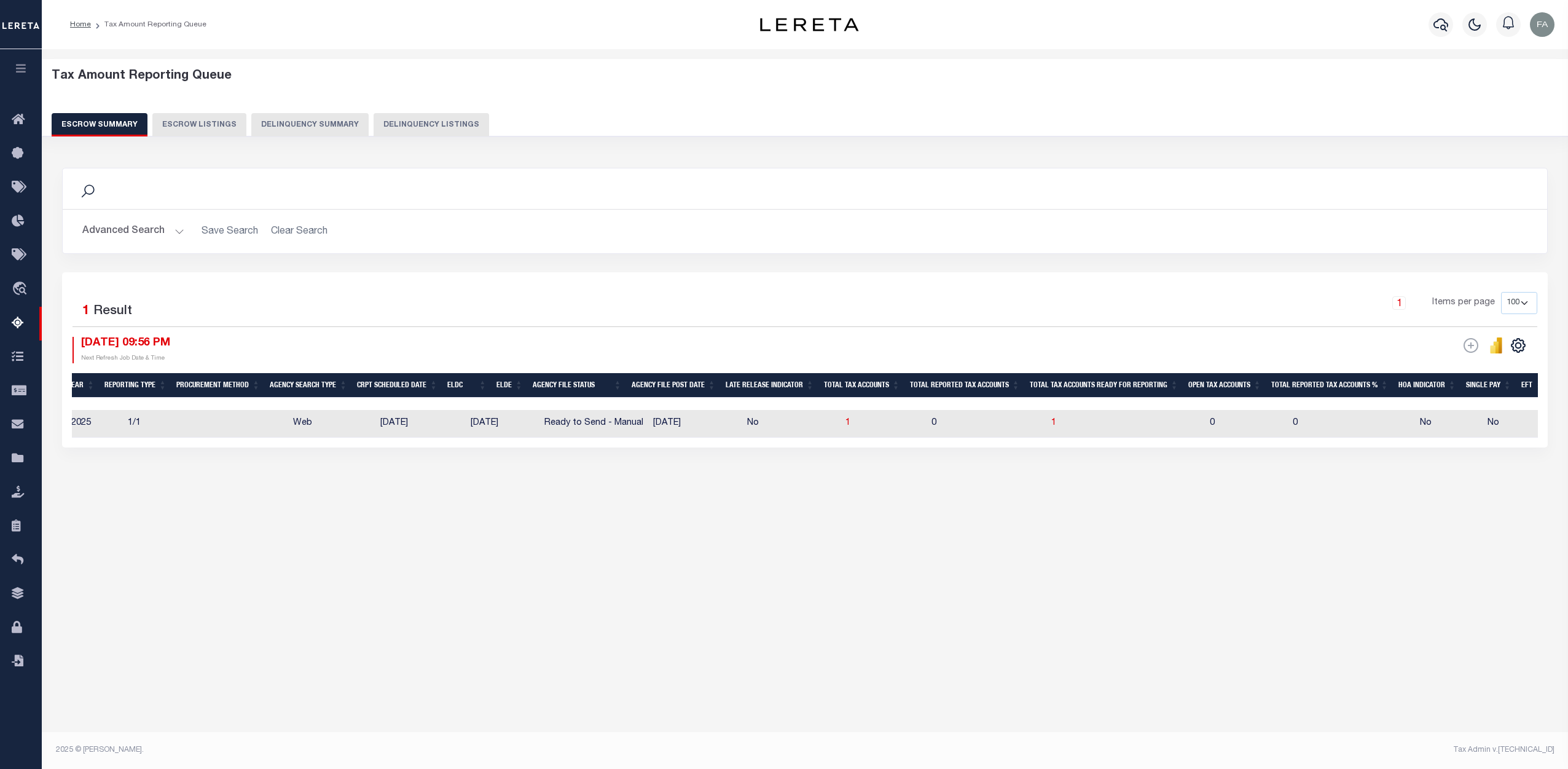
scroll to position [0, 0]
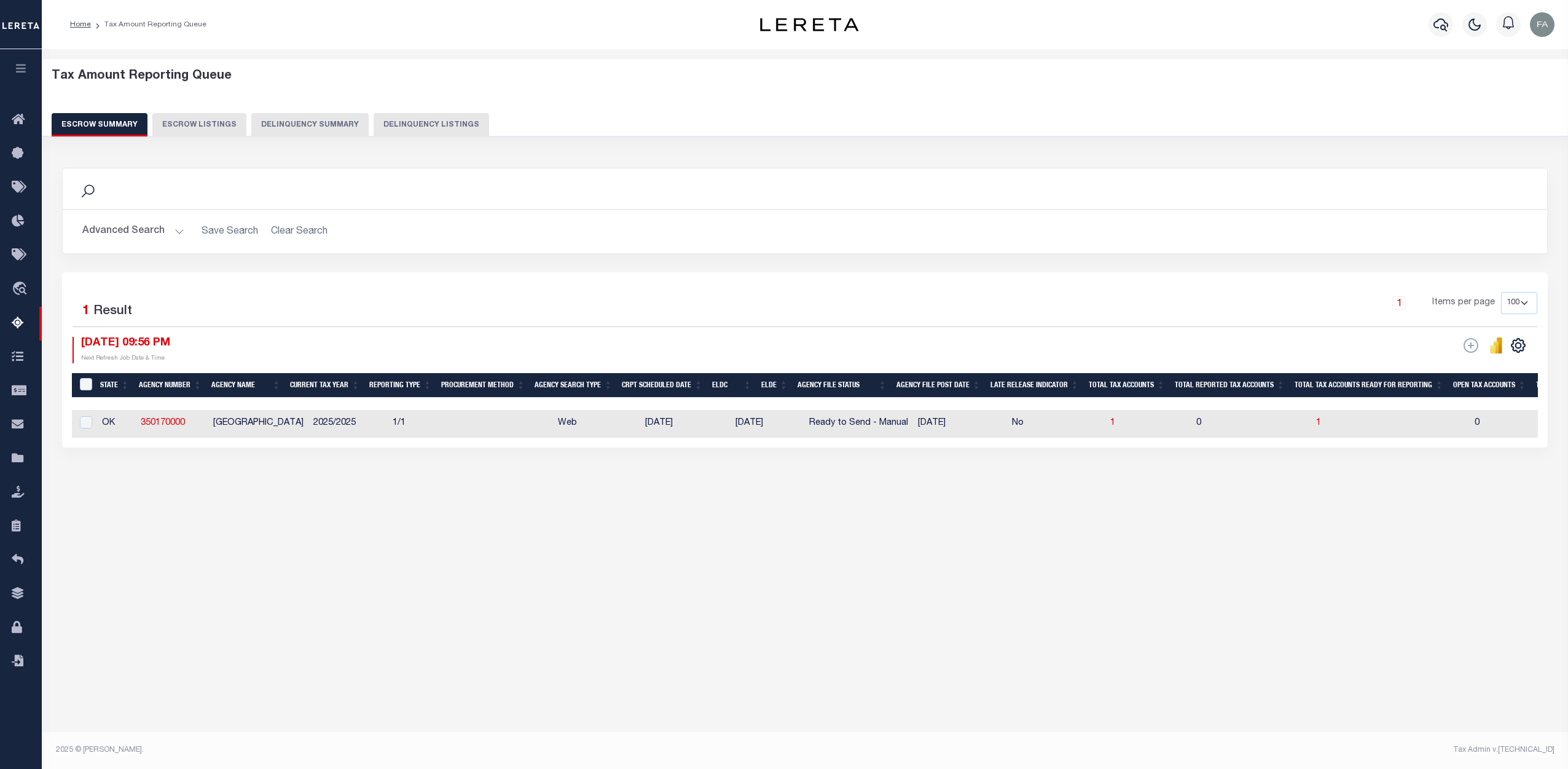
click at [78, 427] on div at bounding box center [84, 422] width 15 height 13
checkbox input "true"
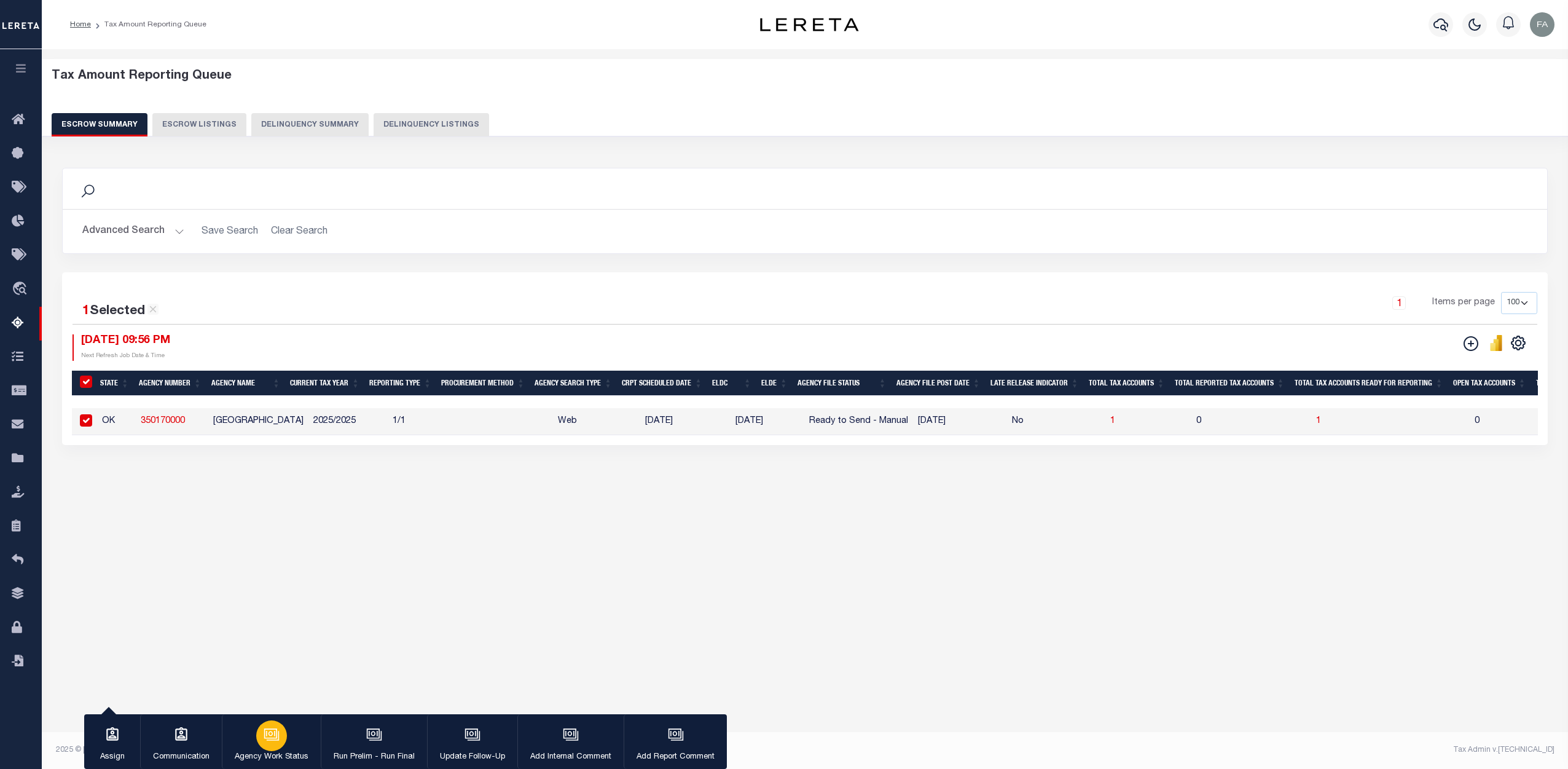
click at [277, 586] on icon "button" at bounding box center [271, 734] width 16 height 16
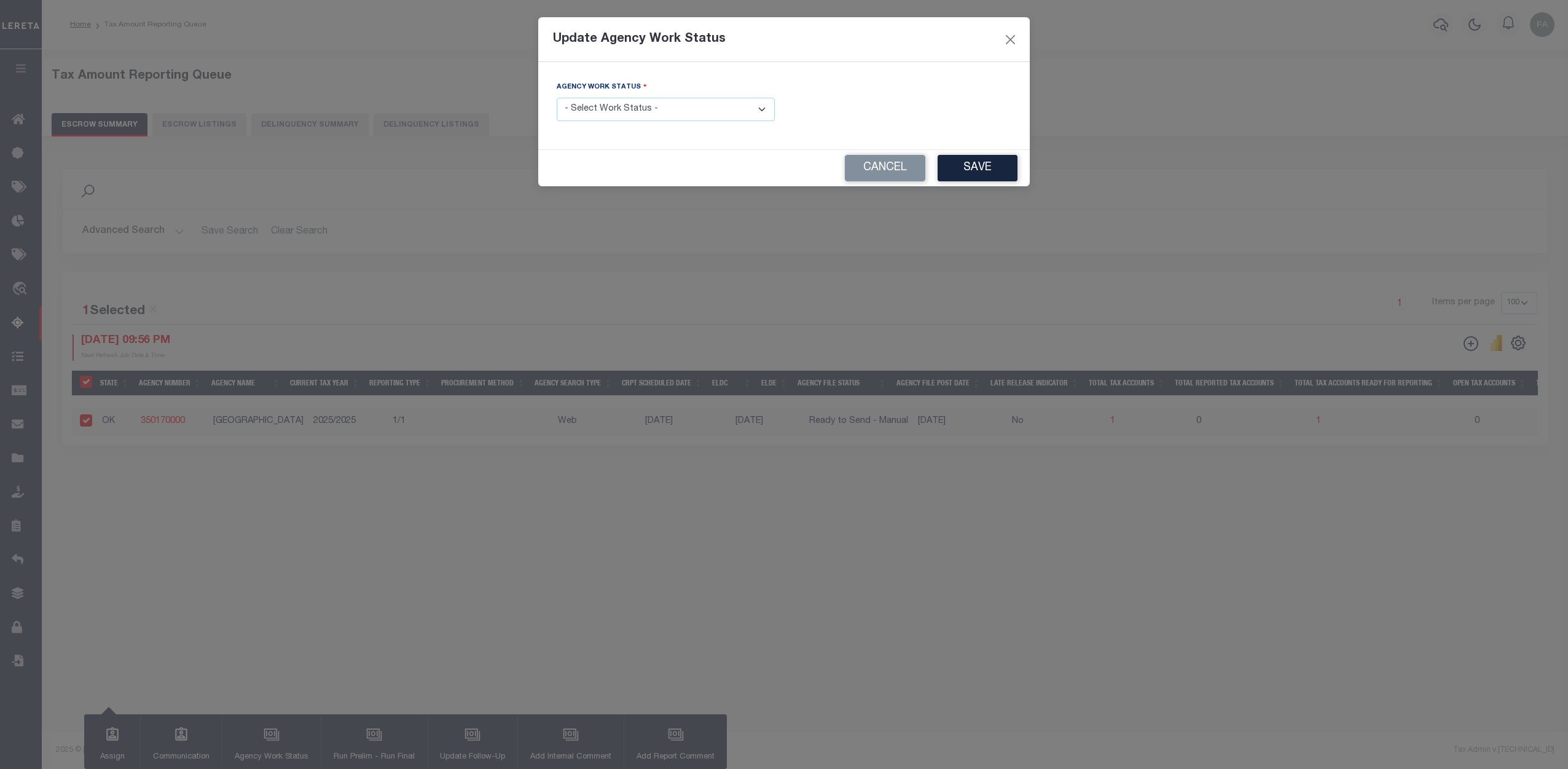
click at [720, 118] on select "- Select Work Status - New In Progress Pending Agency Follow-up Pending QC Read…" at bounding box center [666, 109] width 218 height 24
click at [933, 70] on div "Agency Work Status - Select Work Status - New In Progress Pending Agency Follow…" at bounding box center [784, 105] width 492 height 87
click at [1011, 38] on button "Close" at bounding box center [1011, 39] width 16 height 16
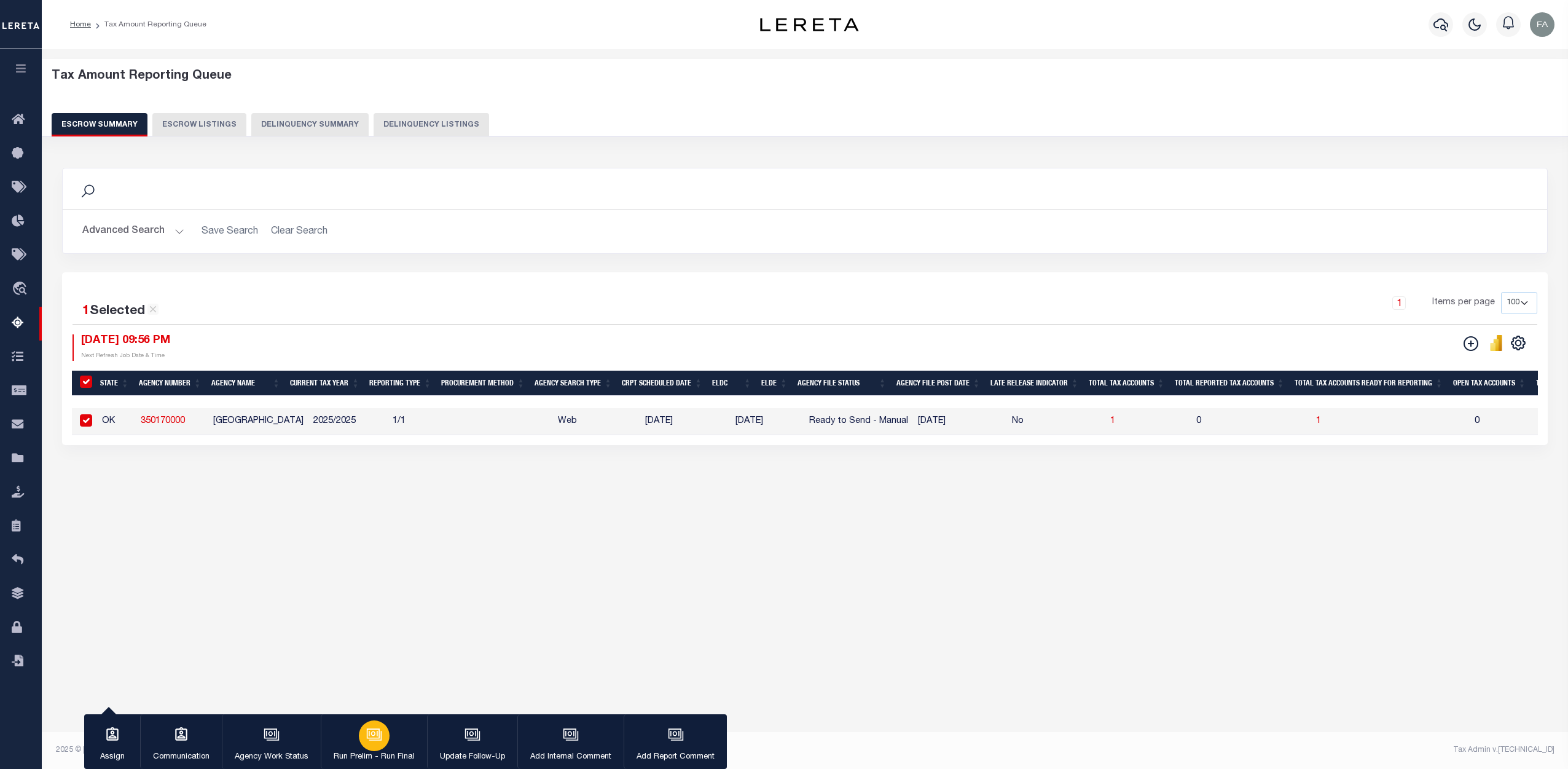
click at [390, 586] on button "Run Prelim - Run Final" at bounding box center [374, 743] width 107 height 56
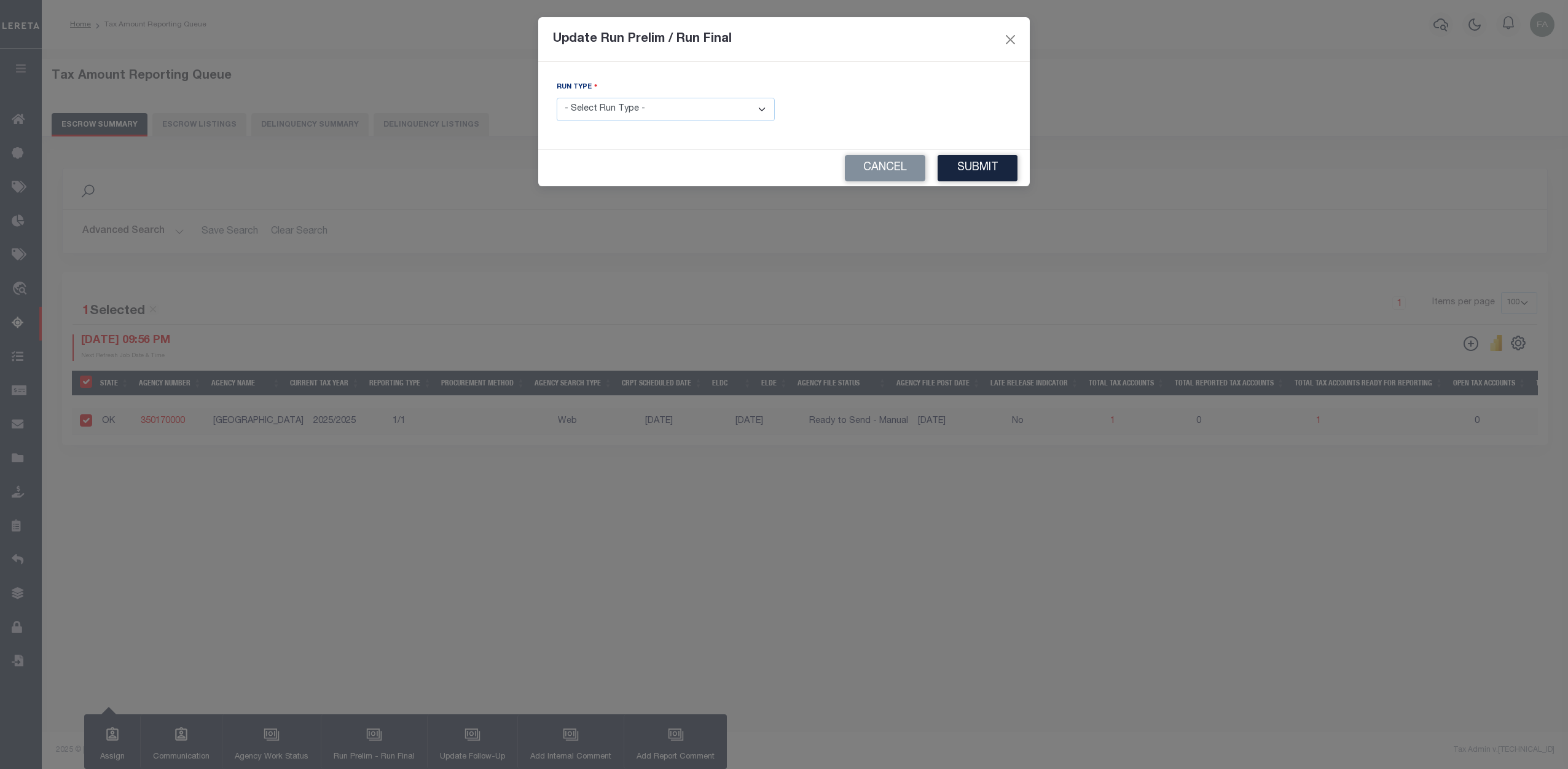
click at [762, 108] on select "- Select Run Type - Prelim Run Final Run" at bounding box center [666, 109] width 218 height 24
drag, startPoint x: 844, startPoint y: 116, endPoint x: 868, endPoint y: 128, distance: 26.8
click at [845, 116] on div "FUNDING DEADLINE DATE:" at bounding box center [902, 105] width 237 height 50
click at [1009, 47] on div "Update Run Prelim / Run Final" at bounding box center [784, 39] width 492 height 45
click at [1009, 39] on button "Close" at bounding box center [1011, 39] width 16 height 16
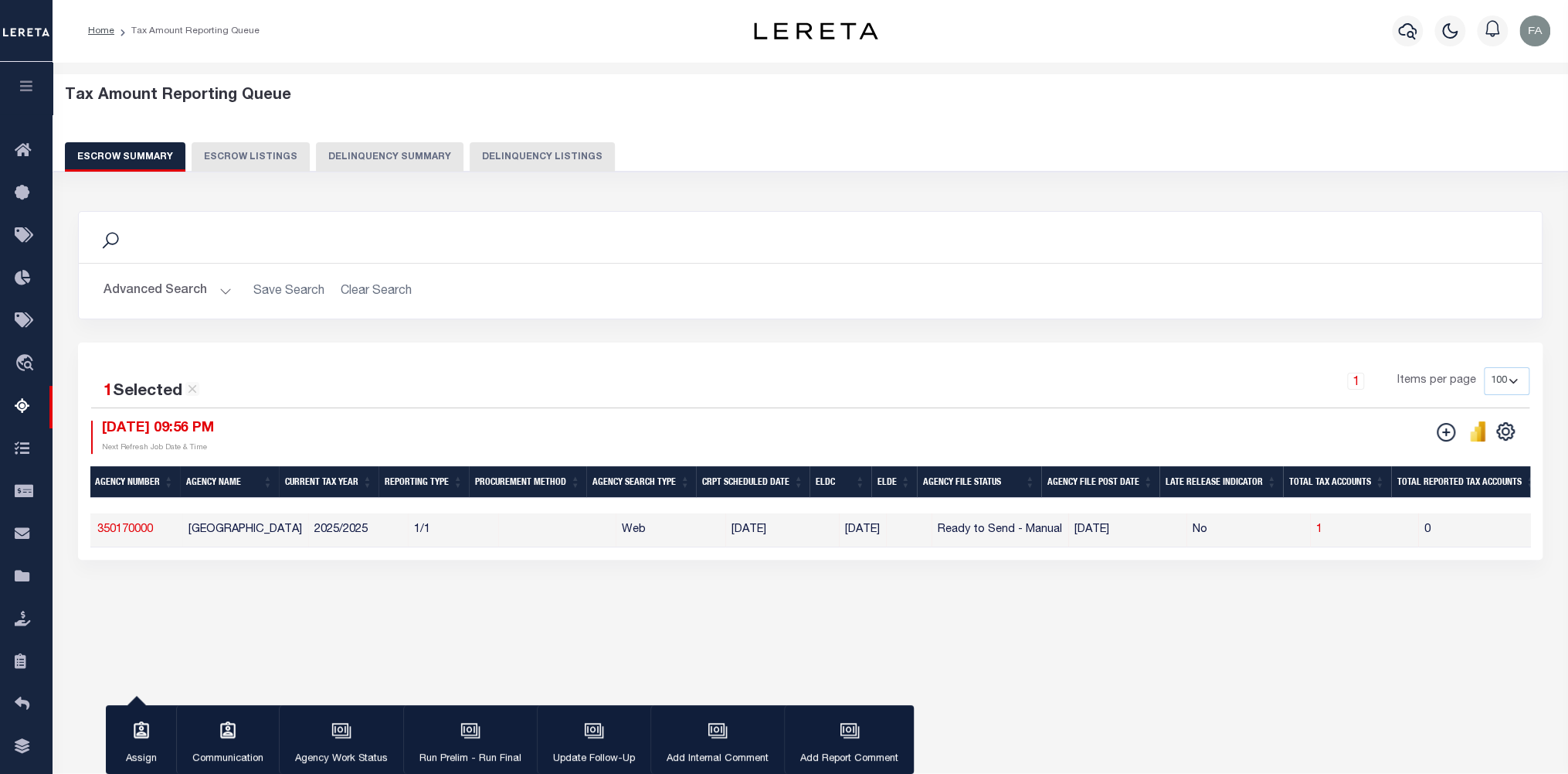
scroll to position [0, 142]
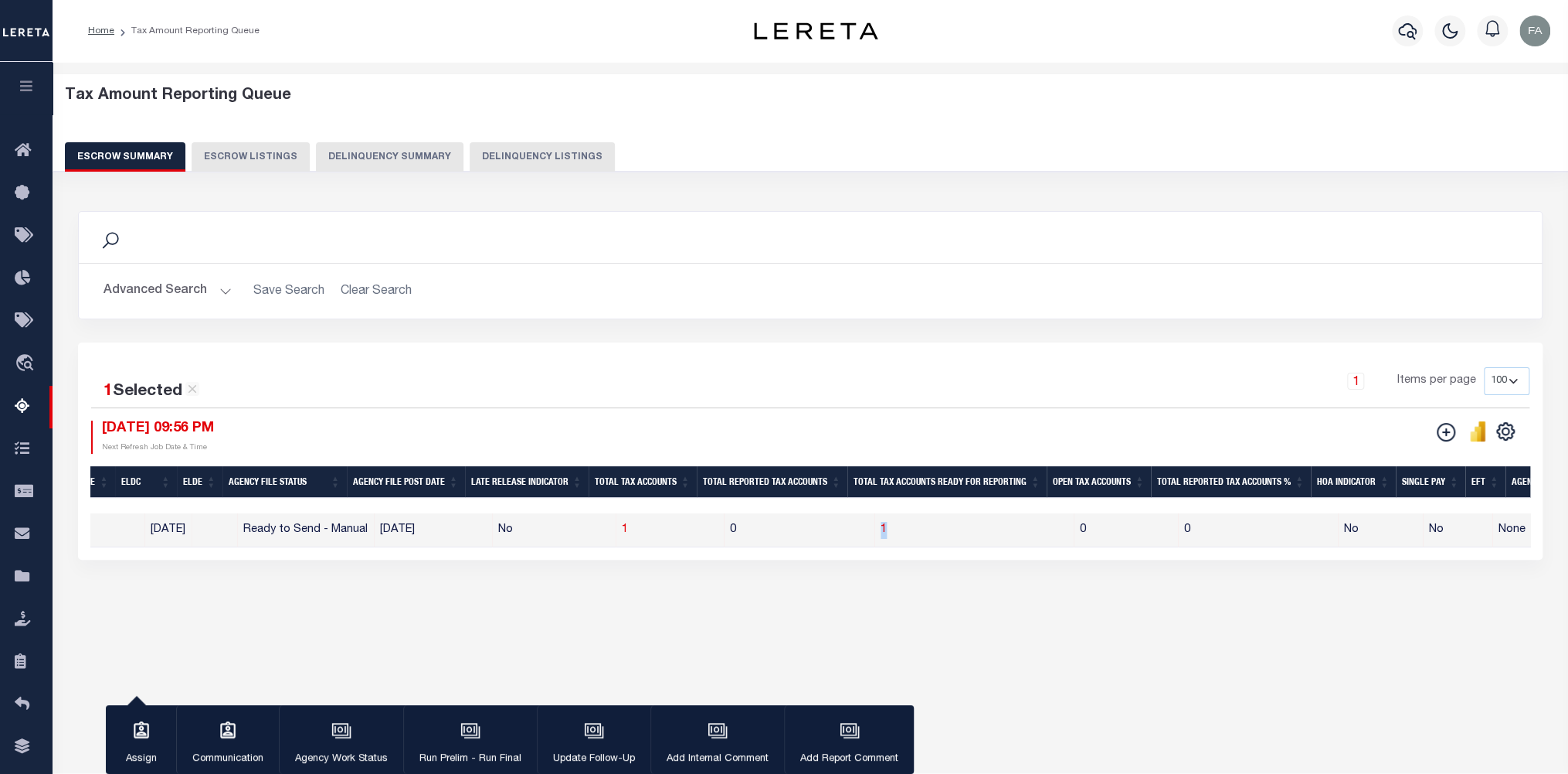
drag, startPoint x: 913, startPoint y: 528, endPoint x: 863, endPoint y: 531, distance: 50.1
click at [863, 531] on tr "OK 350170000 COTTON COUNTY 2025/2025 1/1 Web [DATE] [DATE] Ready to Send - Manu…" at bounding box center [910, 530] width 3187 height 34
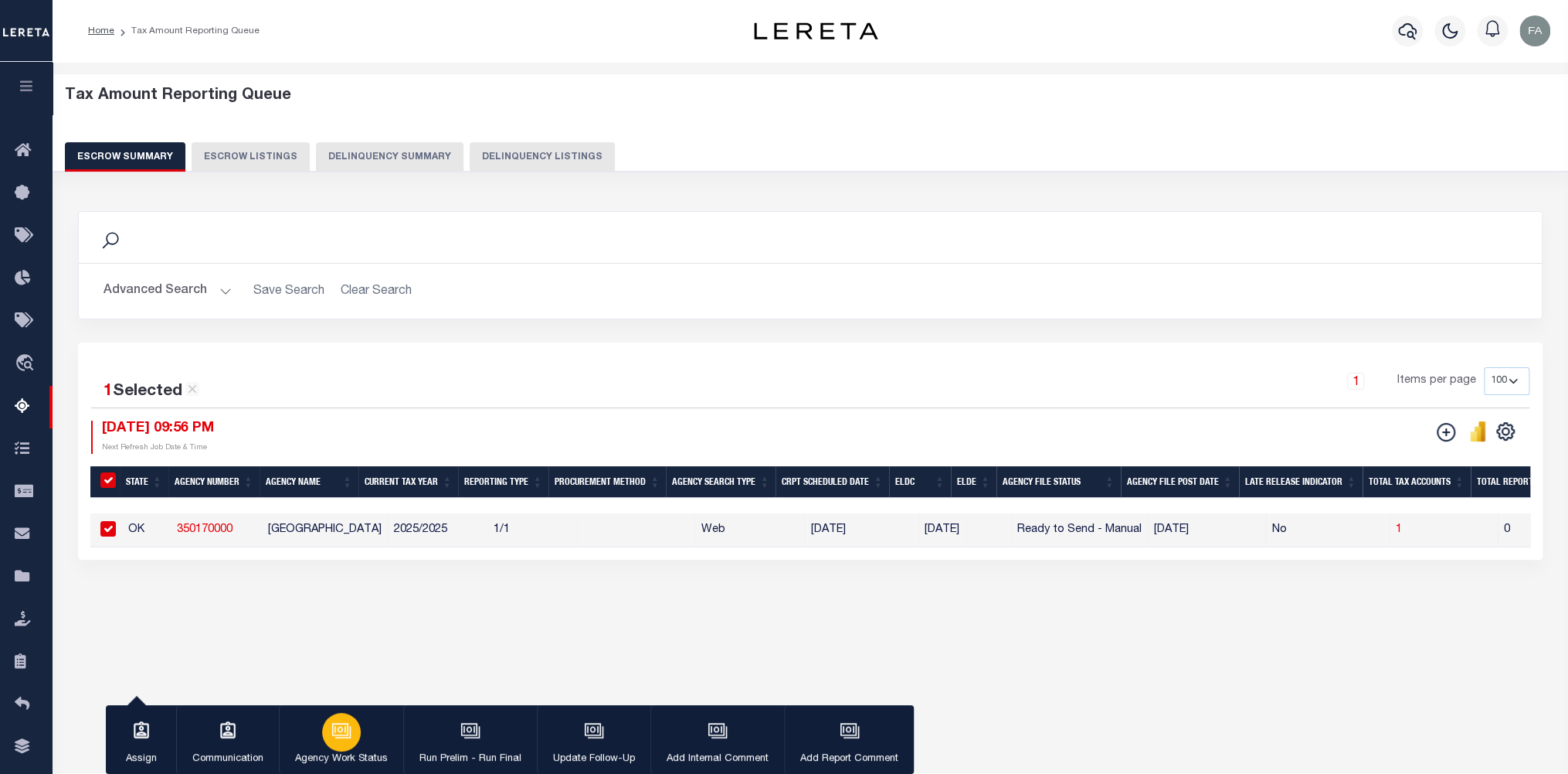
click at [353, 727] on div "button" at bounding box center [341, 732] width 39 height 39
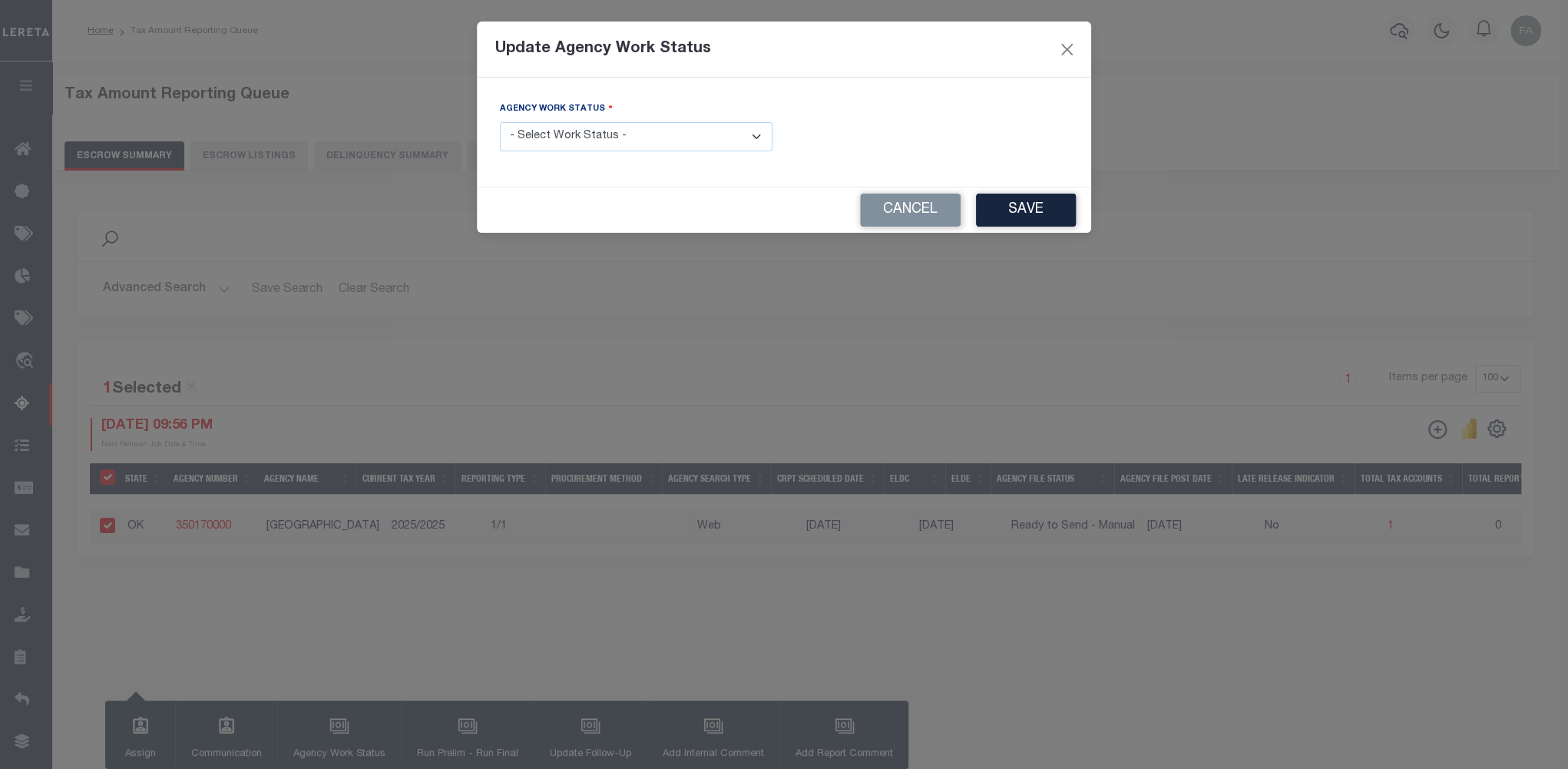
click at [728, 150] on select "- Select Work Status - New In Progress Pending Agency Follow-up Pending QC Read…" at bounding box center [636, 136] width 272 height 30
click at [869, 130] on div "Agency Work Status - Select Work Status - New In Progress Pending Agency Follow…" at bounding box center [784, 131] width 591 height 63
click at [1072, 46] on button "Close" at bounding box center [1067, 49] width 20 height 20
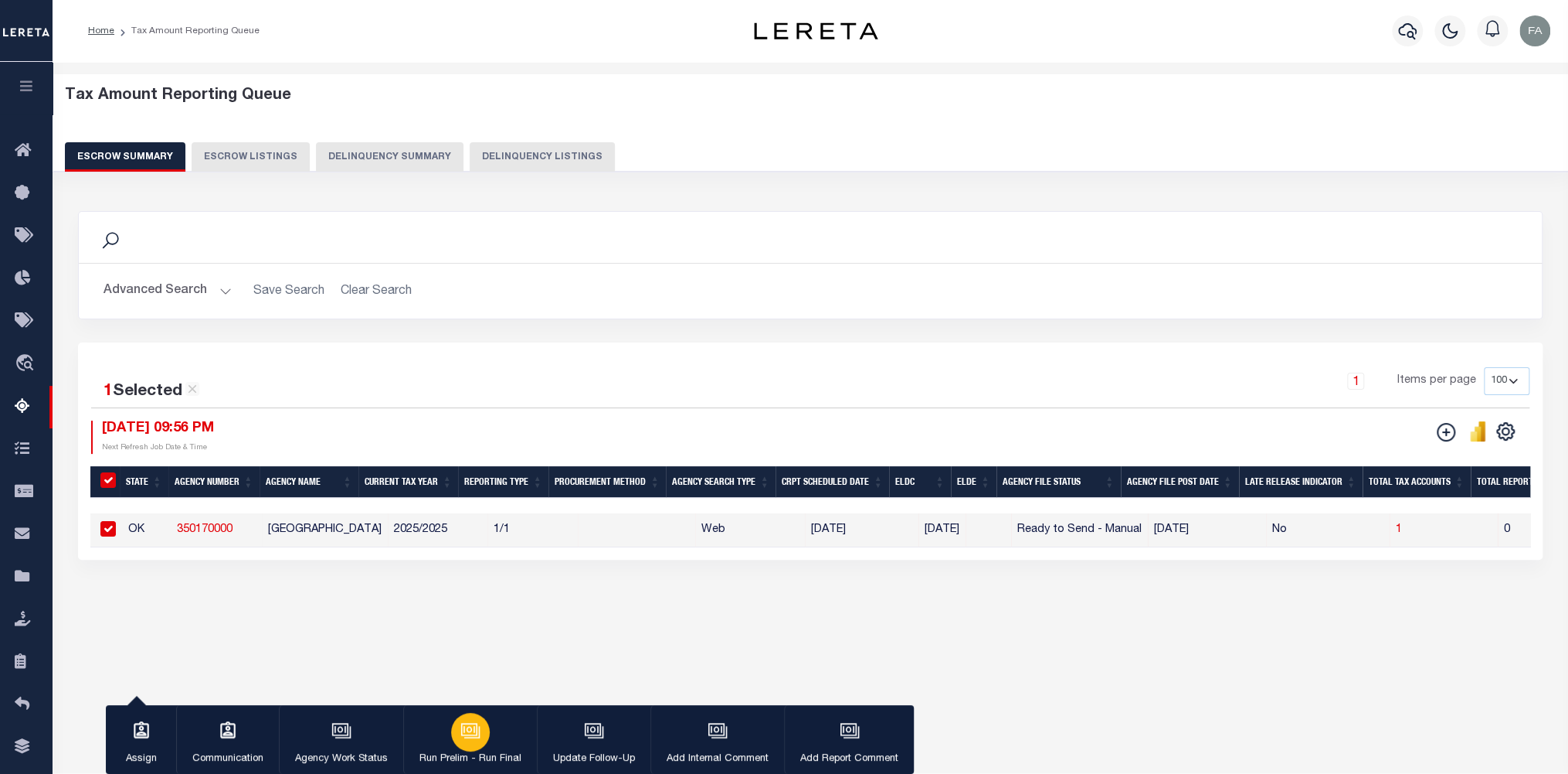
click at [473, 729] on icon "button" at bounding box center [470, 728] width 17 height 13
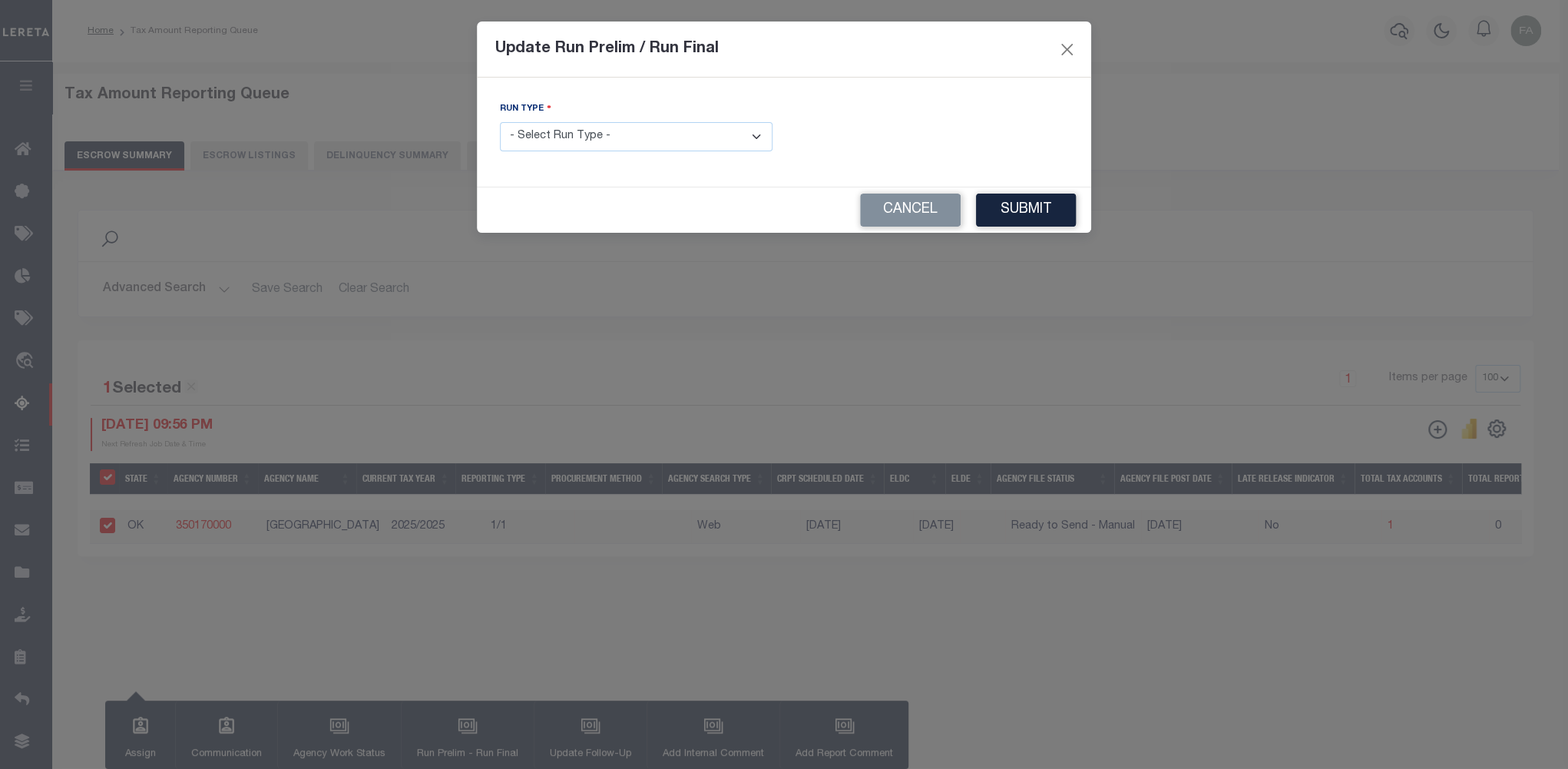
click at [755, 135] on select "- Select Run Type - Prelim Run Final Run" at bounding box center [636, 136] width 272 height 30
select select "F"
click at [499, 123] on select "- Select Run Type - Prelim Run Final Run" at bounding box center [636, 136] width 272 height 30
click at [1021, 145] on input "text" at bounding box center [931, 136] width 272 height 30
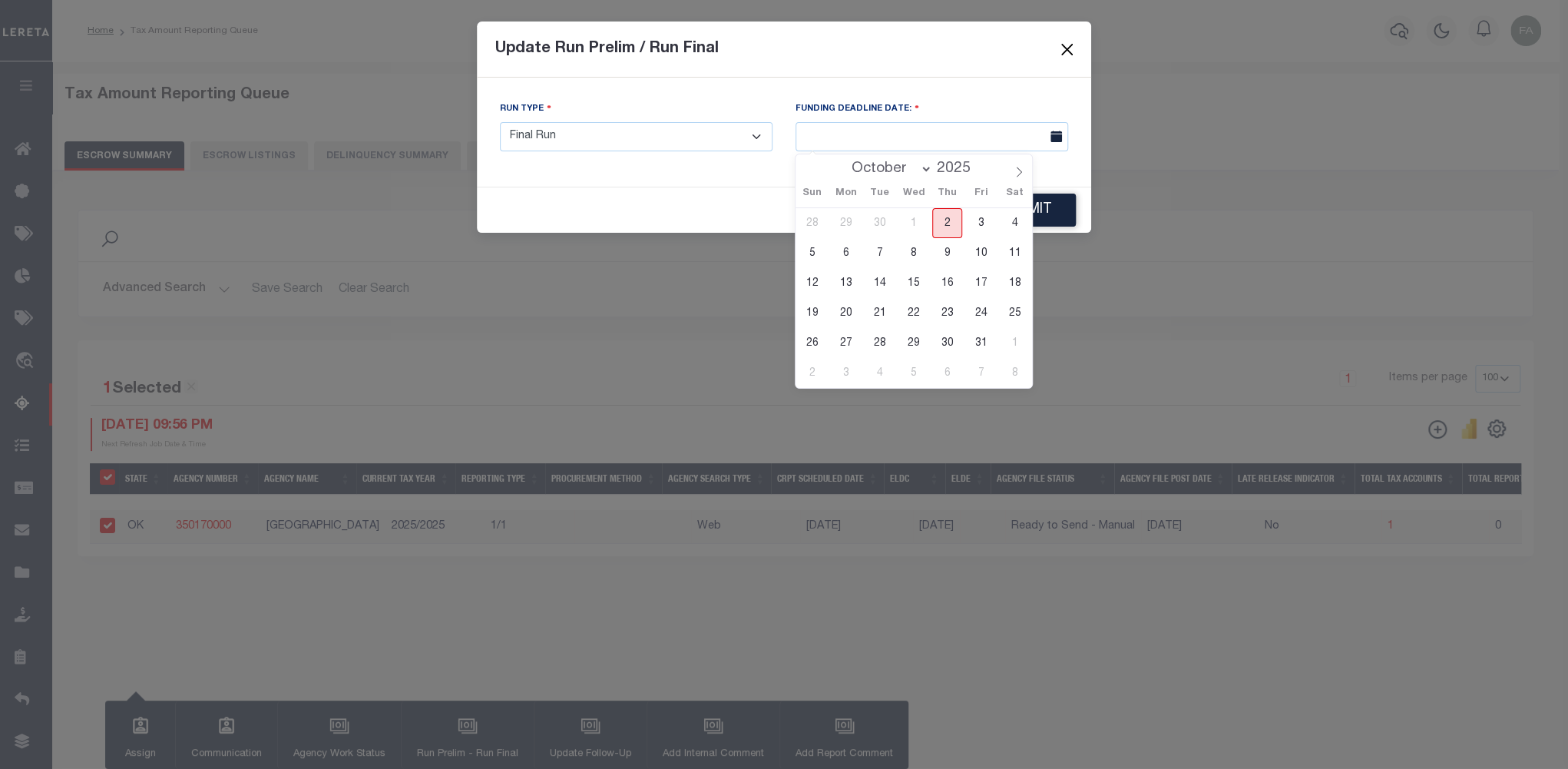
click at [949, 222] on span "2" at bounding box center [947, 222] width 30 height 30
type input "[DATE]"
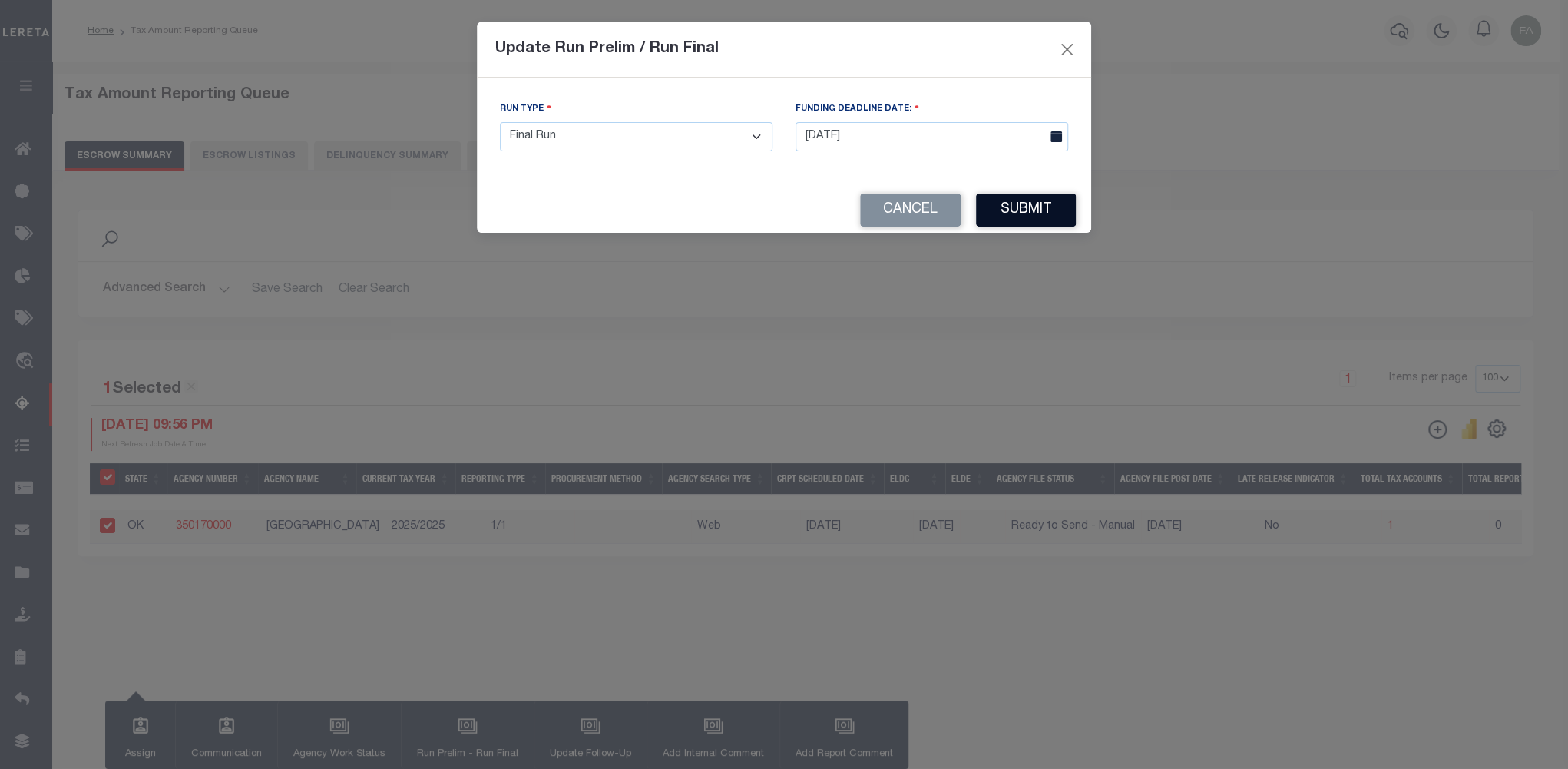
click at [1027, 215] on button "Submit" at bounding box center [1025, 210] width 100 height 33
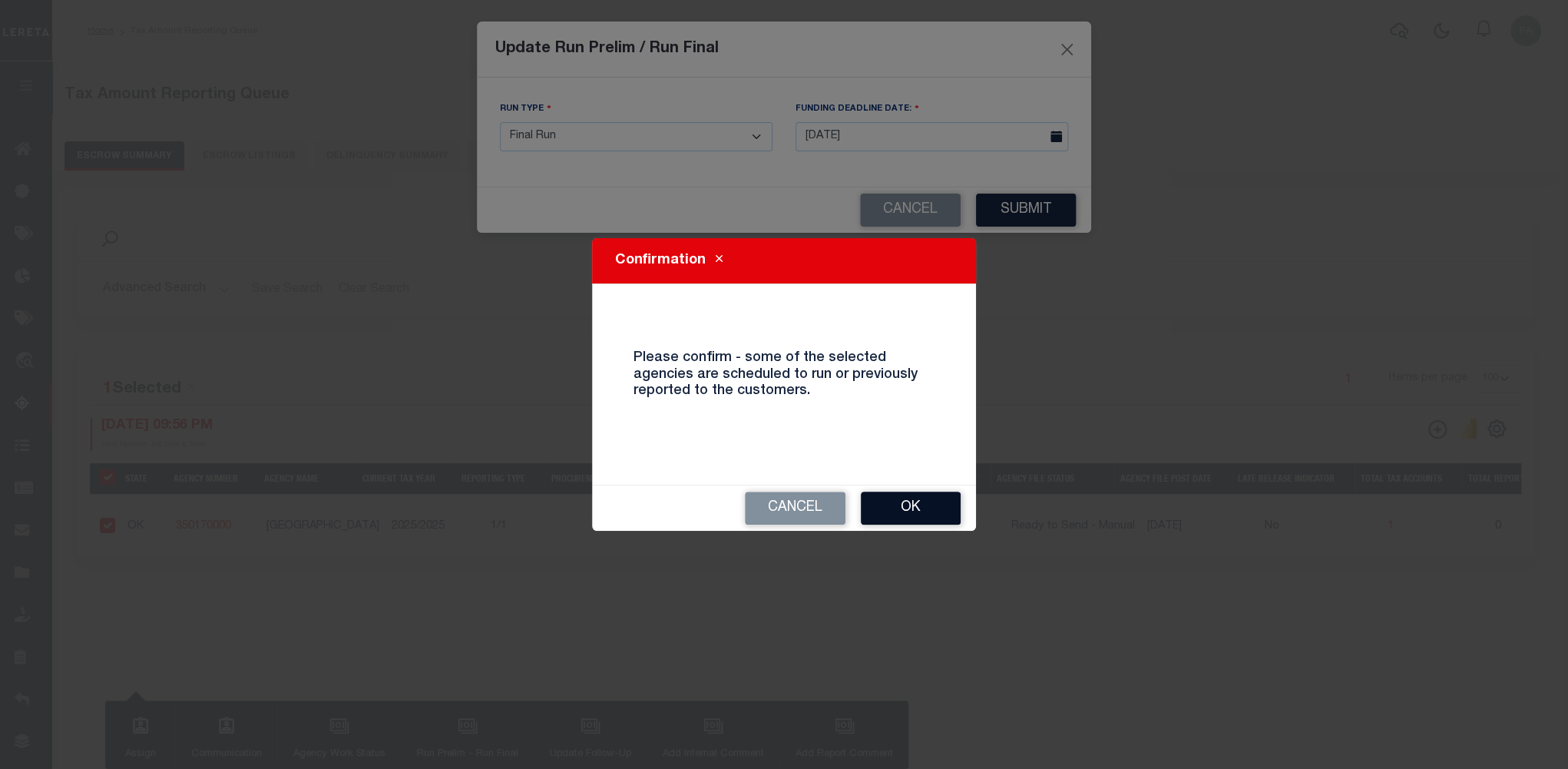
click at [923, 507] on button "Ok" at bounding box center [910, 508] width 100 height 33
